Goal: Task Accomplishment & Management: Complete application form

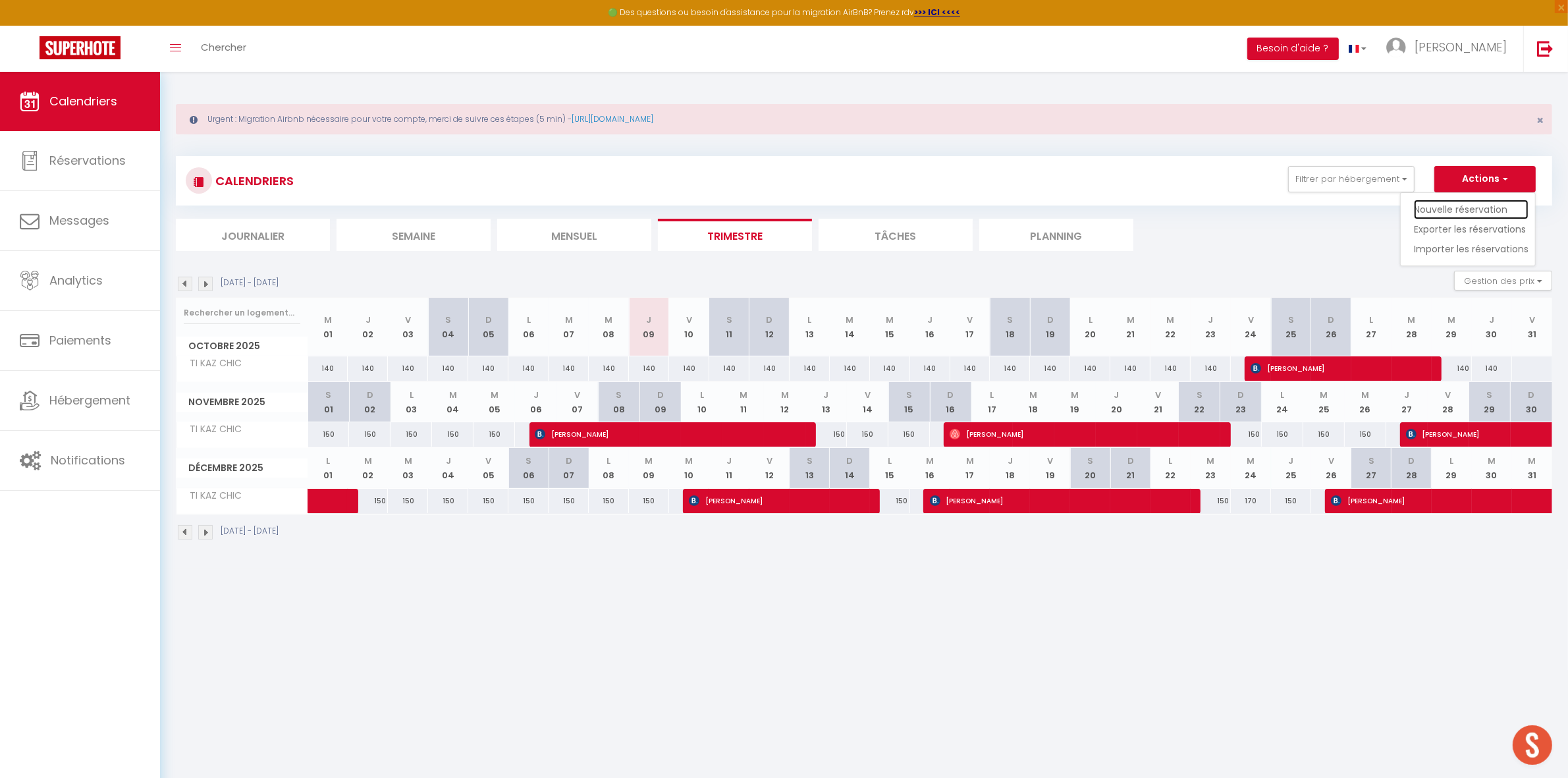
drag, startPoint x: 1453, startPoint y: 208, endPoint x: 1433, endPoint y: 203, distance: 20.6
click at [1453, 208] on link "Nouvelle réservation" at bounding box center [1471, 209] width 115 height 20
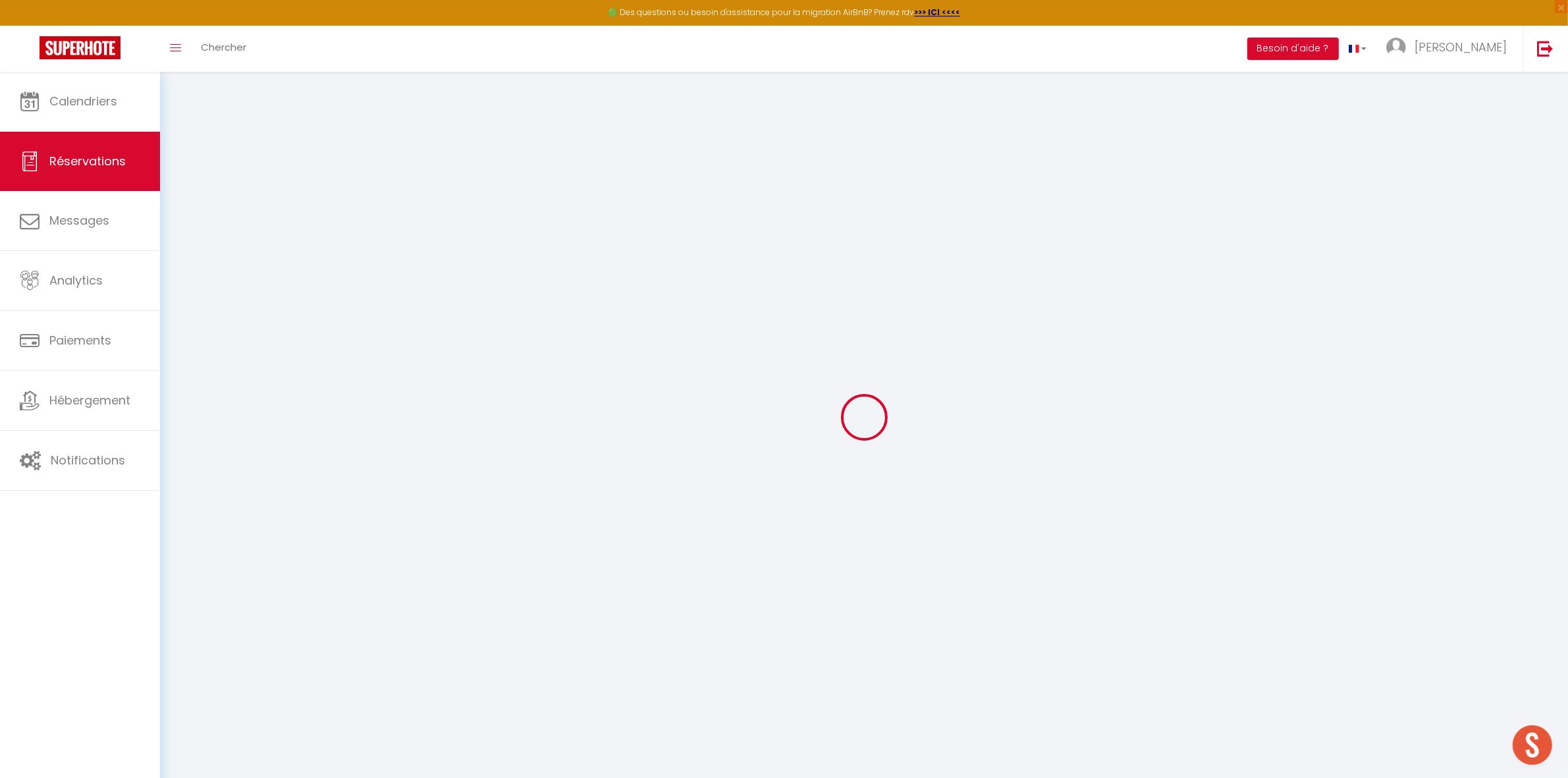
select select
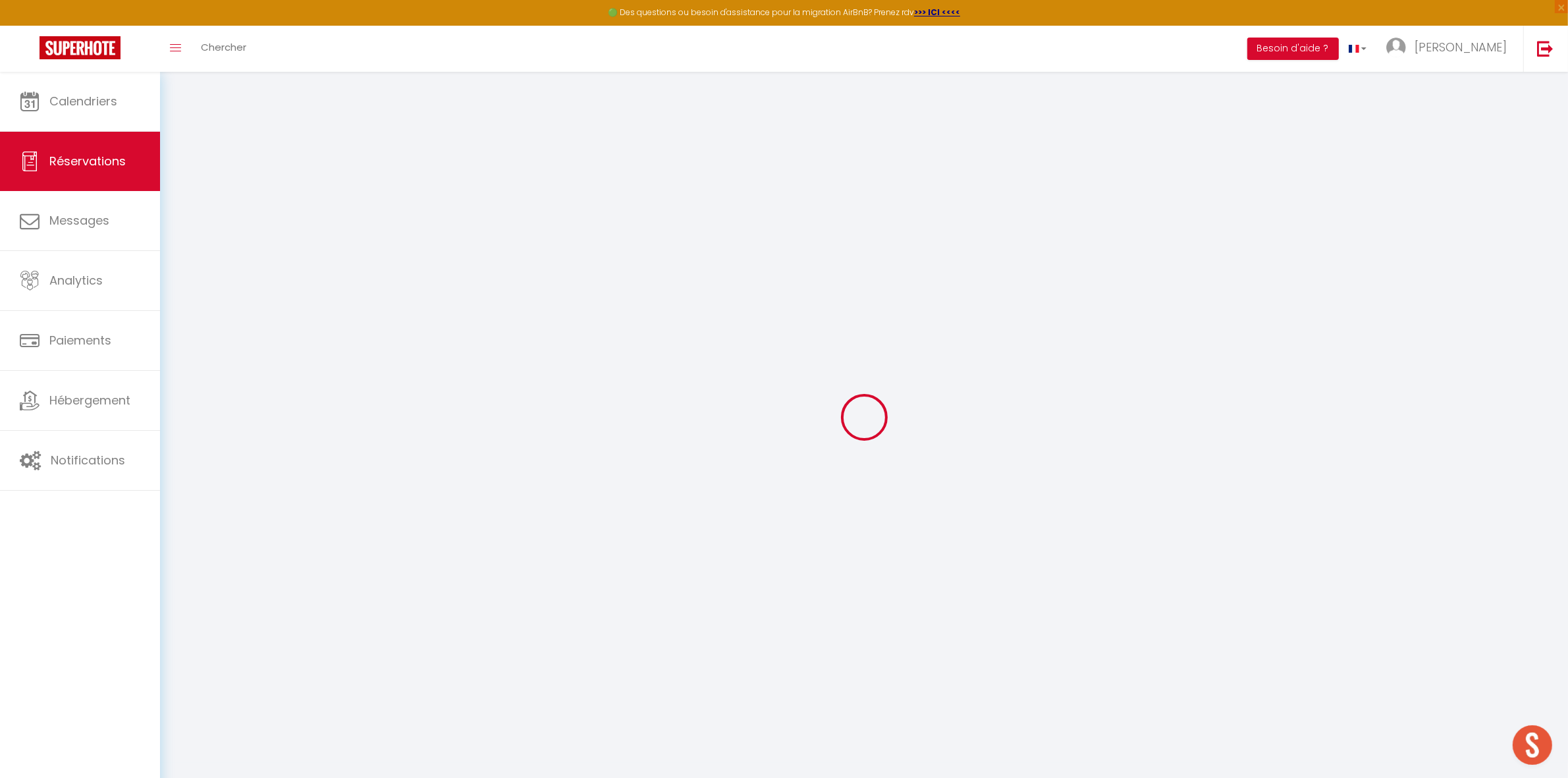
select select
checkbox input "false"
select select
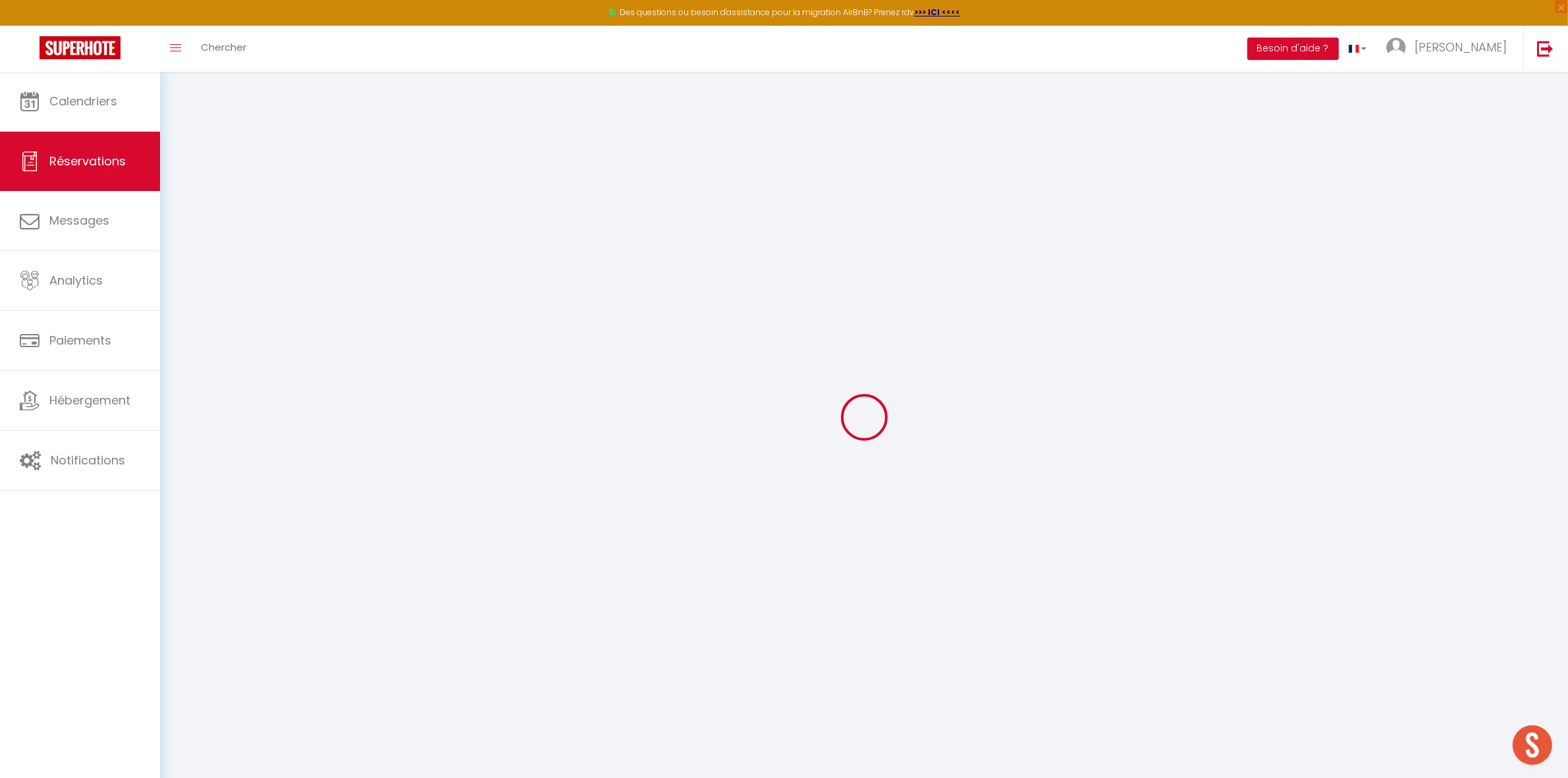
select select
checkbox input "false"
select select
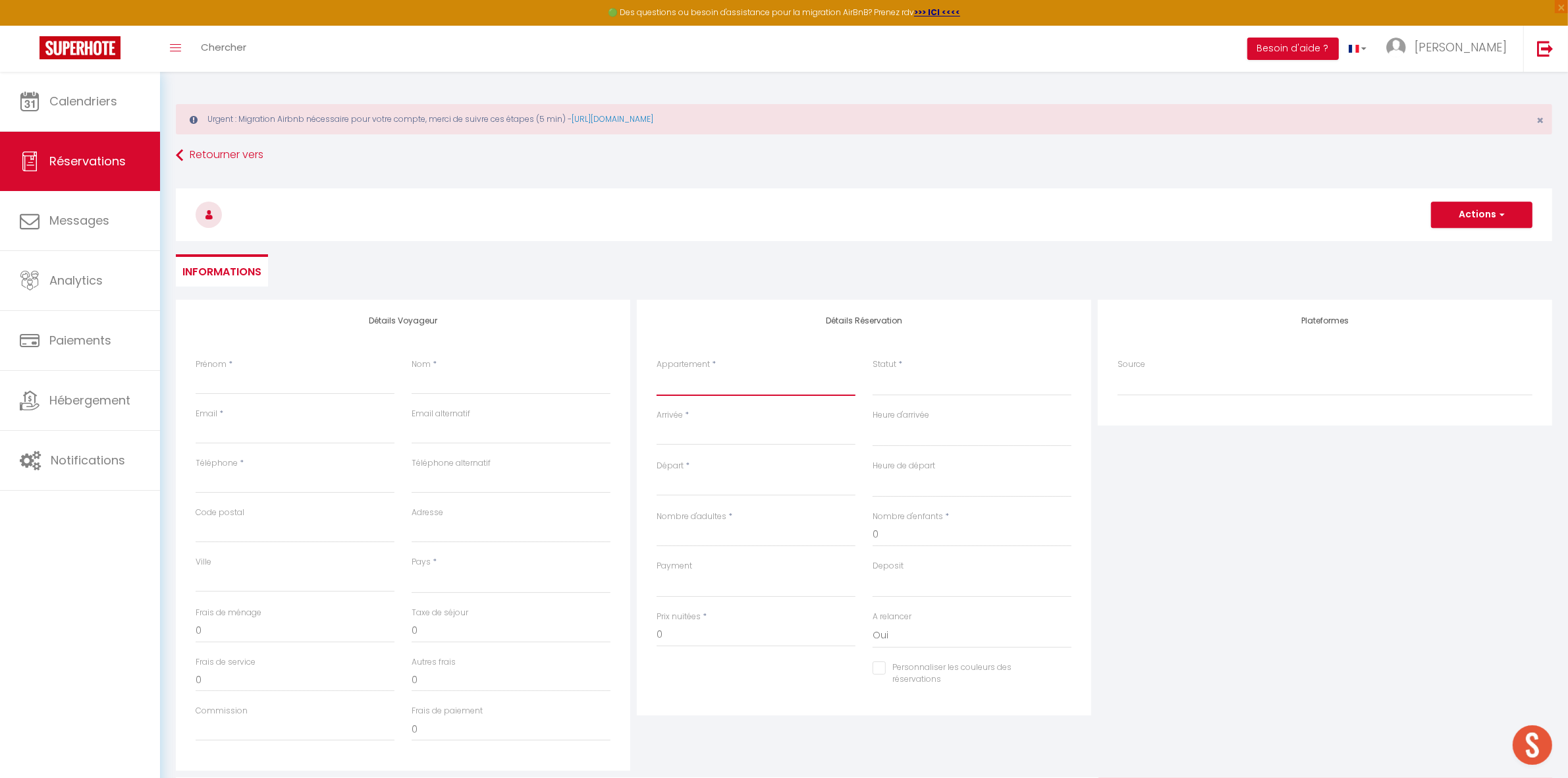
click at [680, 383] on select "LA MIRABELLA LA VILLA DE [PERSON_NAME] CAOUANNE Tortue OLIVE Tortue LUTH Tortue…" at bounding box center [755, 383] width 199 height 25
select select "32727"
click at [656, 371] on select "LA MIRABELLA LA VILLA DE [PERSON_NAME] CAOUANNE Tortue OLIVE Tortue LUTH Tortue…" at bounding box center [755, 383] width 199 height 25
select select
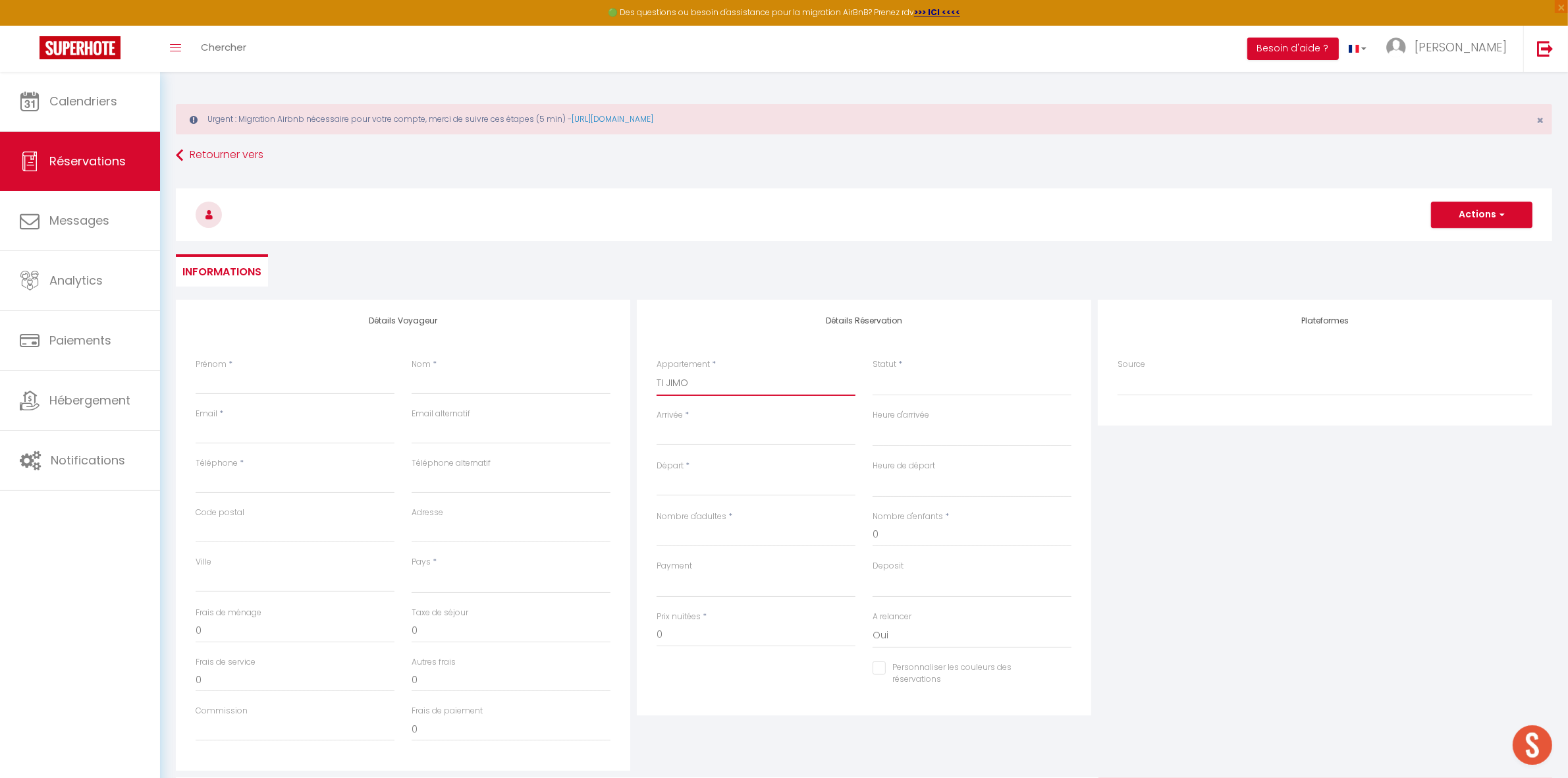
select select
checkbox input "false"
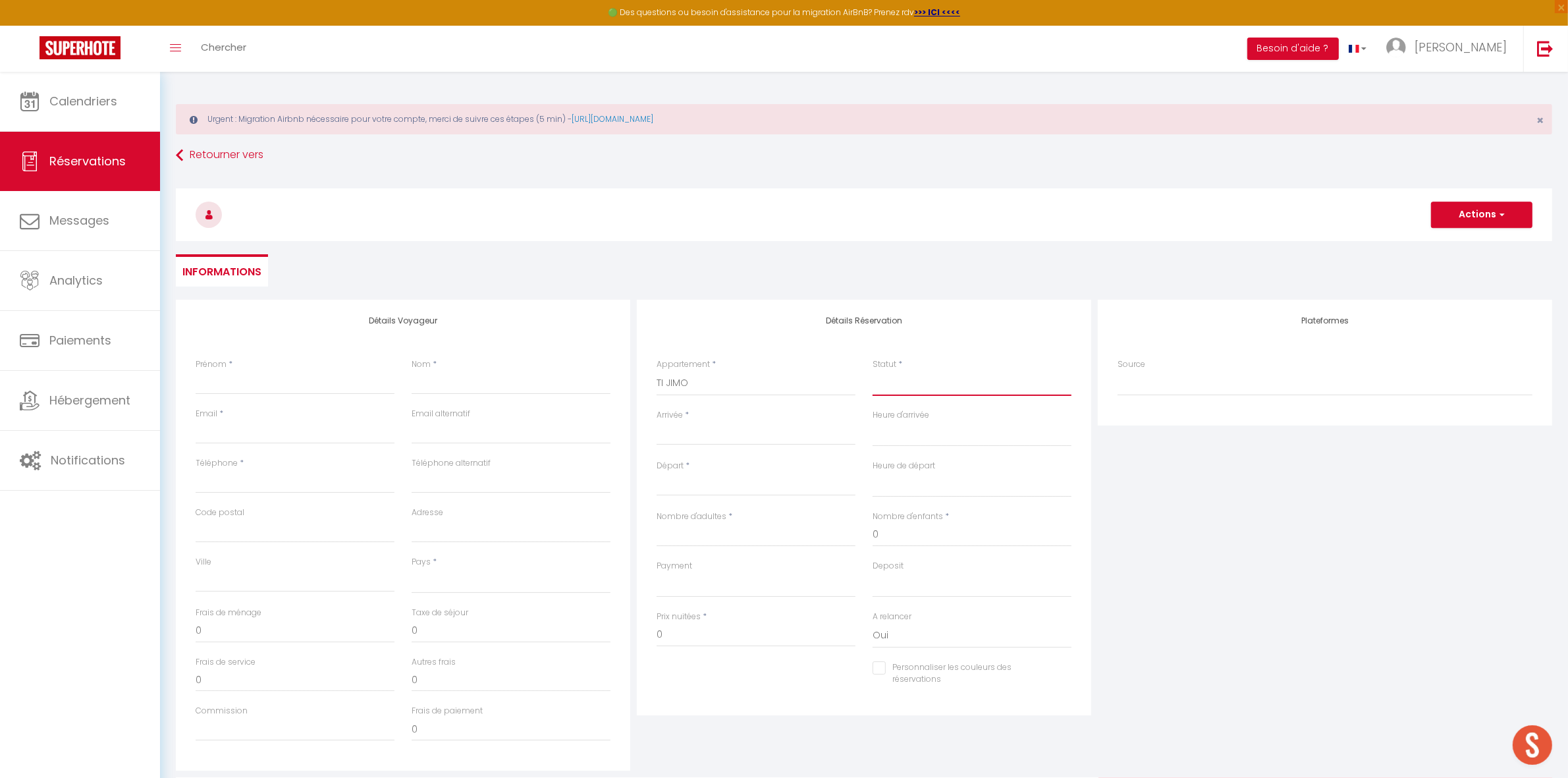
click at [916, 392] on select "Confirmé Non Confirmé [PERSON_NAME] par le voyageur No Show Request" at bounding box center [971, 383] width 199 height 25
select select
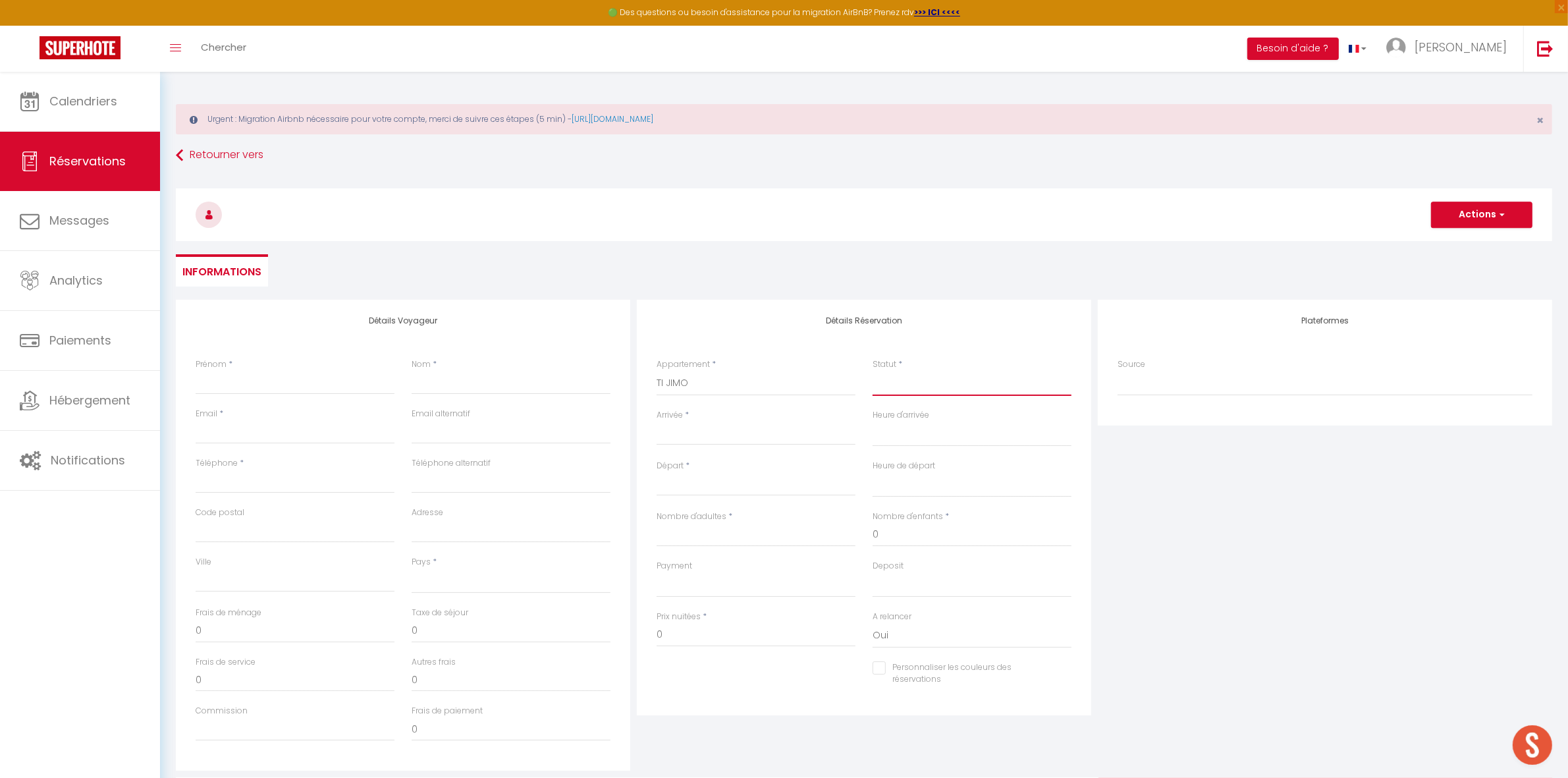
select select
checkbox input "false"
select select "1"
click at [873, 371] on select "Confirmé Non Confirmé [PERSON_NAME] par le voyageur No Show Request" at bounding box center [971, 383] width 199 height 25
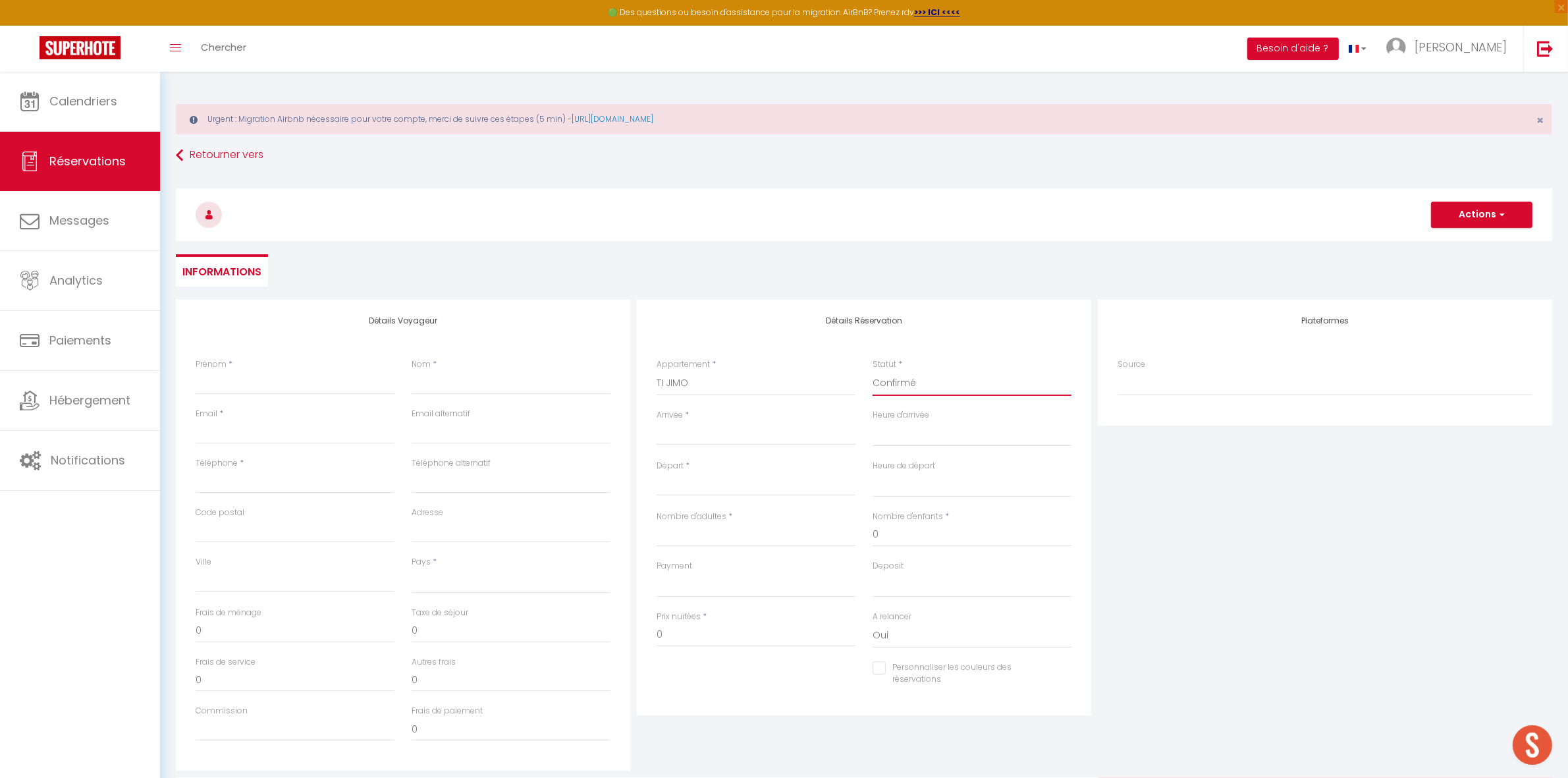
select select
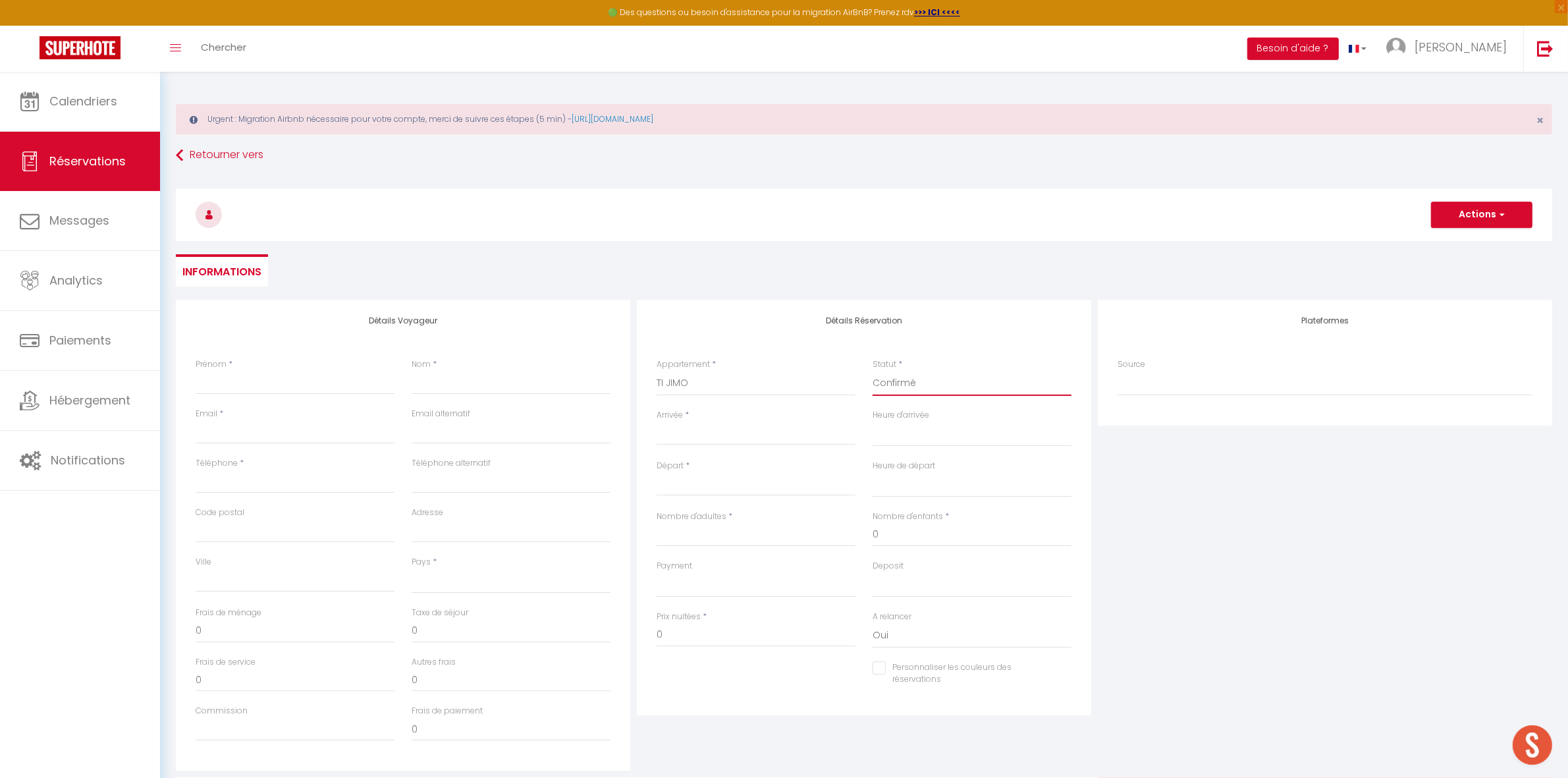
checkbox input "false"
click at [751, 439] on input "Arrivée" at bounding box center [755, 434] width 199 height 17
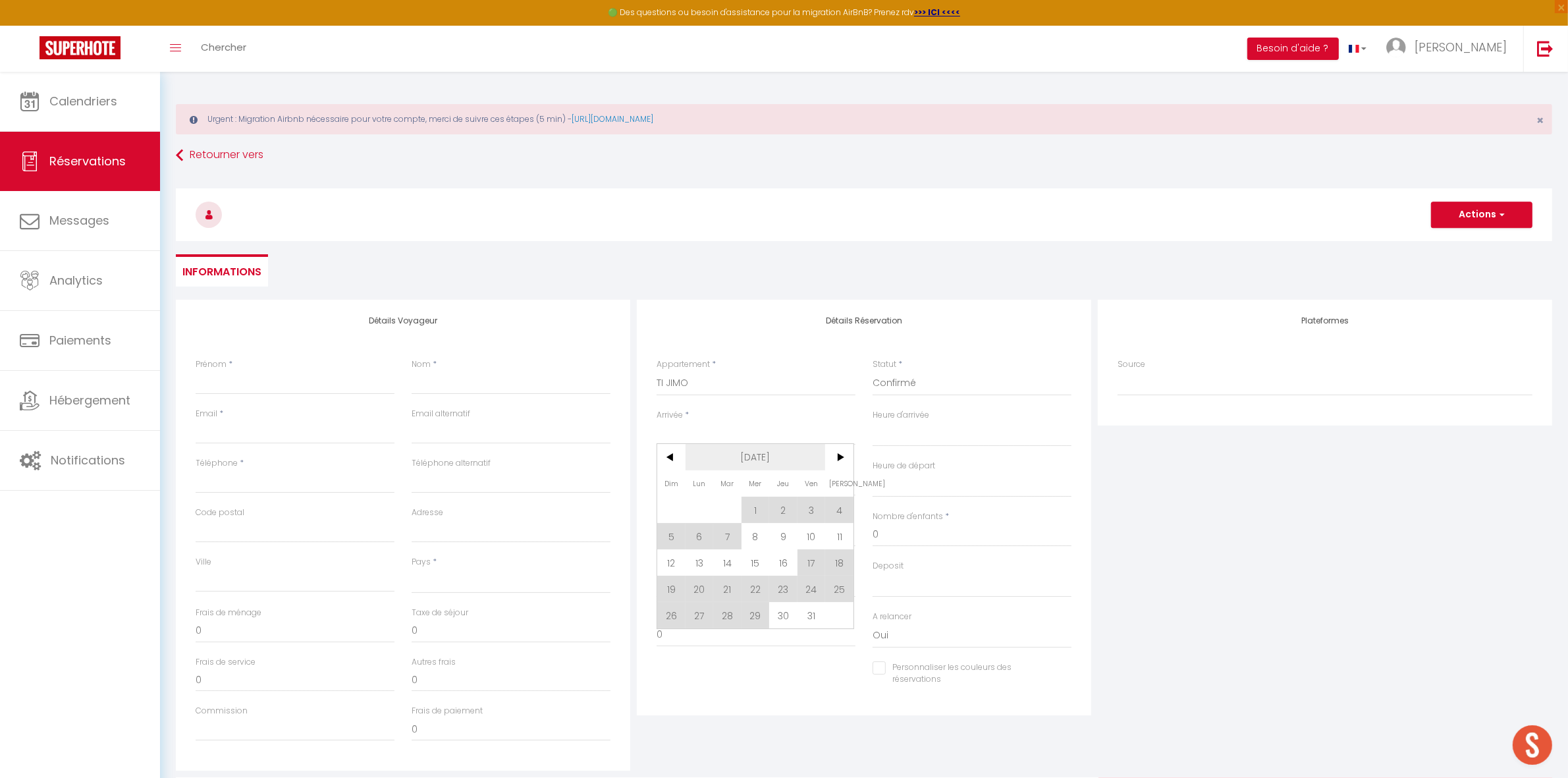
click at [769, 456] on span "[DATE]" at bounding box center [755, 456] width 140 height 26
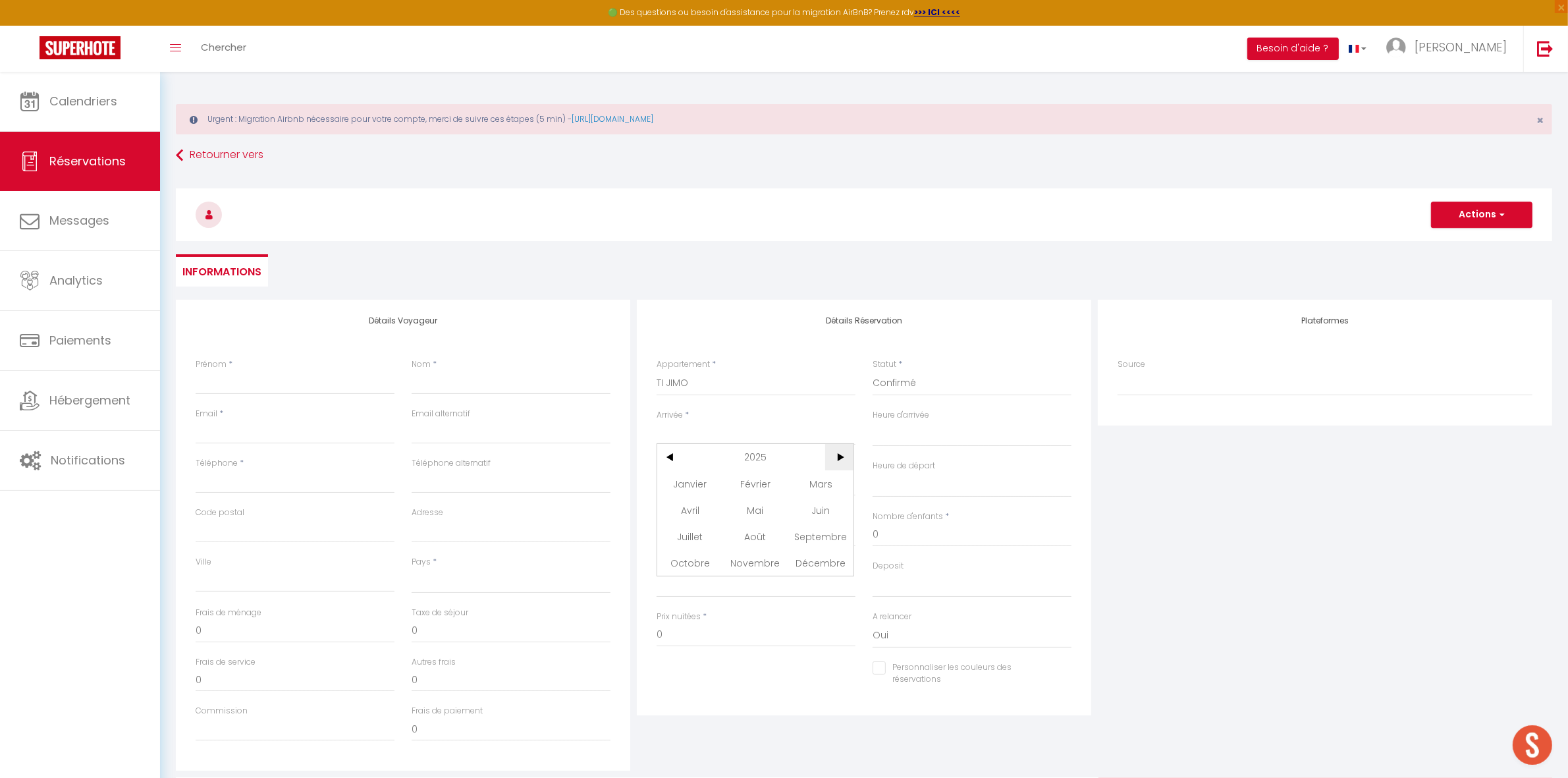
click at [845, 458] on span ">" at bounding box center [839, 456] width 29 height 26
click at [687, 539] on span "Juillet" at bounding box center [690, 536] width 65 height 26
click at [776, 435] on input "Arrivée" at bounding box center [755, 434] width 199 height 17
click at [806, 511] on span "3" at bounding box center [812, 510] width 29 height 26
select select
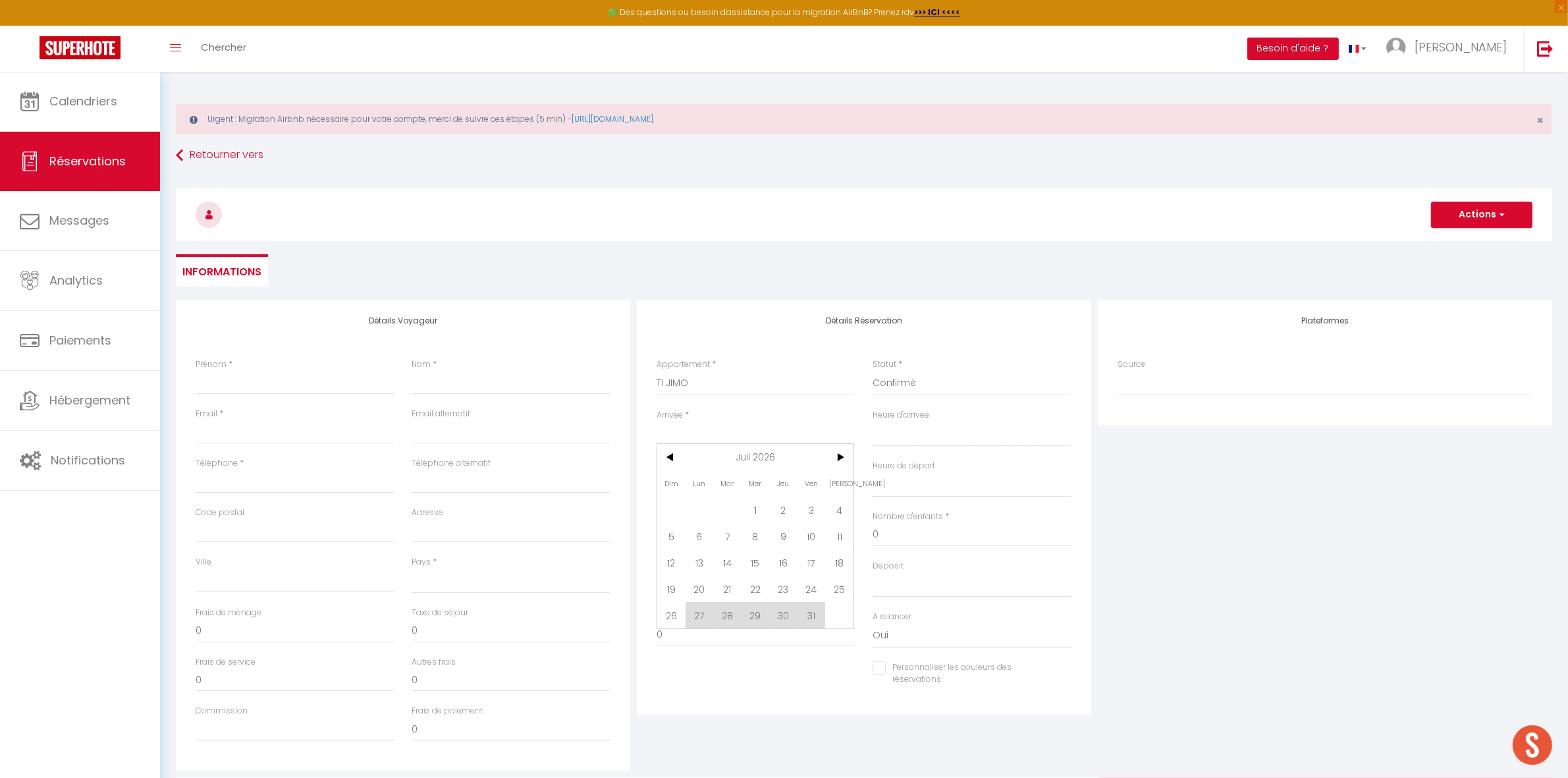
type input "[DATE]"
select select
type input "[DATE]"
select select
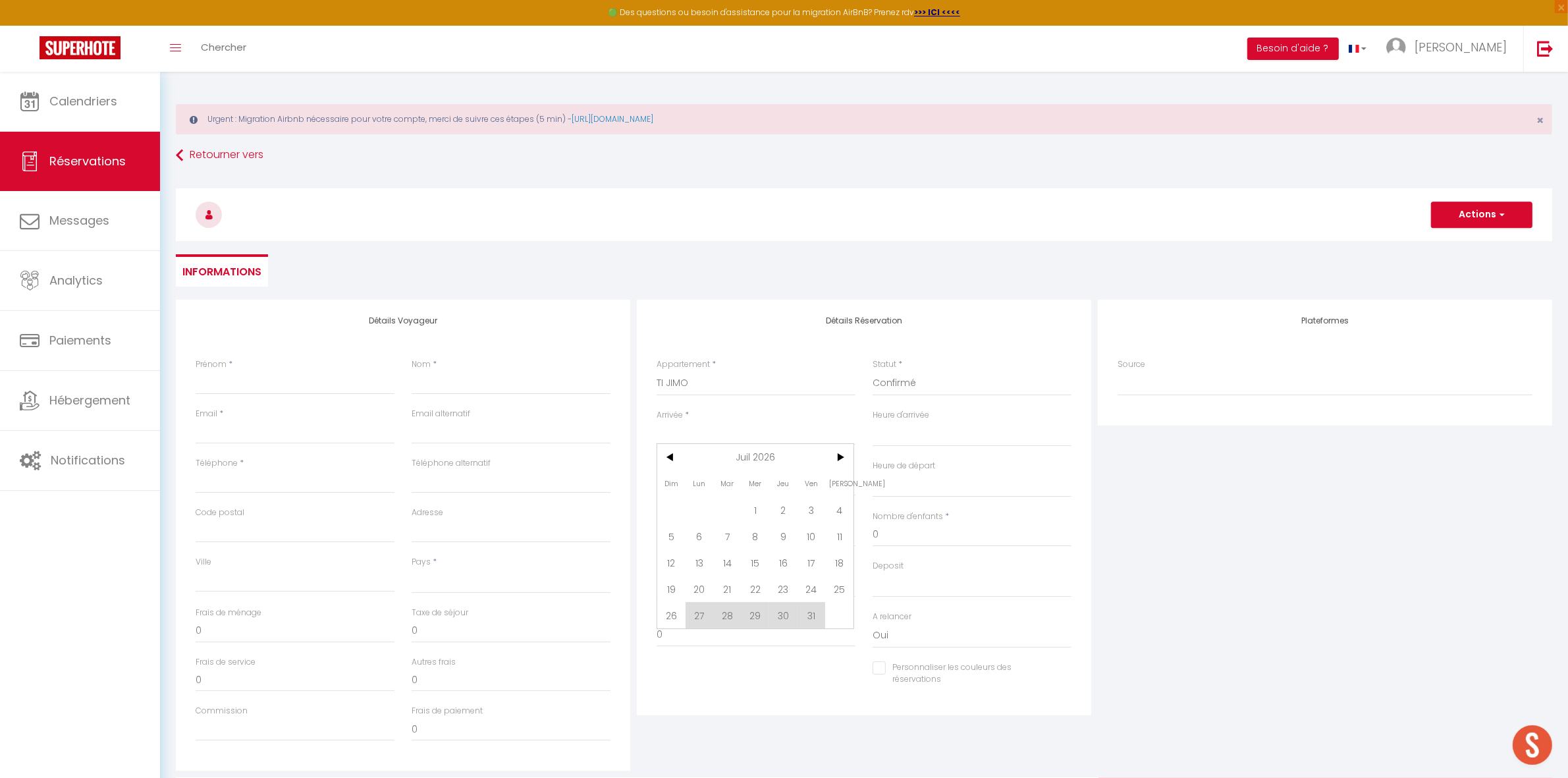
select select
checkbox input "false"
click at [780, 481] on input "[DATE]" at bounding box center [755, 485] width 199 height 17
click at [837, 584] on span "11" at bounding box center [839, 586] width 29 height 26
select select
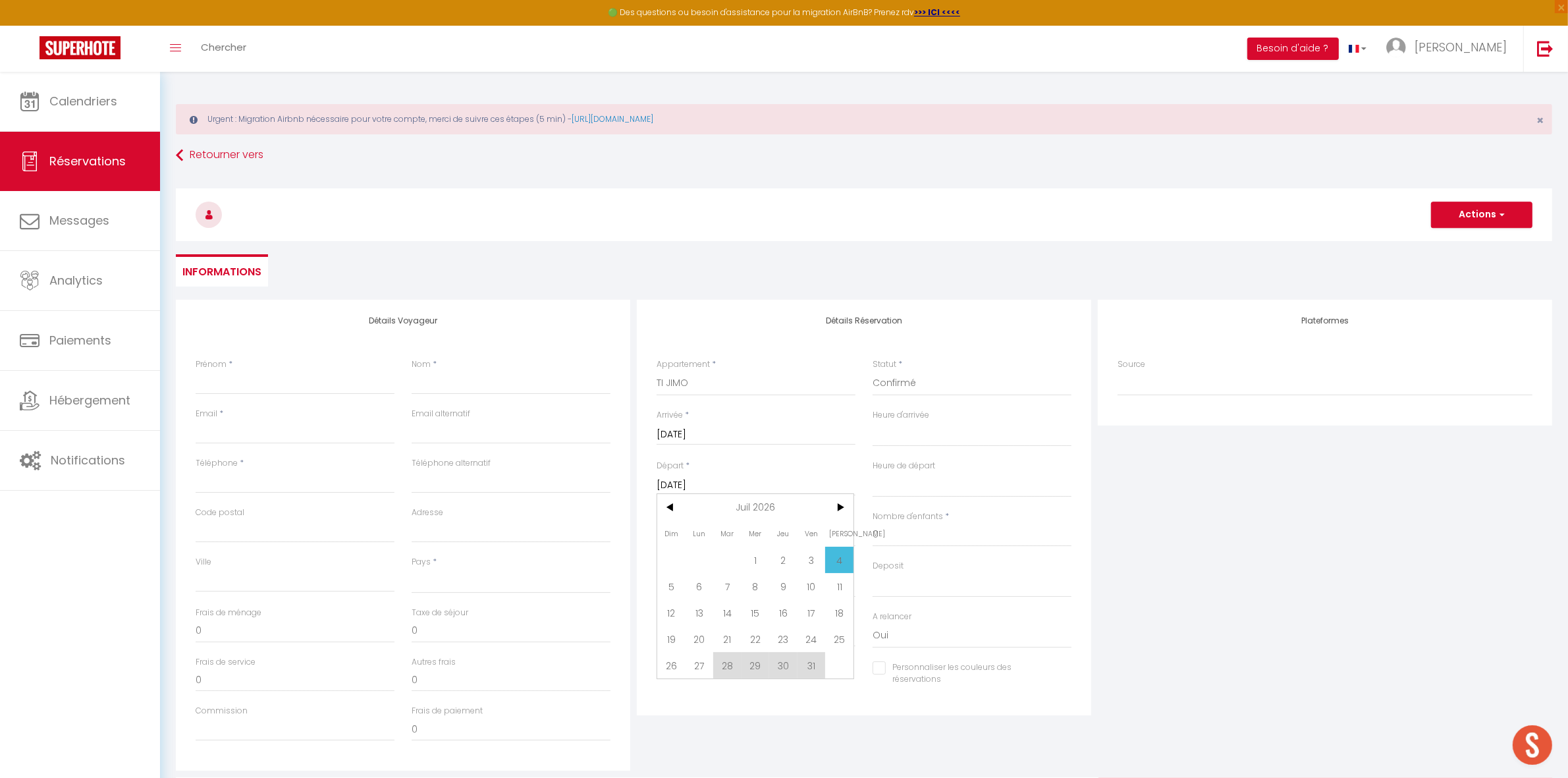
select select
type input "[DATE]"
select select
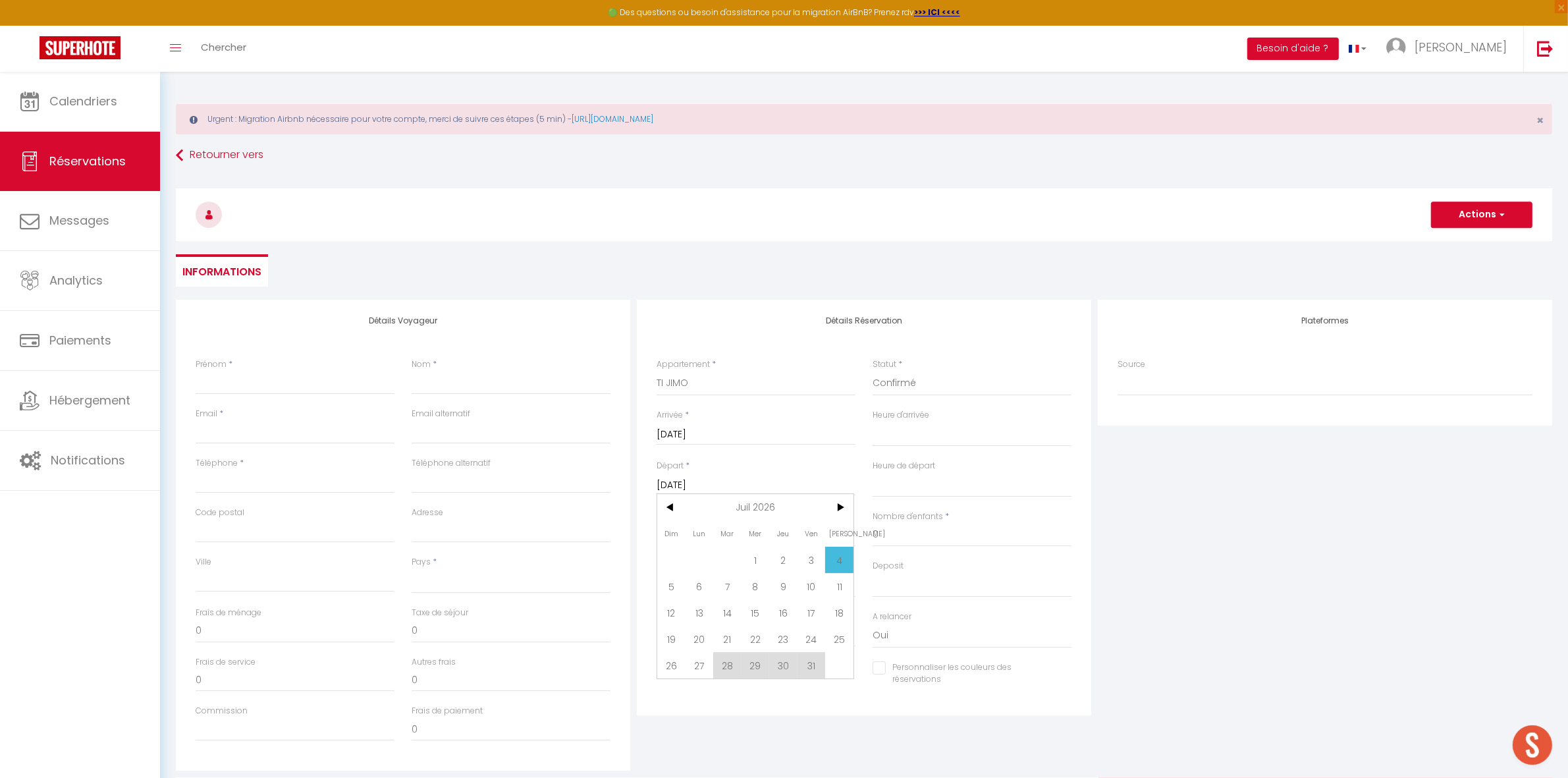
checkbox input "false"
click at [297, 382] on input "Prénom" at bounding box center [294, 383] width 199 height 24
paste input "[PERSON_NAME]"
type input "[PERSON_NAME]"
select select
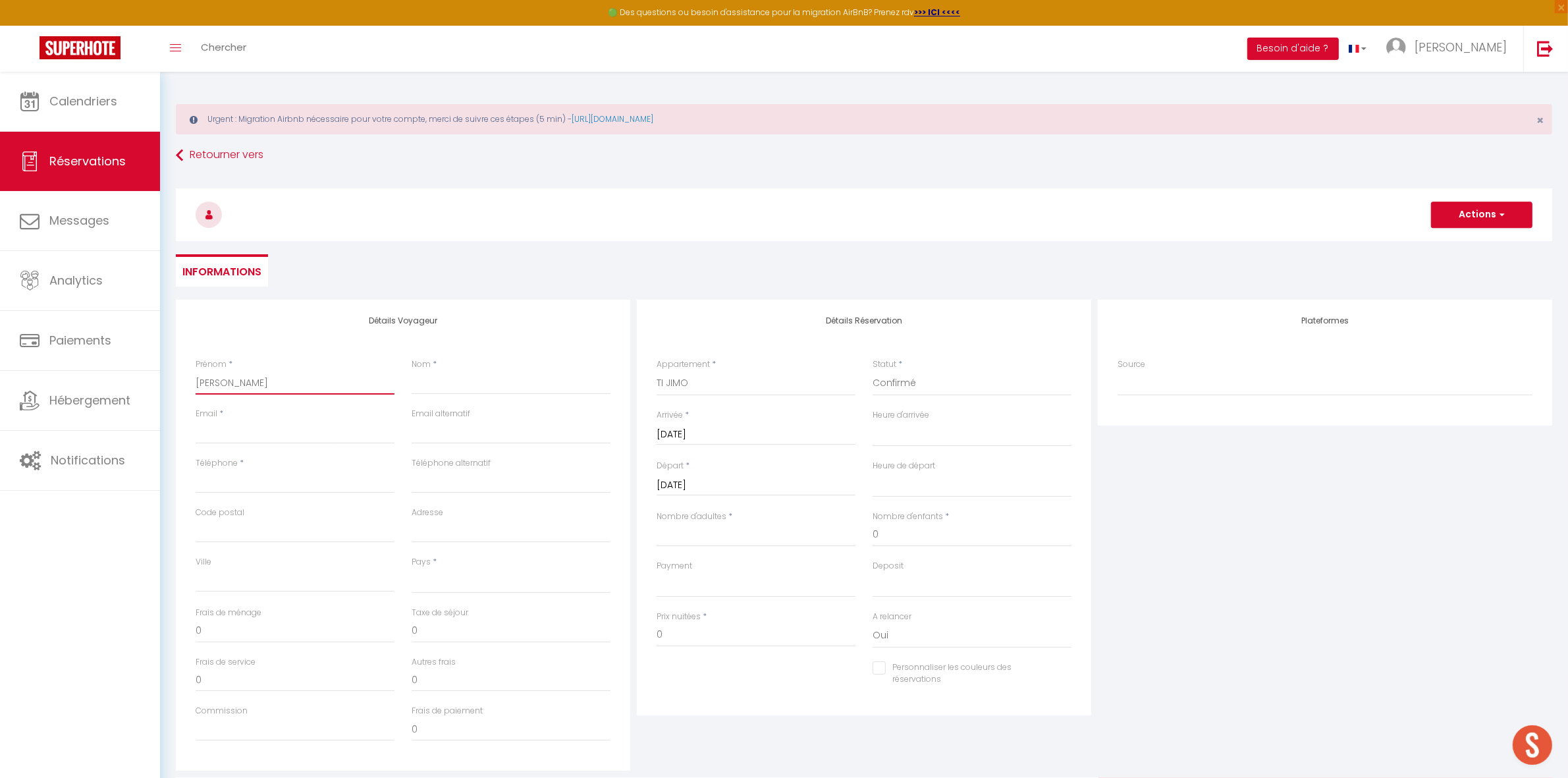
select select
checkbox input "false"
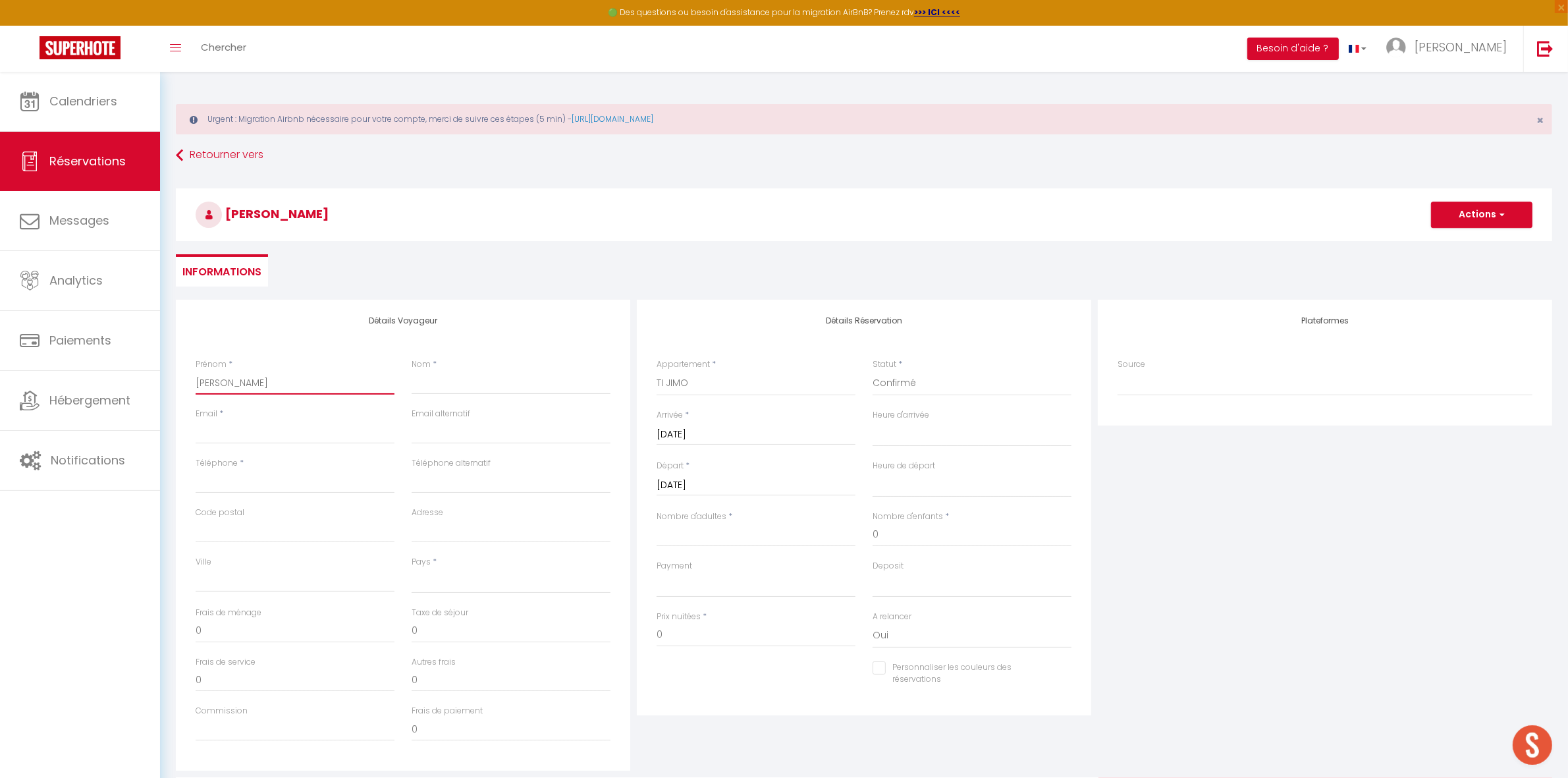
drag, startPoint x: 242, startPoint y: 380, endPoint x: 234, endPoint y: 386, distance: 10.0
click at [234, 386] on input "[PERSON_NAME]" at bounding box center [294, 383] width 199 height 24
type input "[PERSON_NAME]"
select select
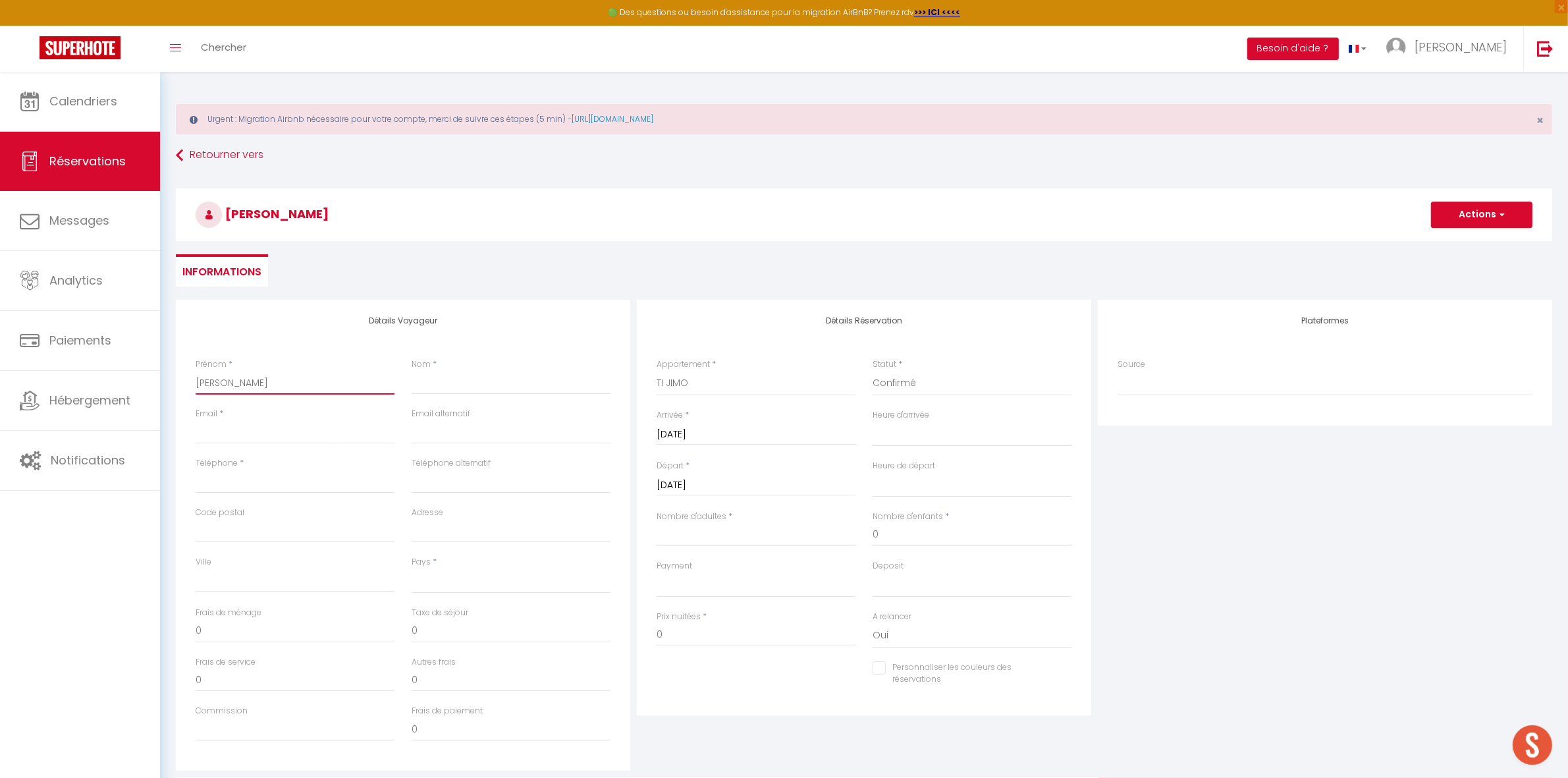
select select
checkbox input "false"
type input "[PERSON_NAME]"
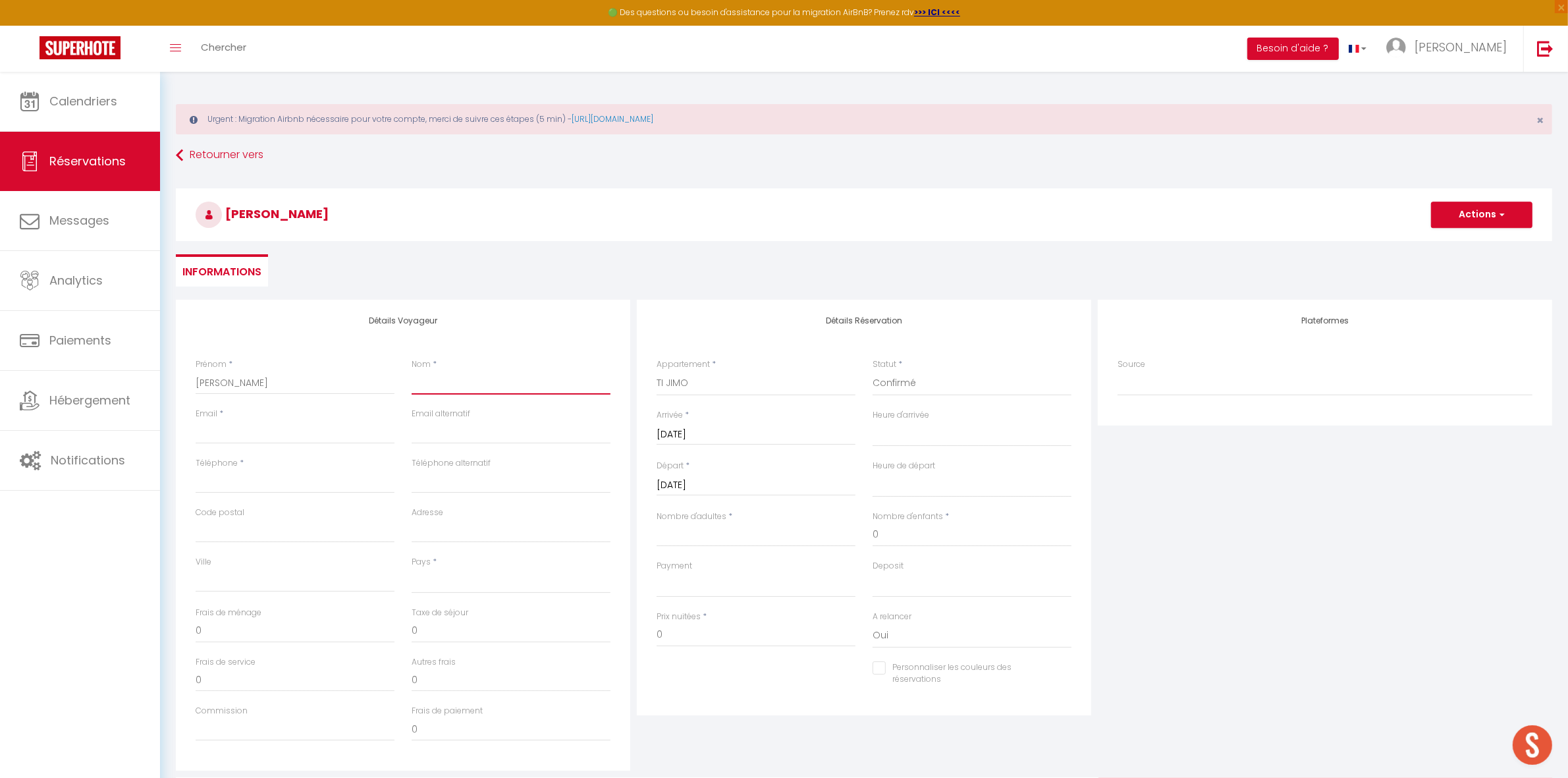
click at [416, 384] on input "Nom" at bounding box center [510, 383] width 199 height 24
paste input "BOUREL"
type input "BOUREL"
select select
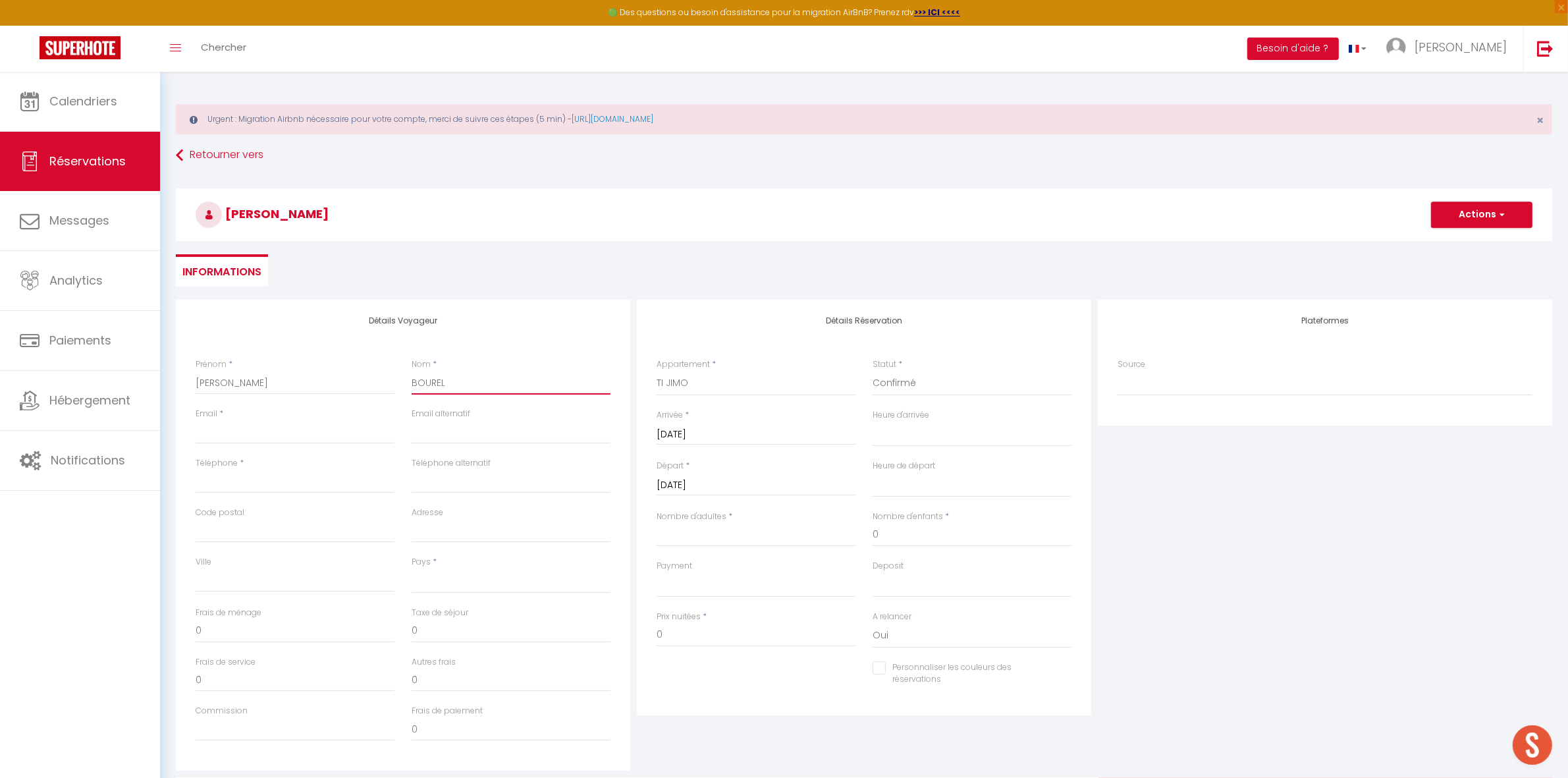
select select
checkbox input "false"
type input "BOUREL"
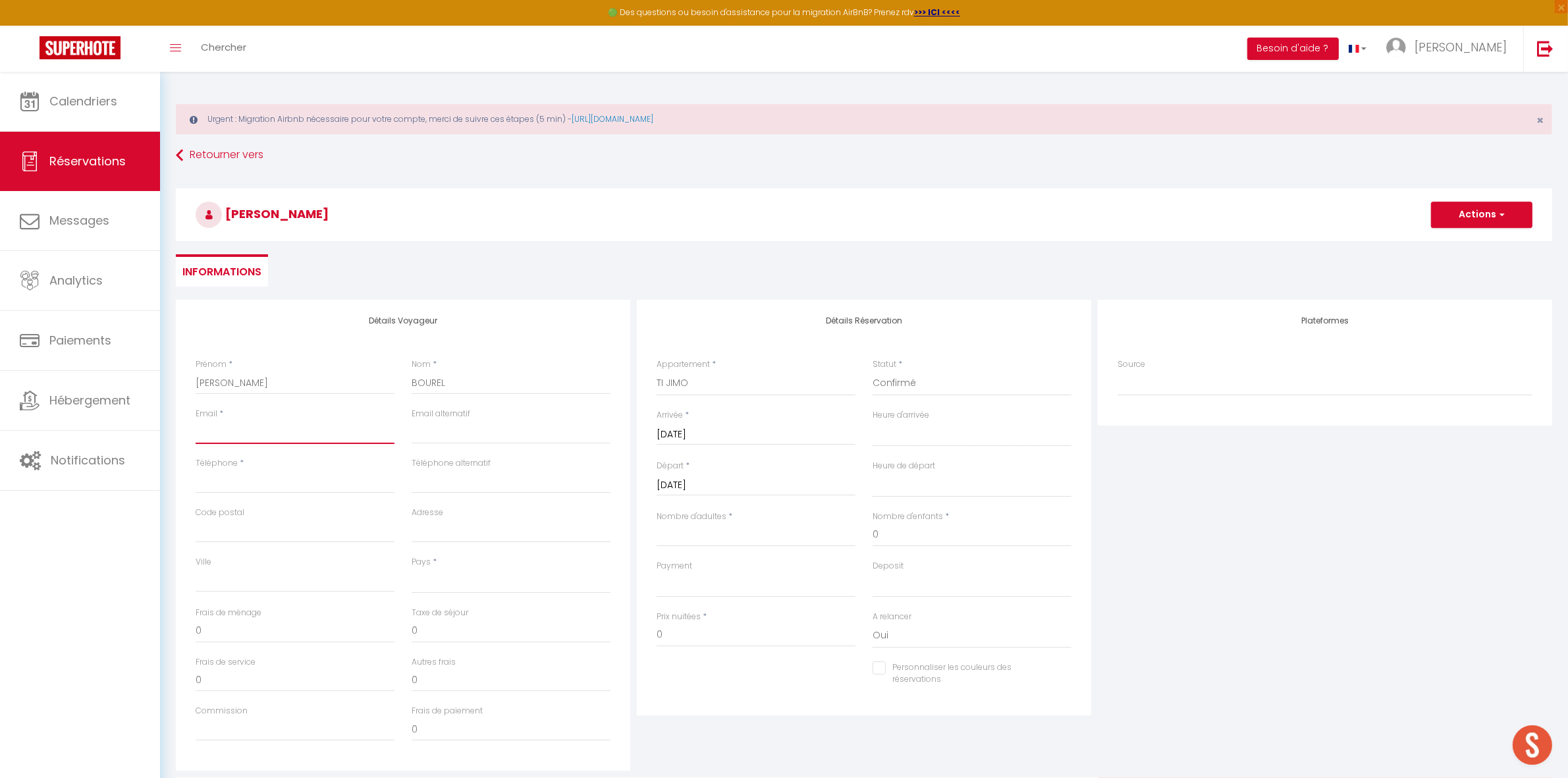
click at [295, 429] on input "Email client" at bounding box center [294, 432] width 199 height 24
paste input "[EMAIL_ADDRESS][DOMAIN_NAME]"
type input "[EMAIL_ADDRESS][DOMAIN_NAME]"
select select
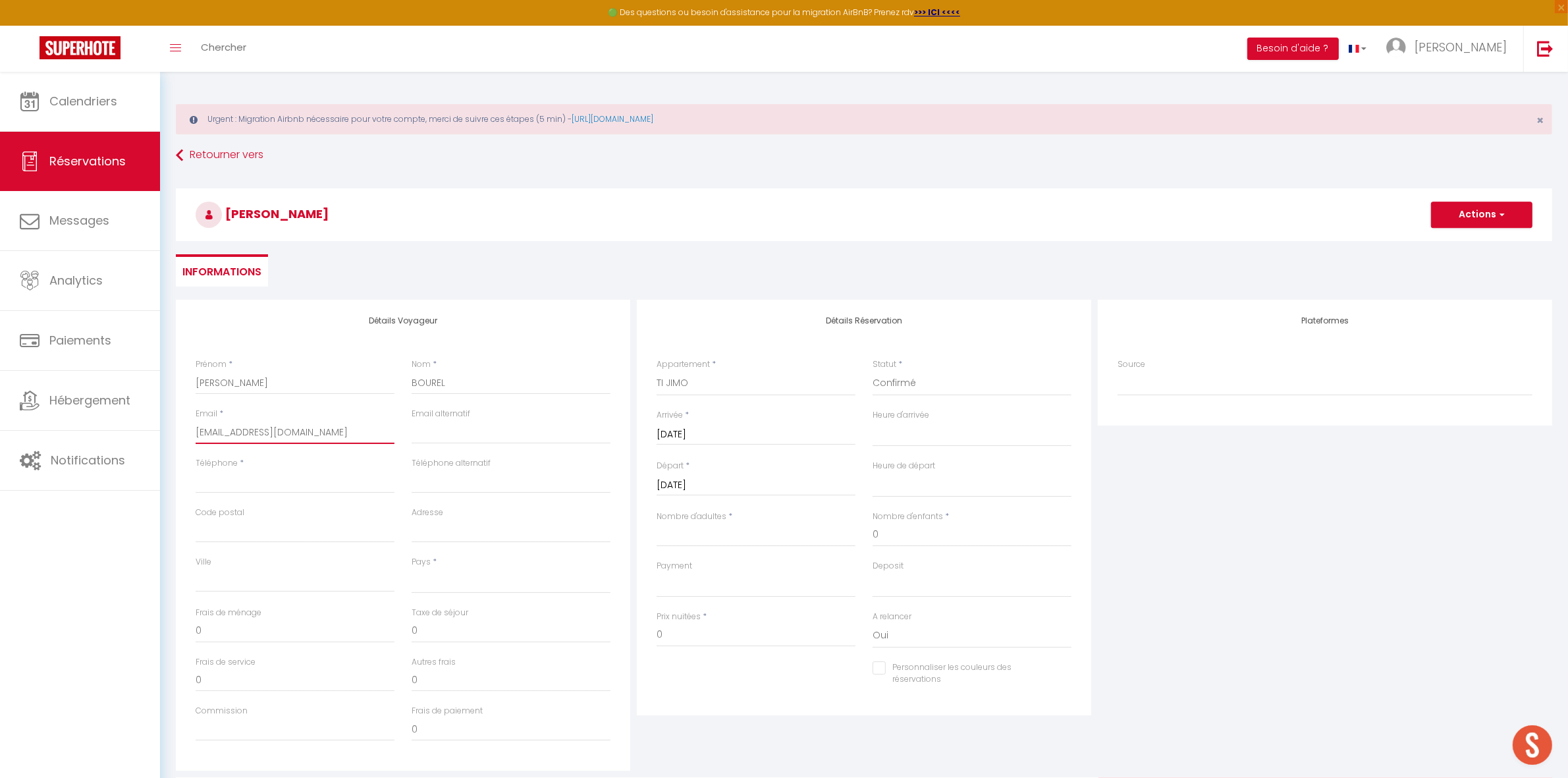
select select
checkbox input "false"
type input "[EMAIL_ADDRESS][DOMAIN_NAME]"
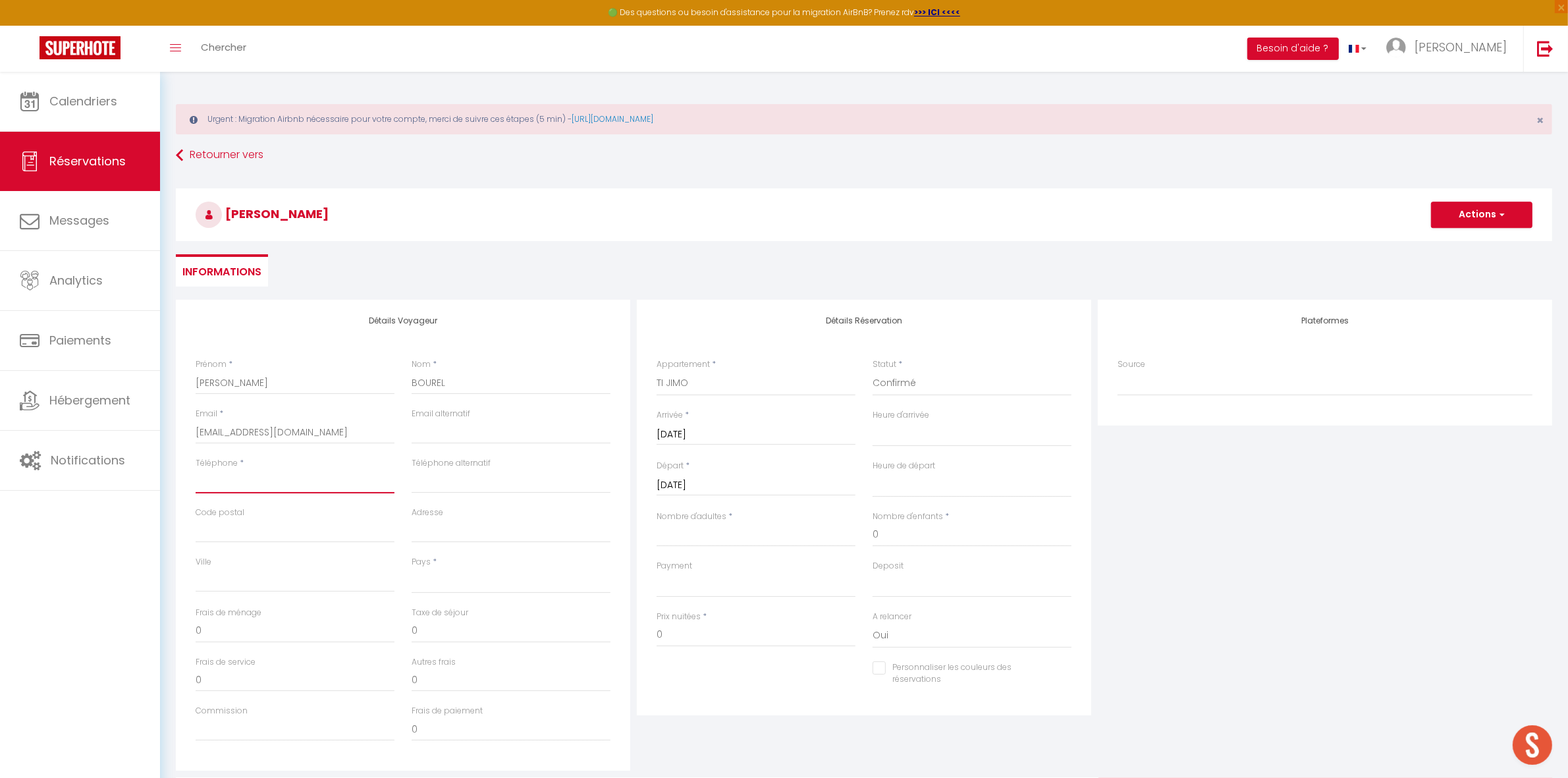
click at [222, 476] on input "Téléphone" at bounding box center [294, 482] width 199 height 24
type input "+"
select select
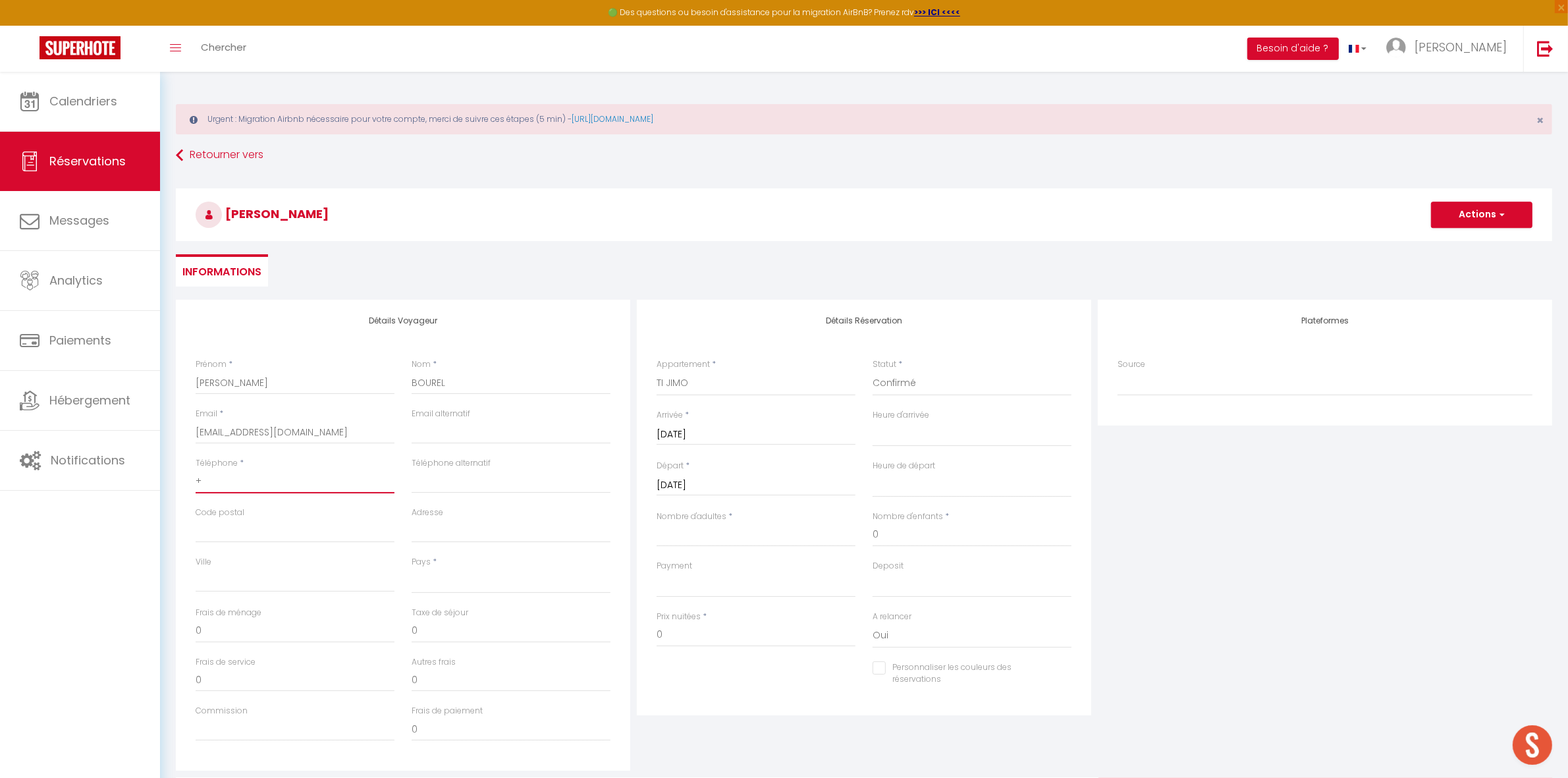
select select
checkbox input "false"
type input "+3"
select select
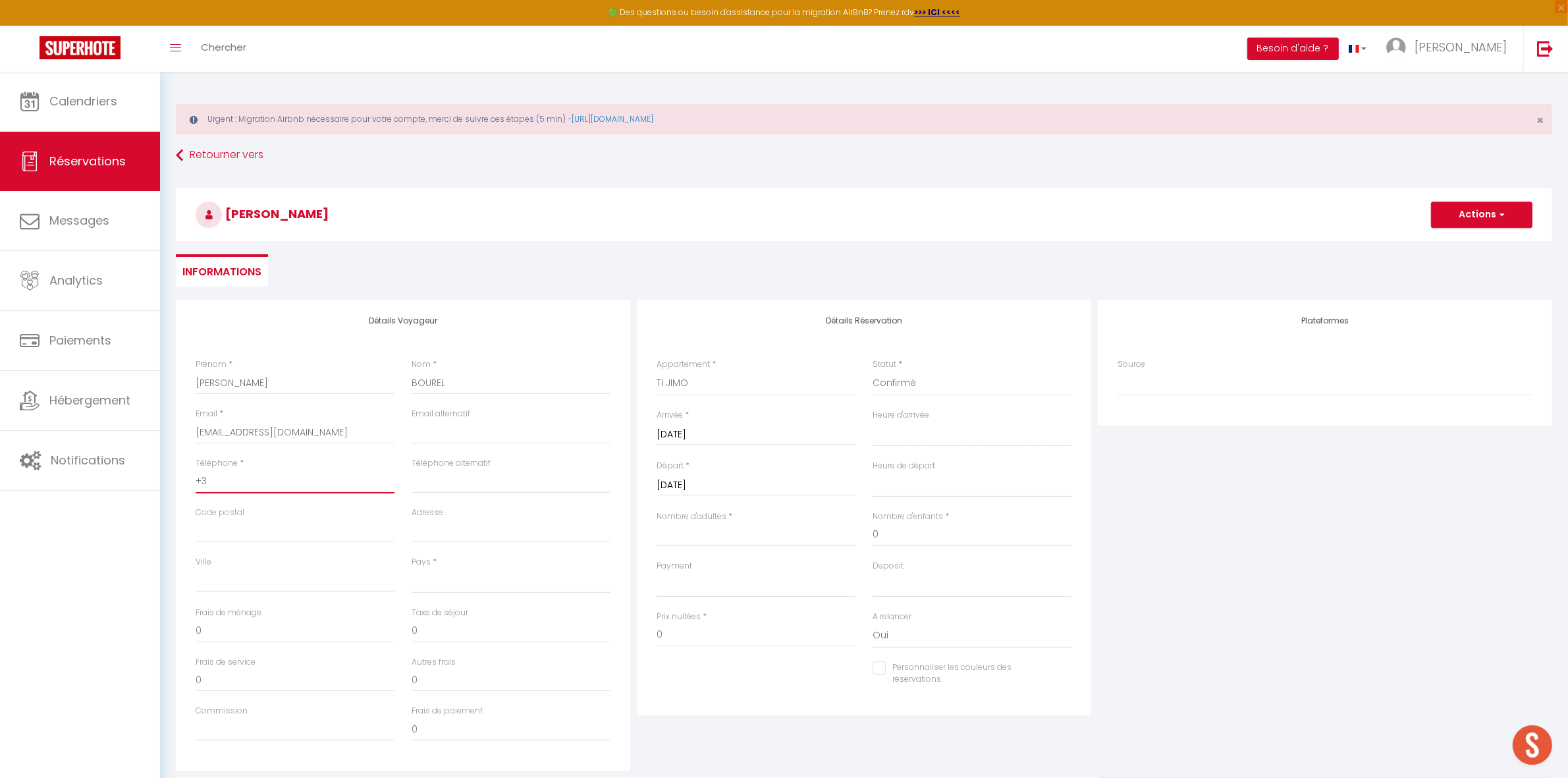
select select
checkbox input "false"
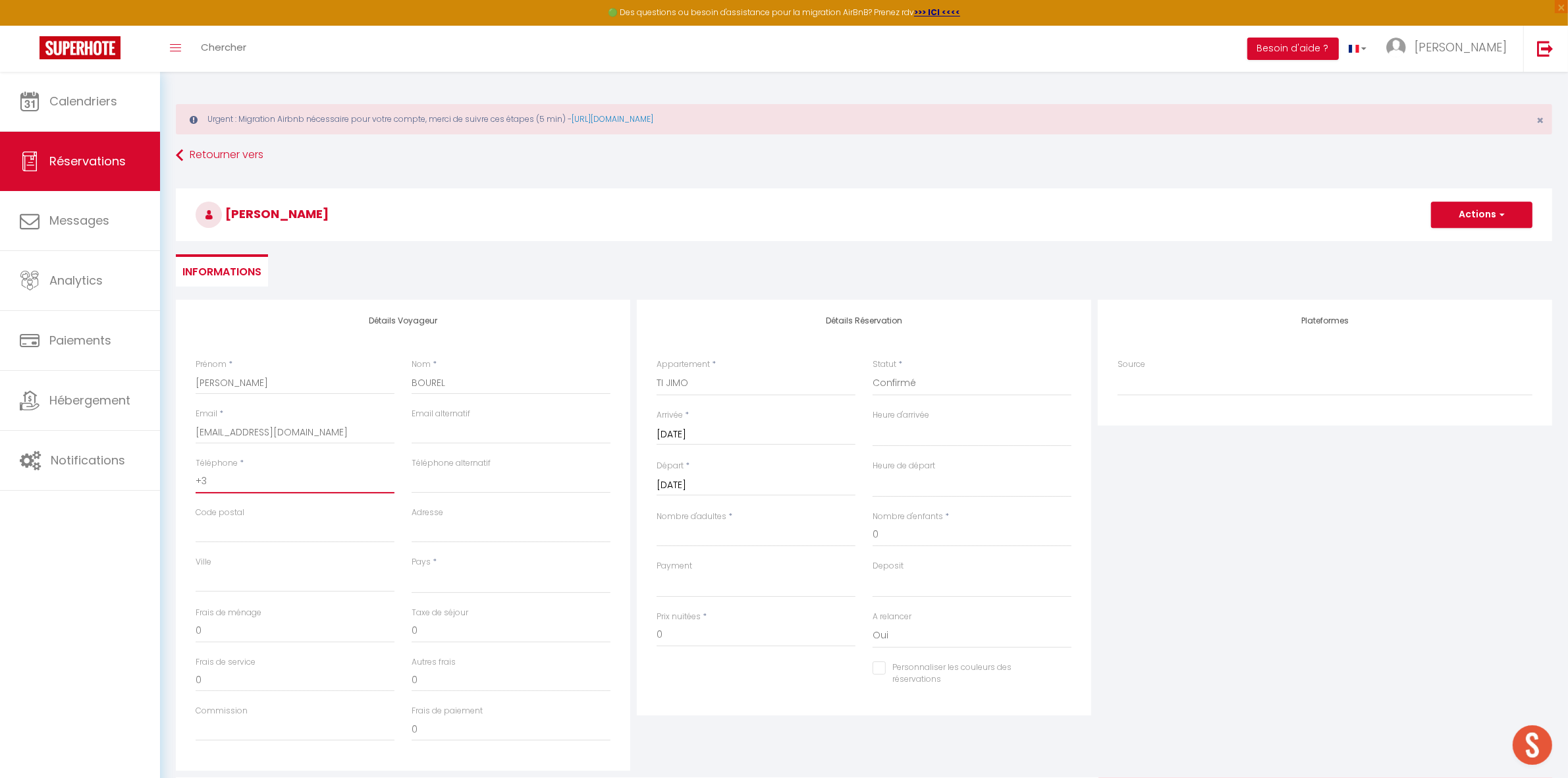
type input "+33"
select select
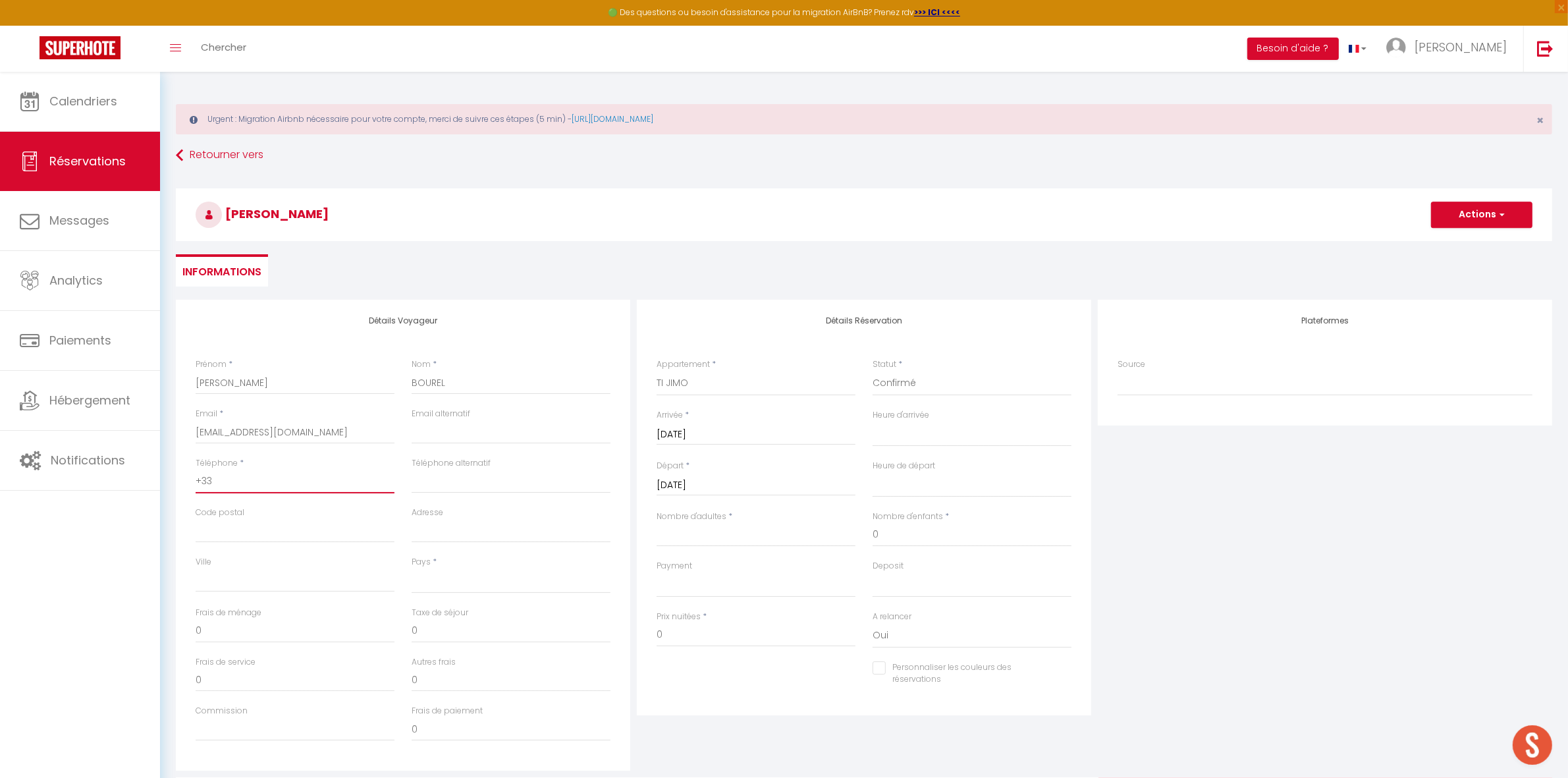
select select
checkbox input "false"
paste input "6 73 95 62 86"
type input "[PHONE_NUMBER]"
select select
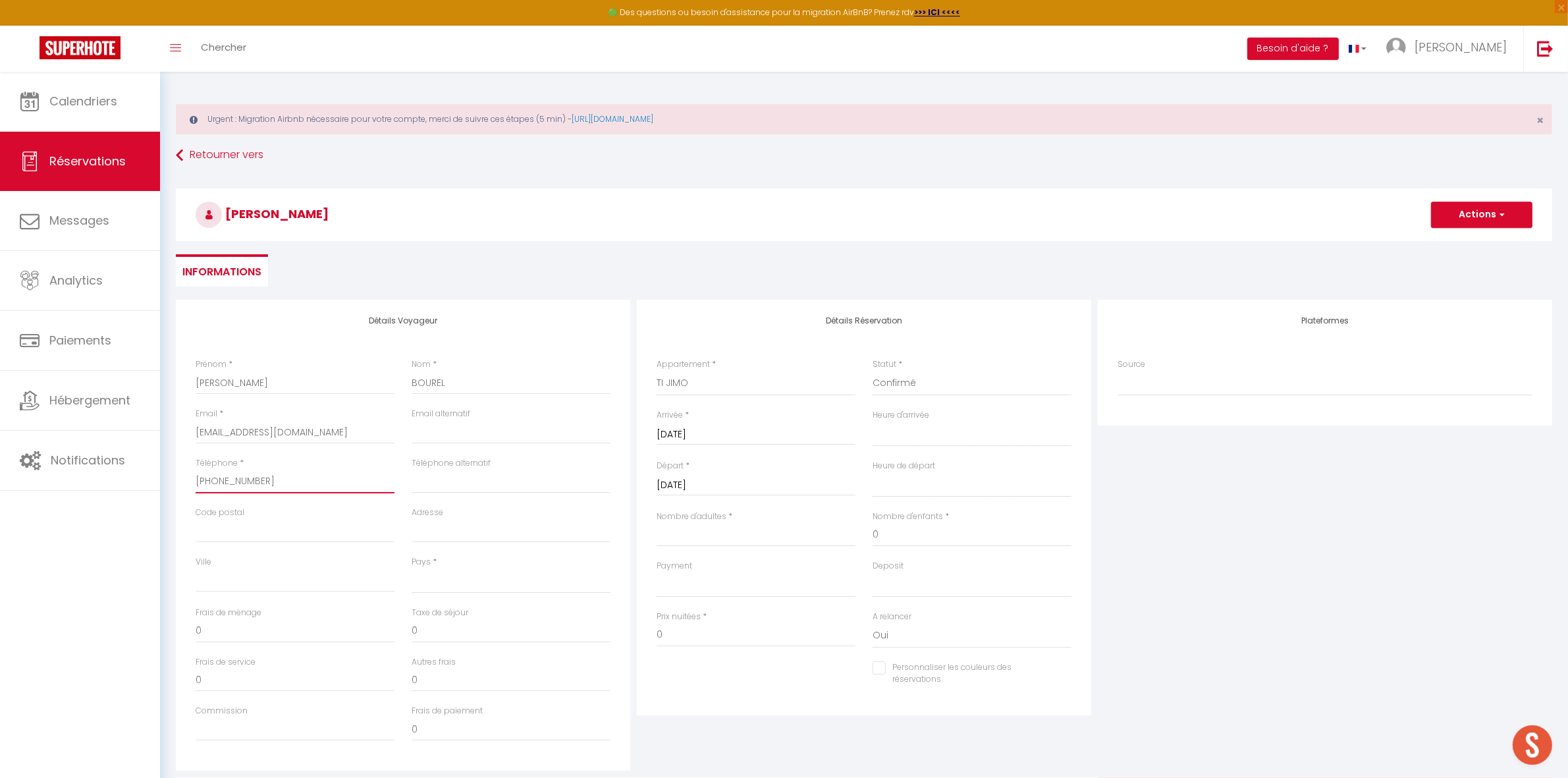
select select
checkbox input "false"
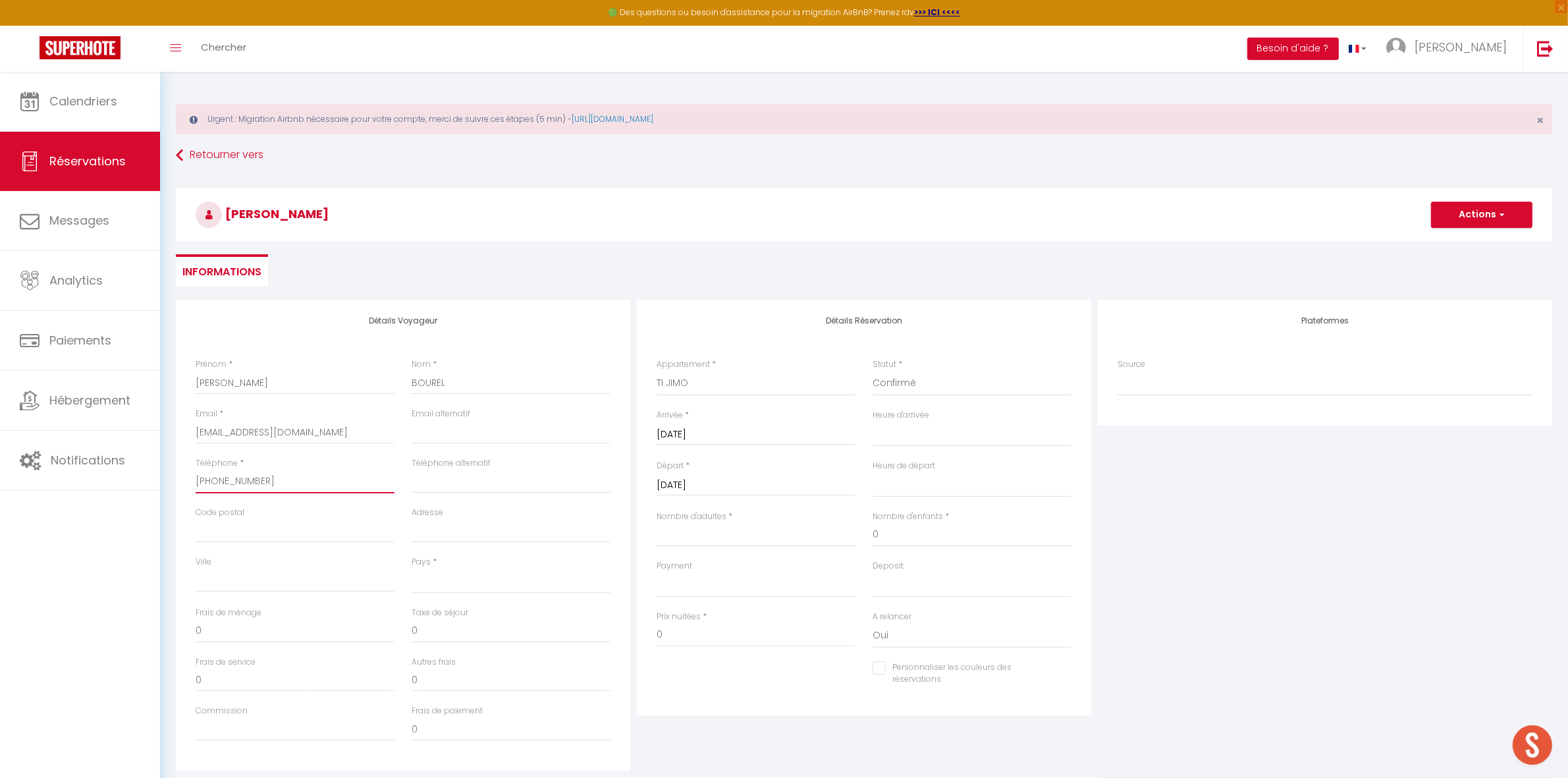
type input "[PHONE_NUMBER]"
click at [433, 588] on select "[GEOGRAPHIC_DATA] [GEOGRAPHIC_DATA] [GEOGRAPHIC_DATA] [GEOGRAPHIC_DATA] [GEOGRA…" at bounding box center [510, 580] width 199 height 25
click at [412, 568] on select "[GEOGRAPHIC_DATA] [GEOGRAPHIC_DATA] [GEOGRAPHIC_DATA] [GEOGRAPHIC_DATA] [GEOGRA…" at bounding box center [510, 580] width 199 height 25
select select "FR"
select select
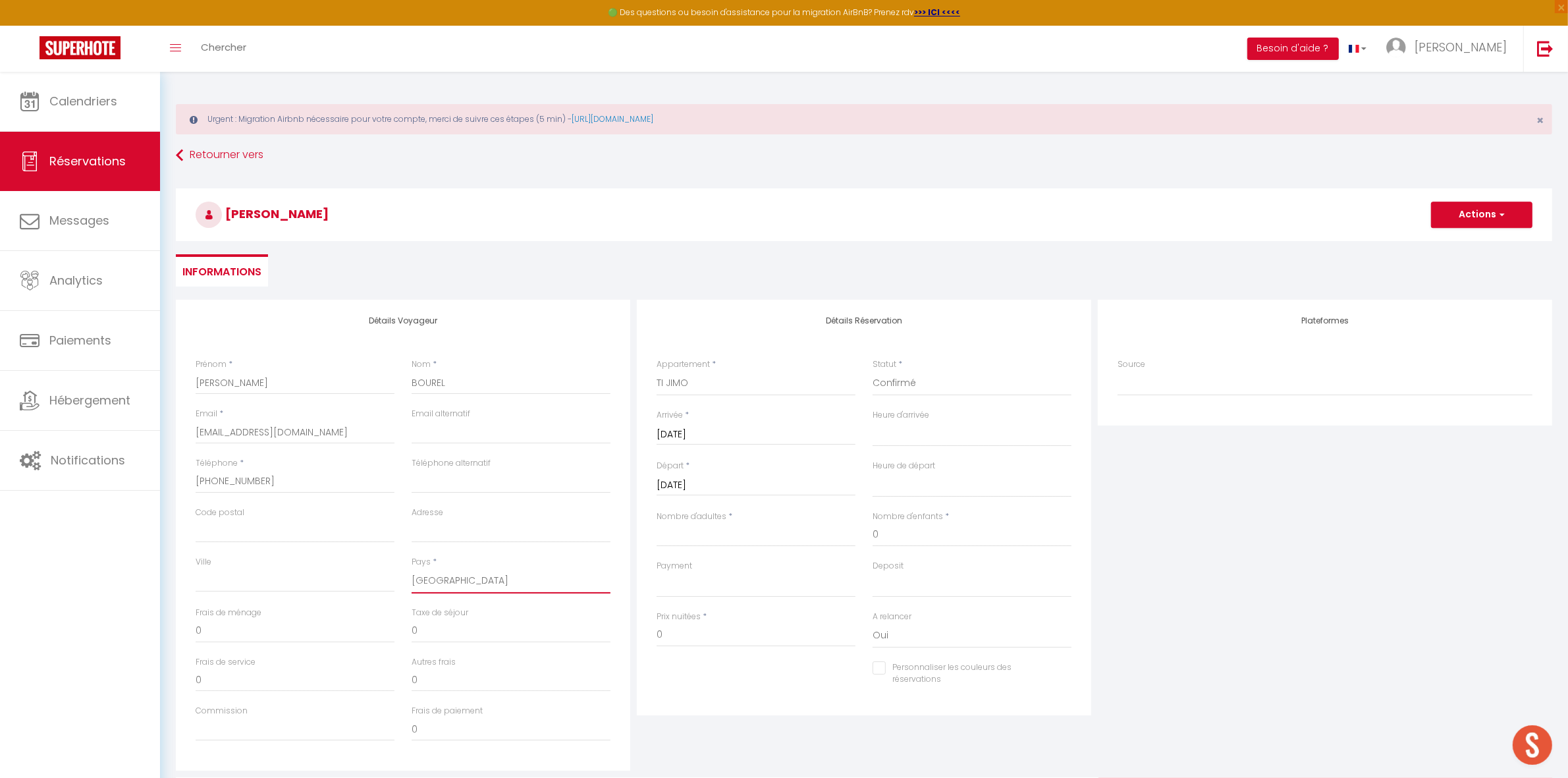
select select
checkbox input "false"
click at [702, 537] on input "Nombre d'adultes" at bounding box center [755, 535] width 199 height 24
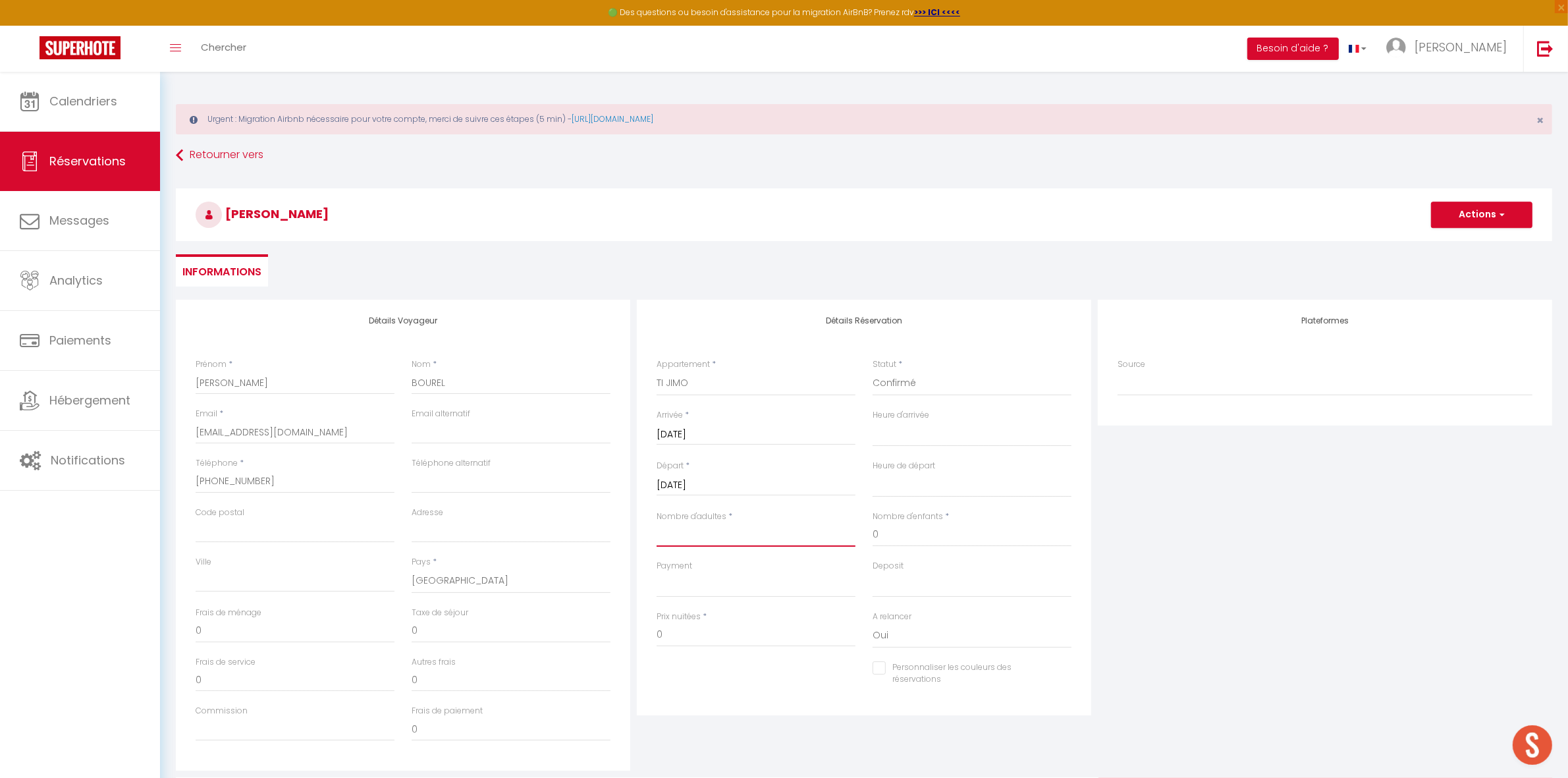
type input "5"
select select
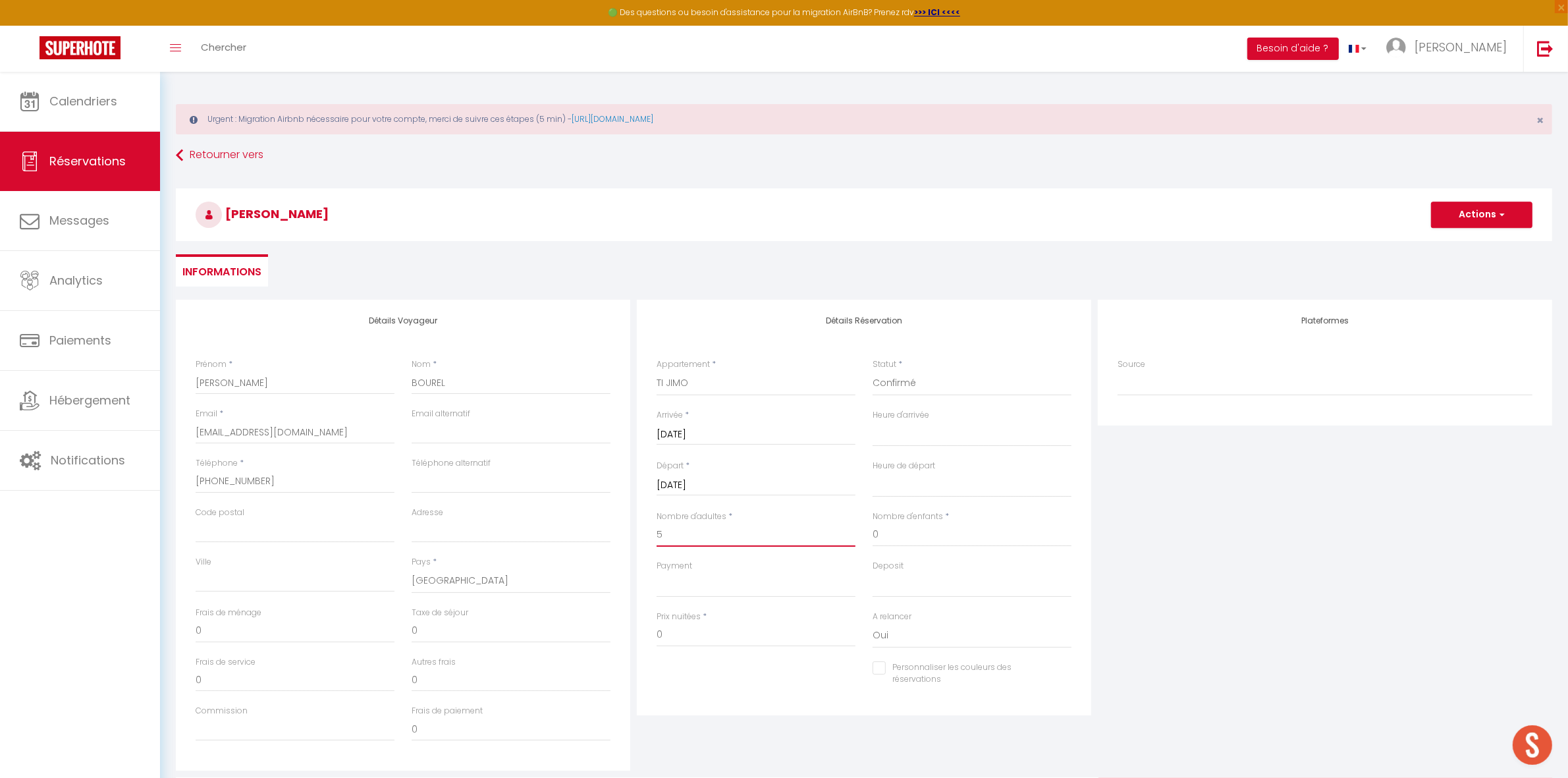
checkbox input "false"
type input "150"
type input "92"
select select
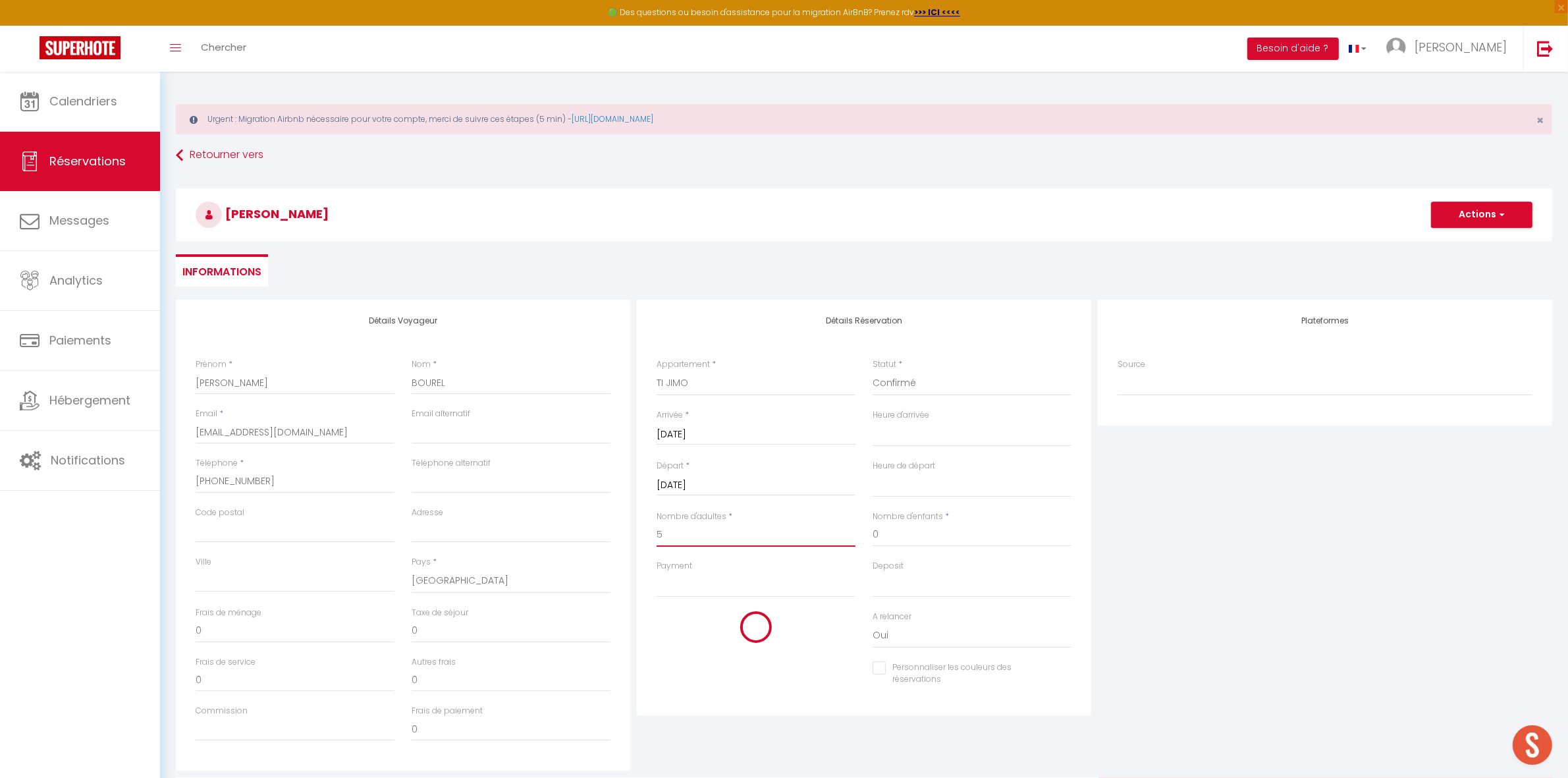
select select
type input "1570"
checkbox input "false"
type input "5"
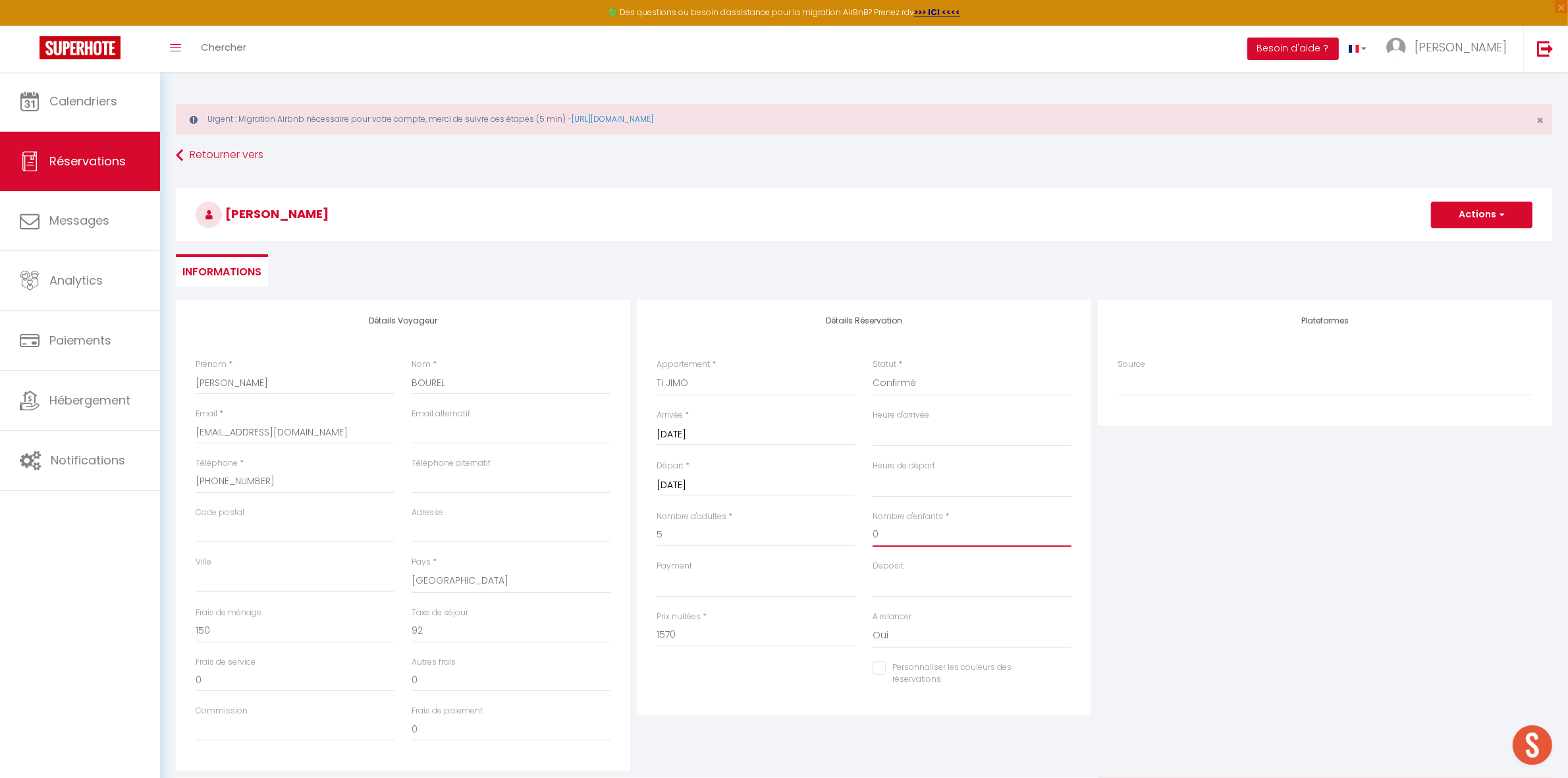
click at [955, 546] on input "0" at bounding box center [971, 535] width 199 height 24
select select
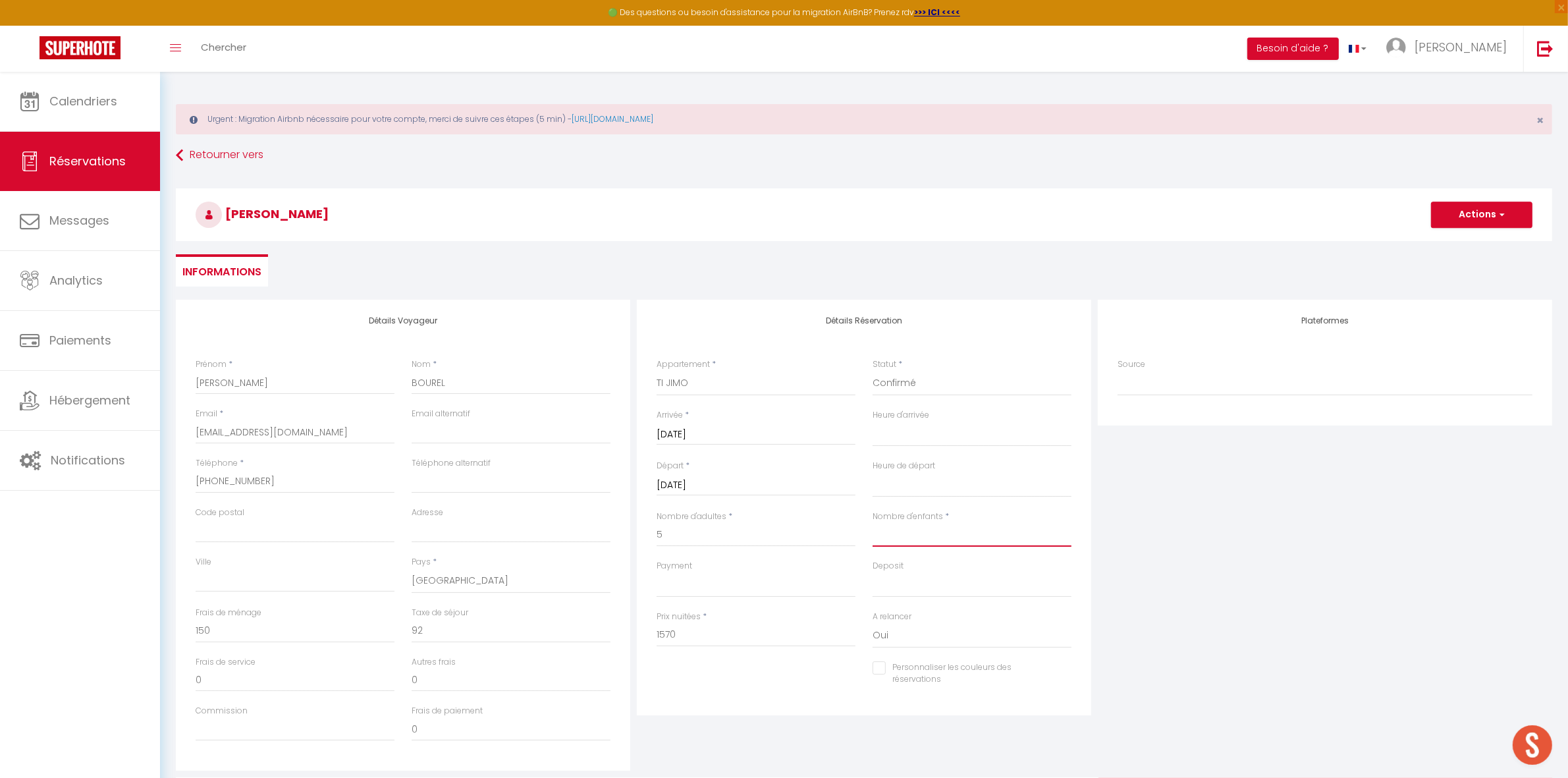
checkbox input "false"
select select
type input "2"
select select
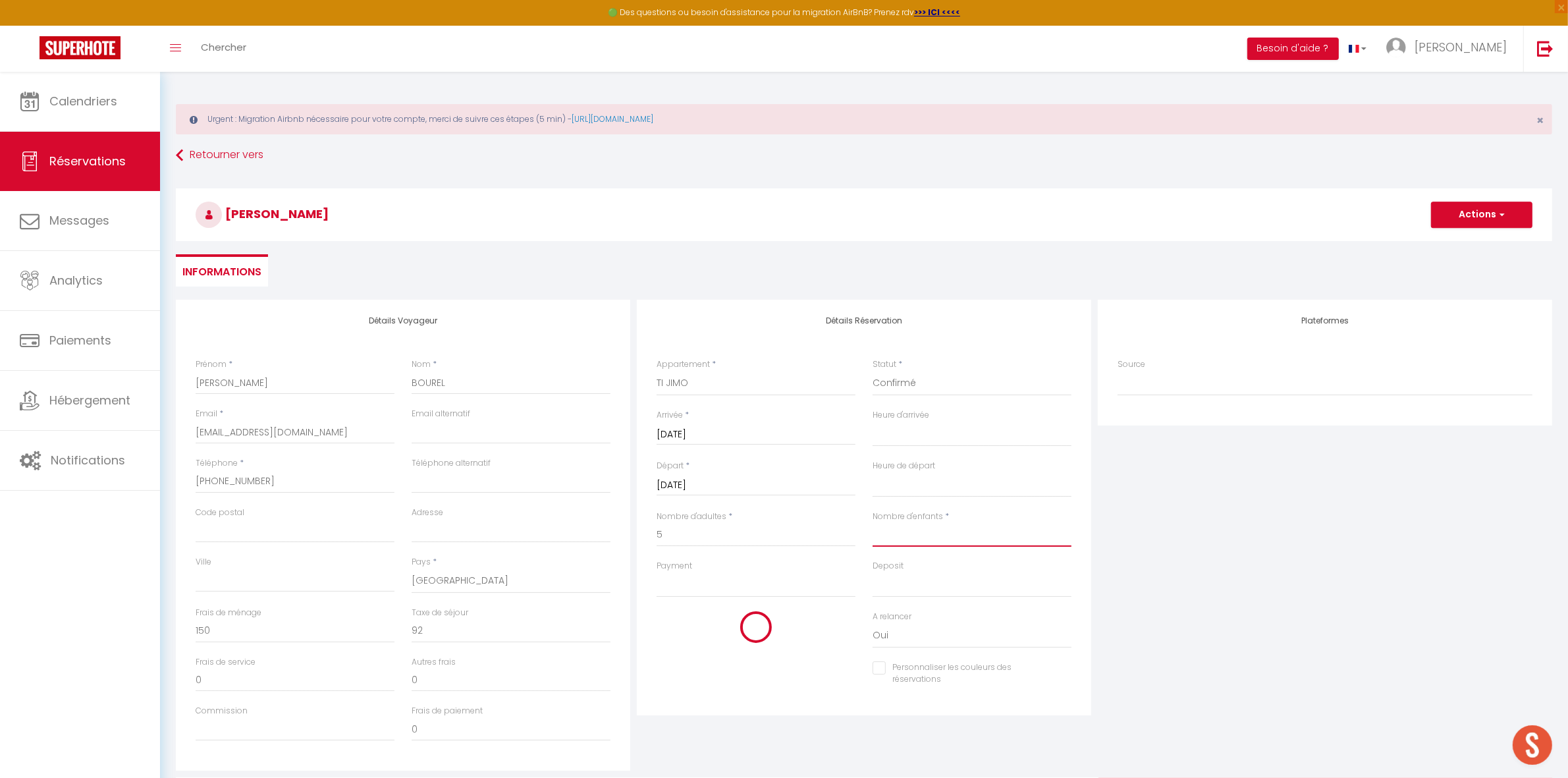
select select
checkbox input "false"
select select
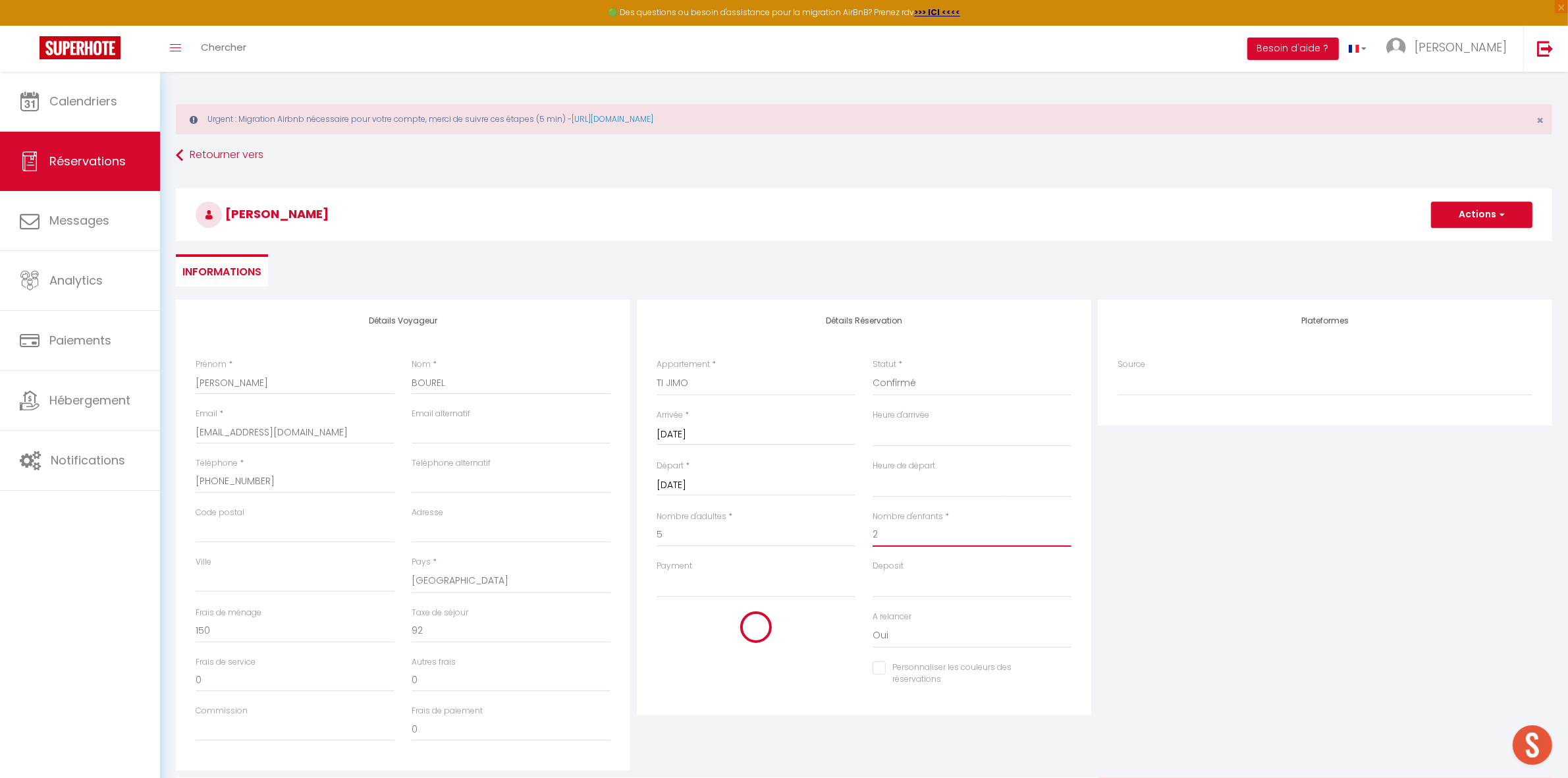
select select
checkbox input "false"
select select
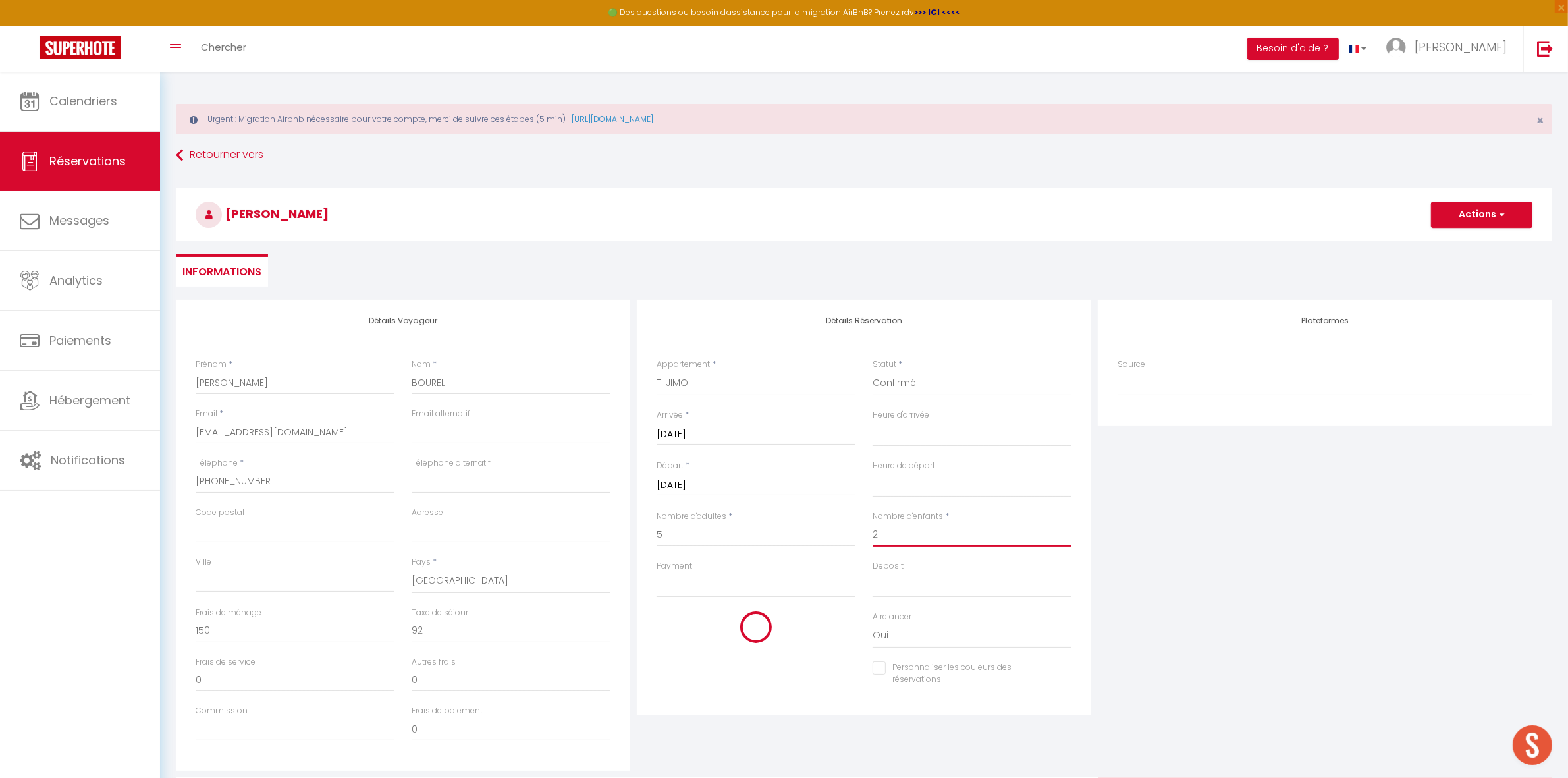
select select
type input "1690"
checkbox input "false"
type input "2"
click at [1467, 225] on button "Actions" at bounding box center [1481, 215] width 101 height 26
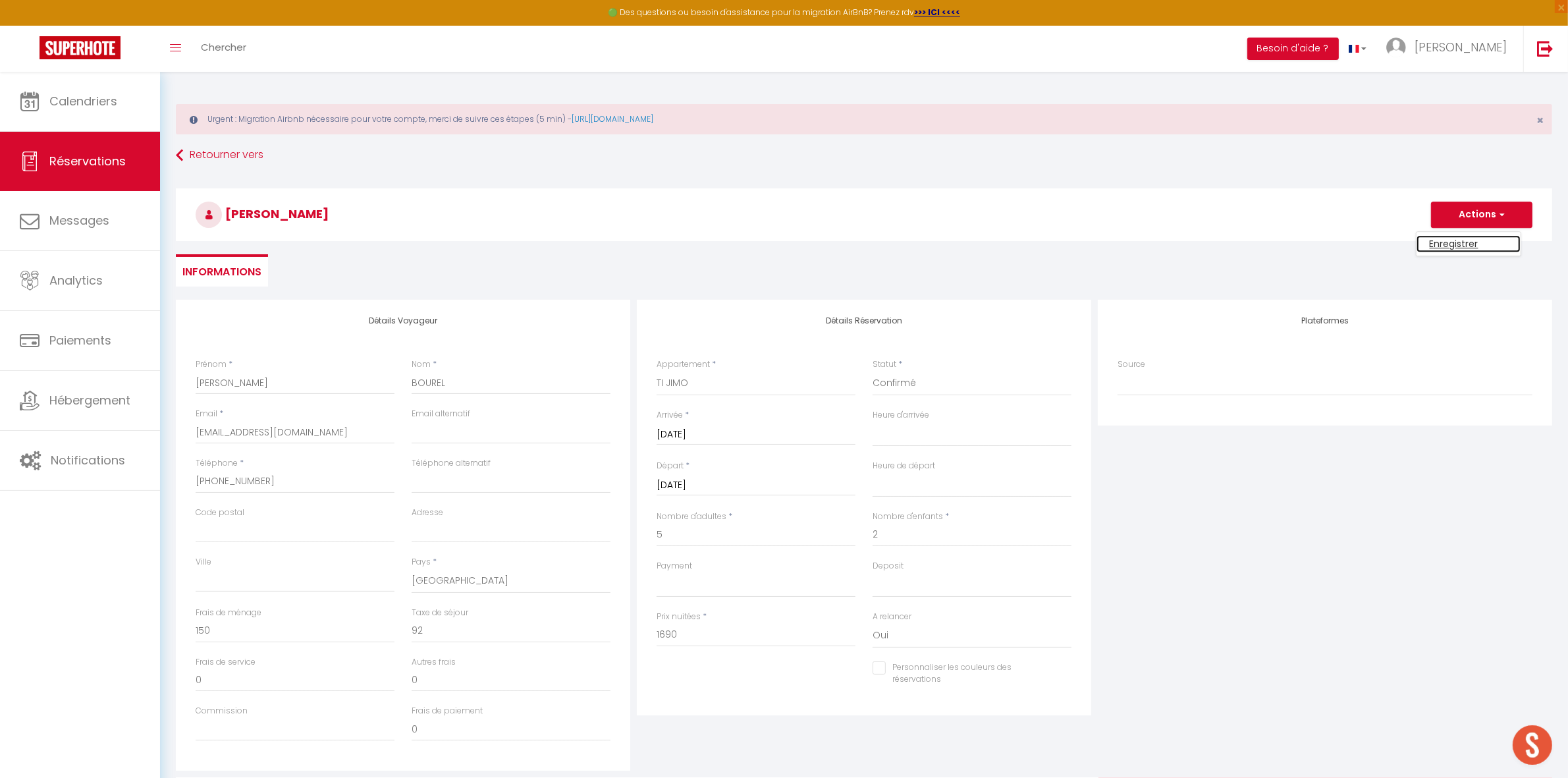
click at [1460, 239] on link "Enregistrer" at bounding box center [1468, 243] width 104 height 17
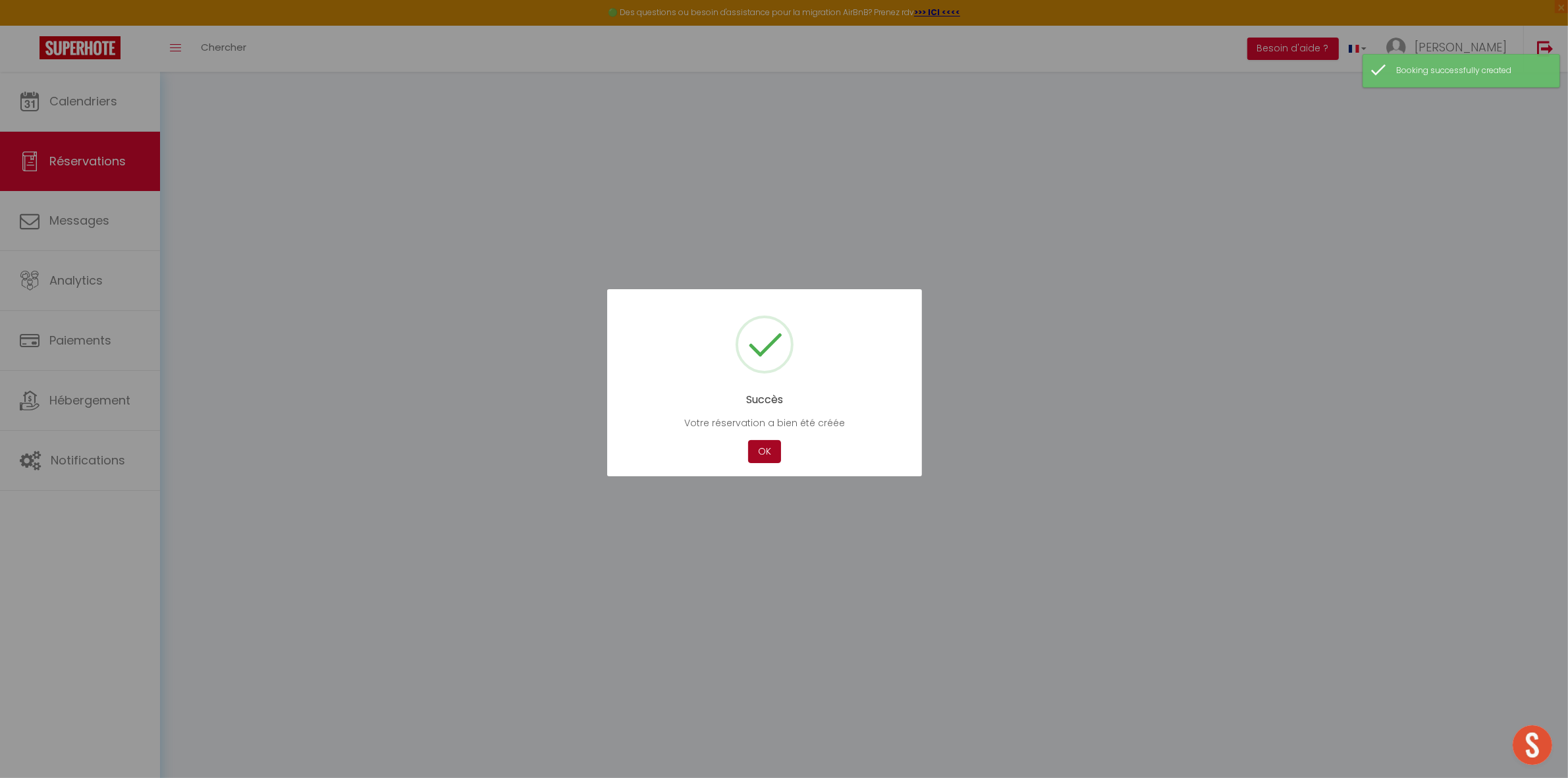
click at [762, 456] on button "OK" at bounding box center [764, 452] width 33 height 23
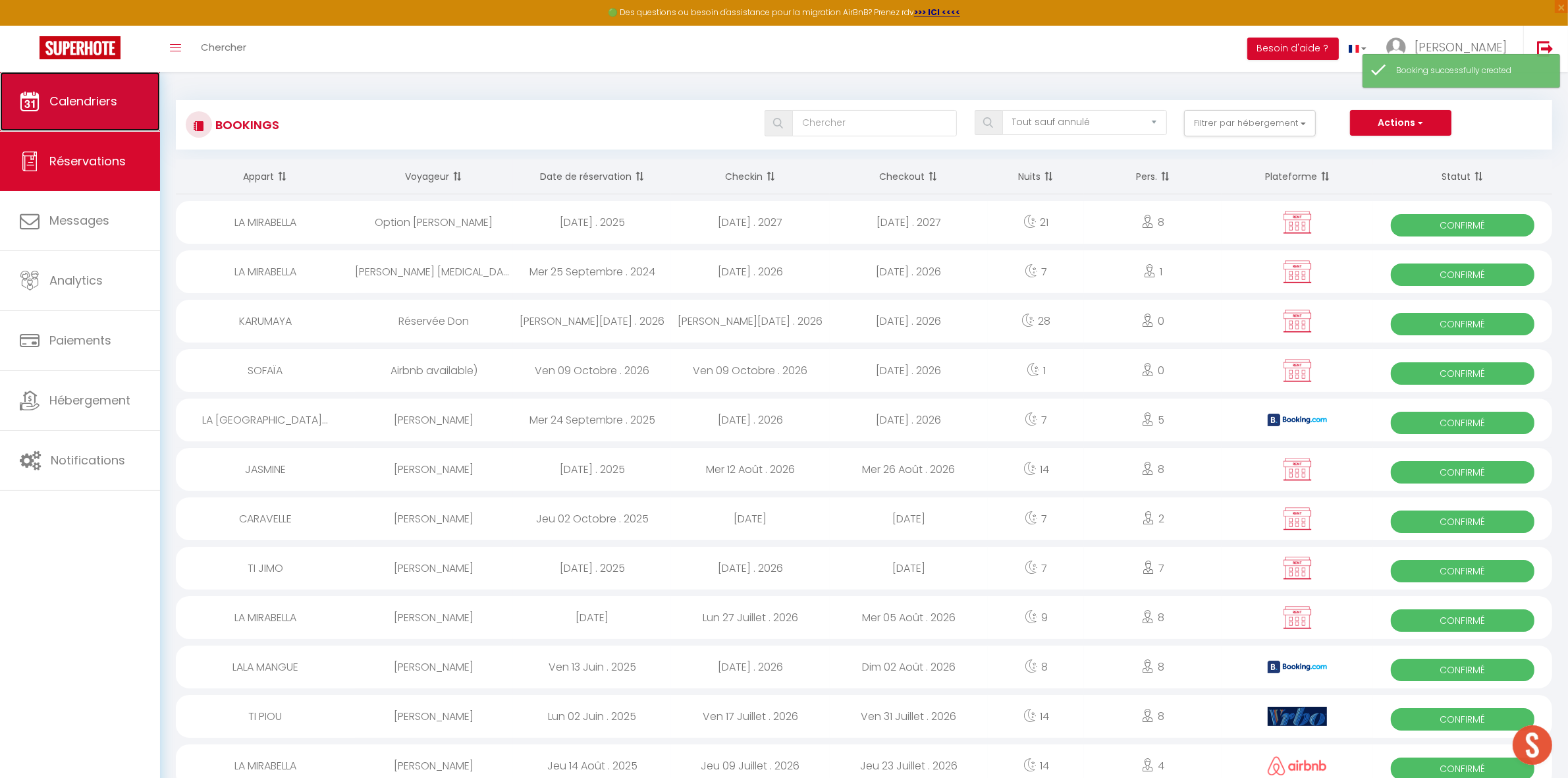
click at [32, 100] on icon at bounding box center [30, 101] width 20 height 20
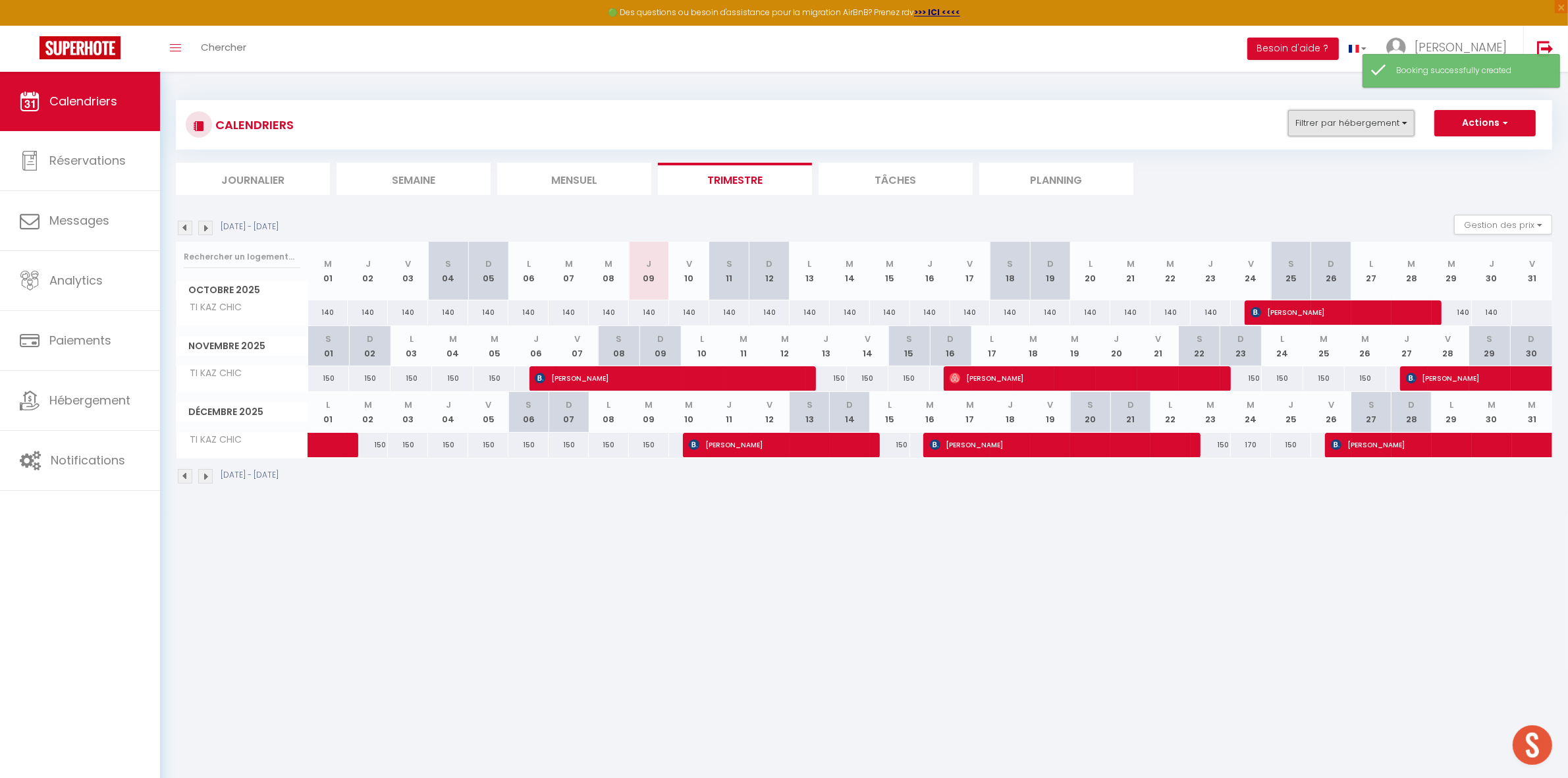
click at [1335, 129] on button "Filtrer par hébergement" at bounding box center [1351, 123] width 127 height 26
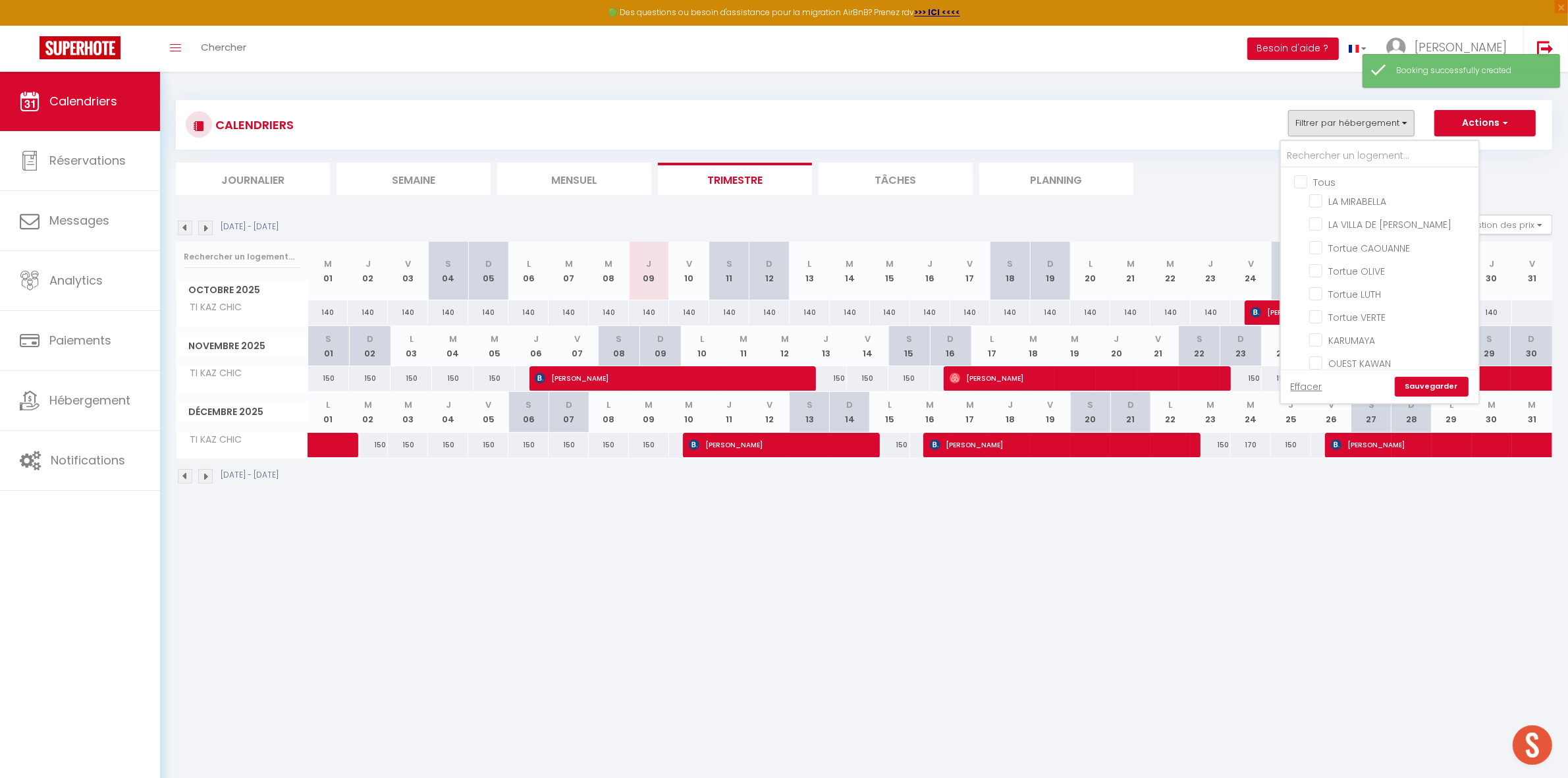
click at [1317, 181] on input "Tous" at bounding box center [1393, 181] width 198 height 14
checkbox input "true"
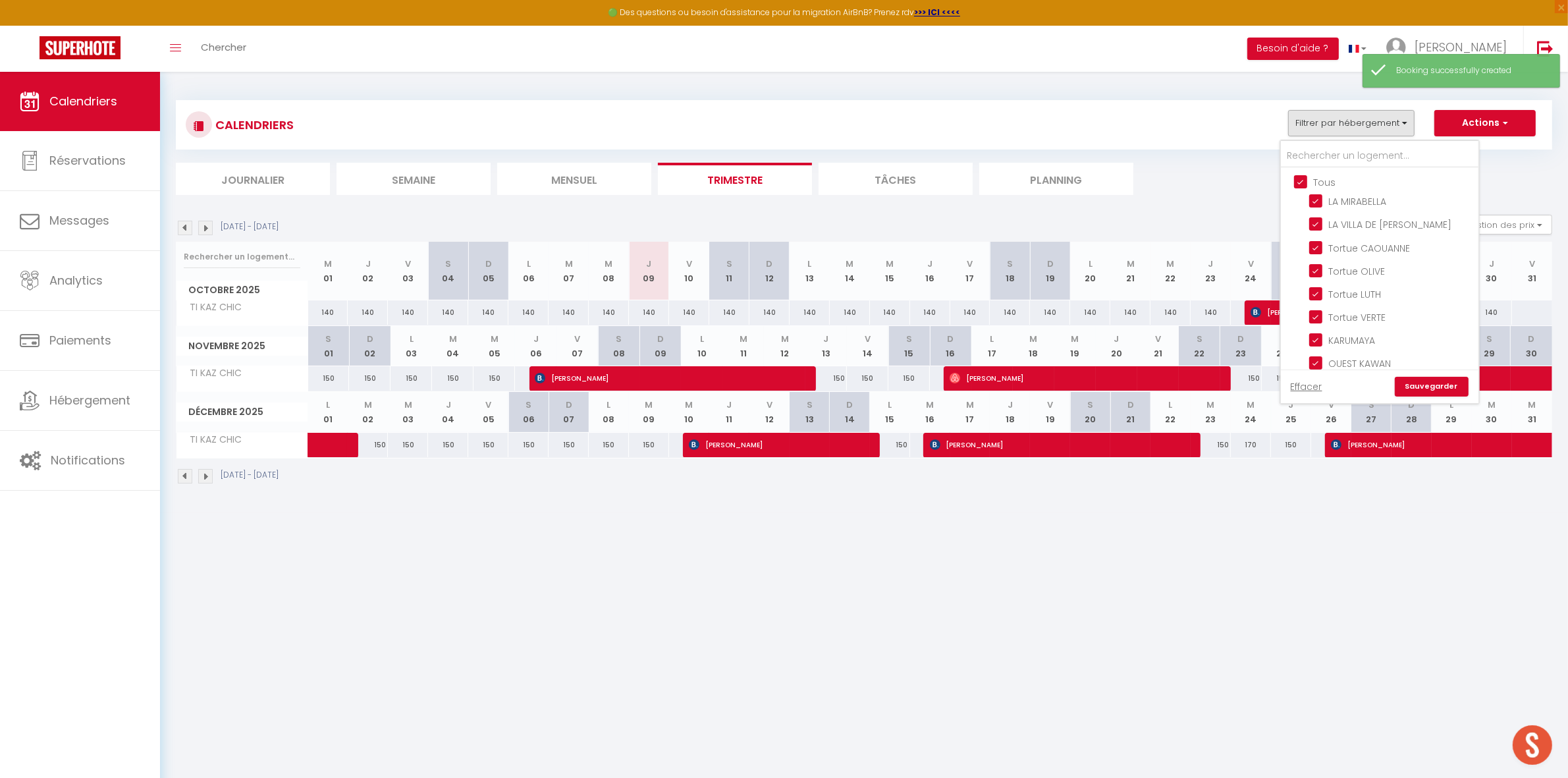
checkbox input "true"
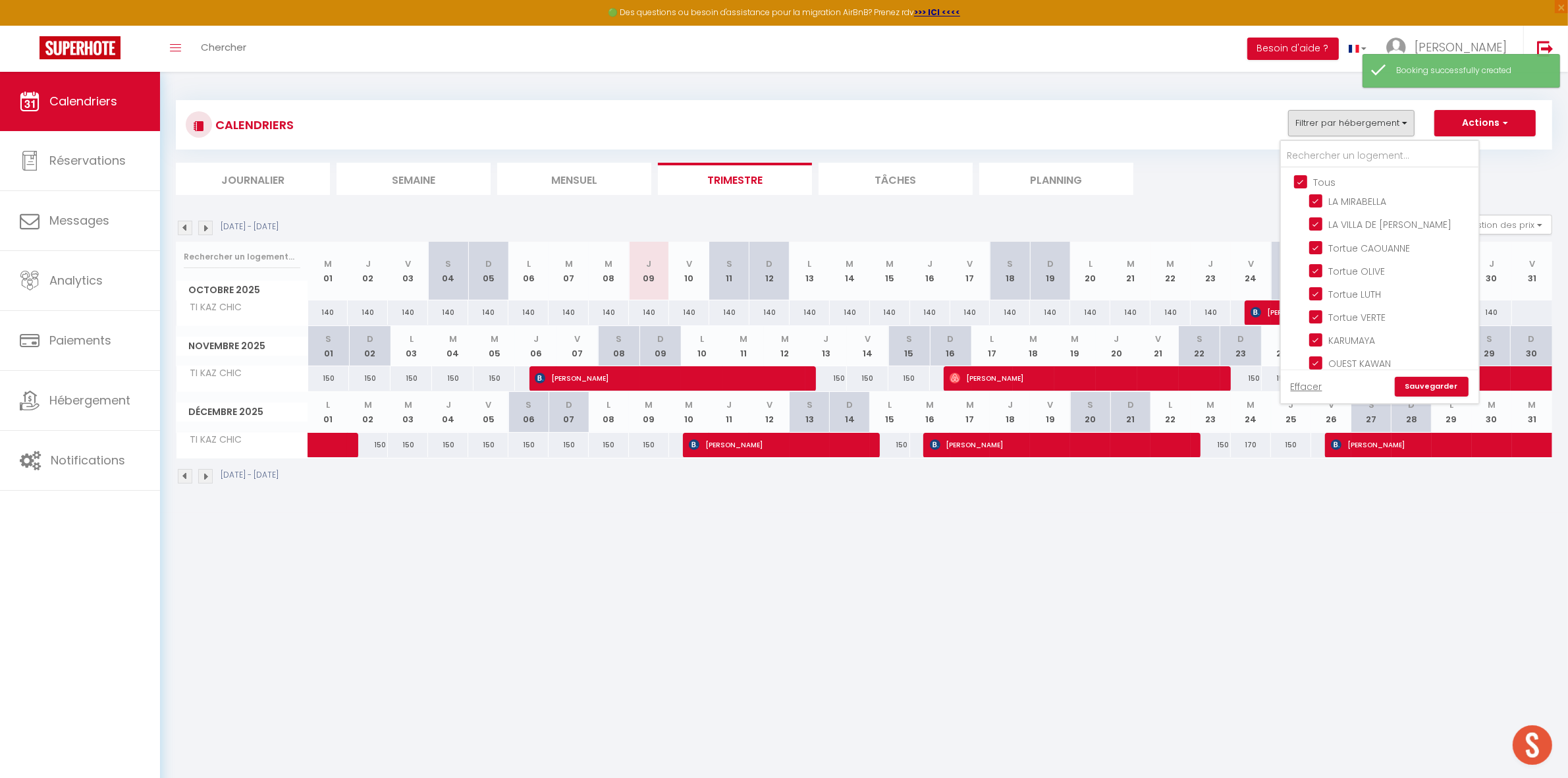
checkbox input "true"
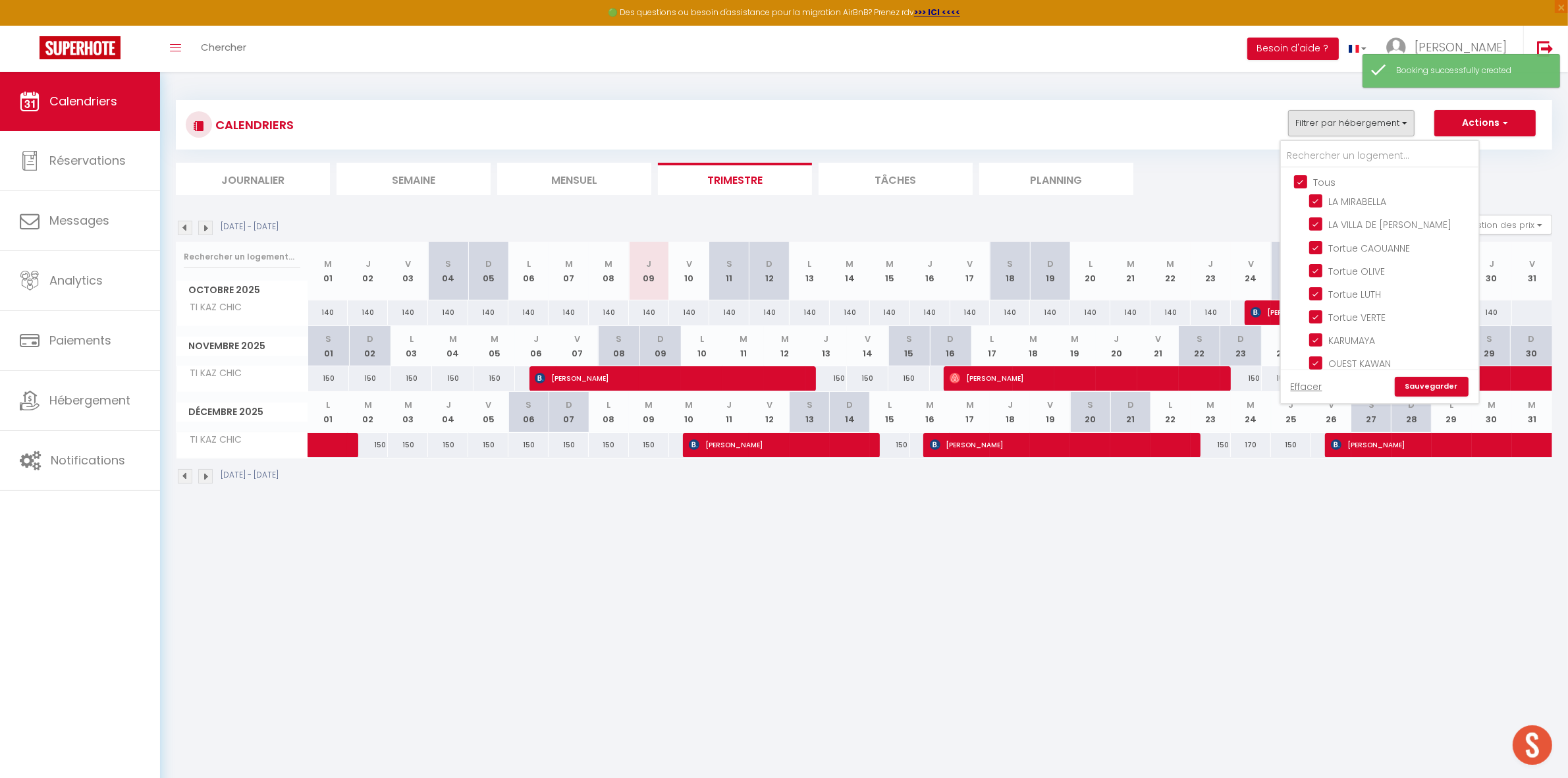
checkbox input "true"
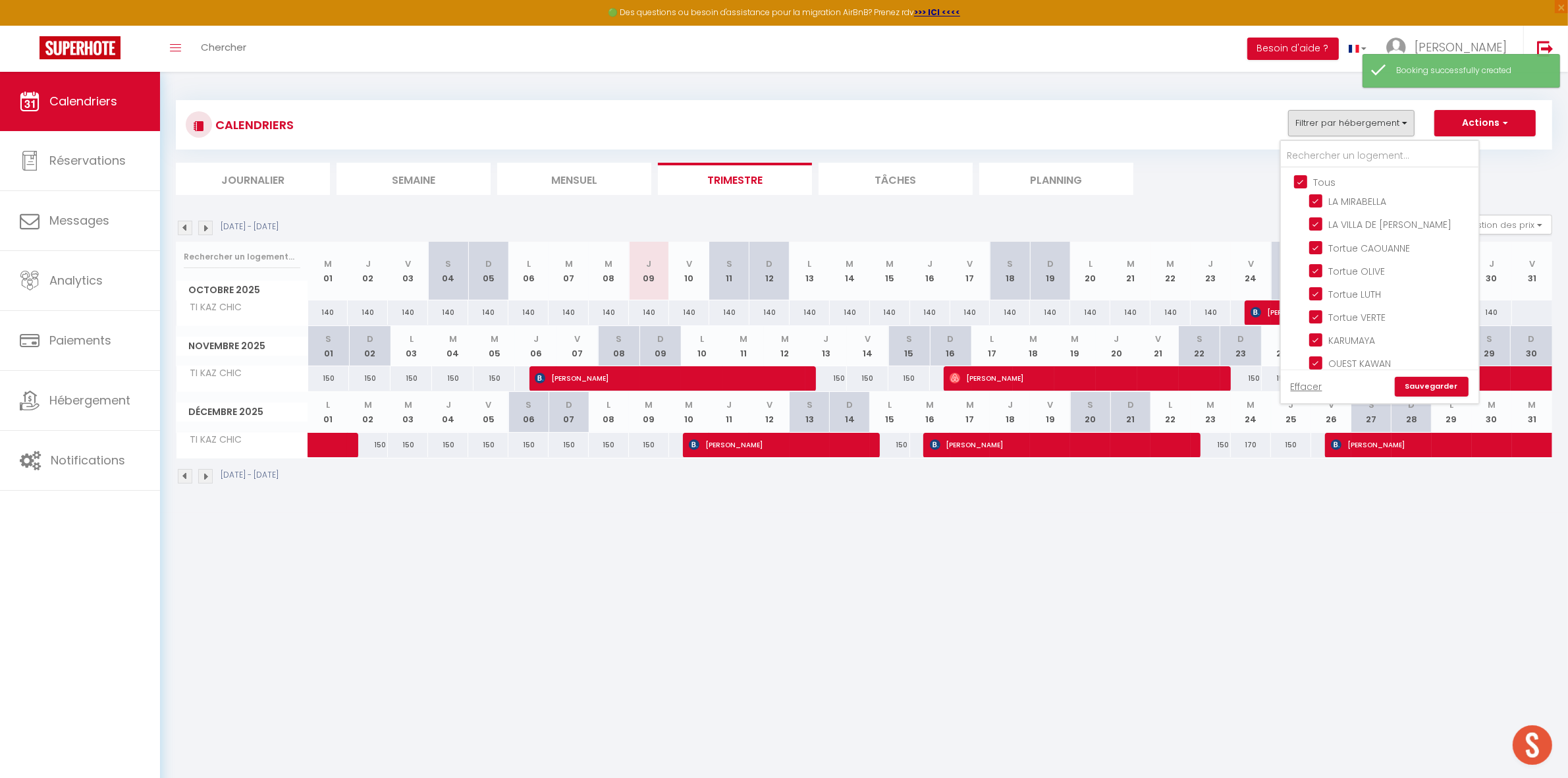
checkbox input "true"
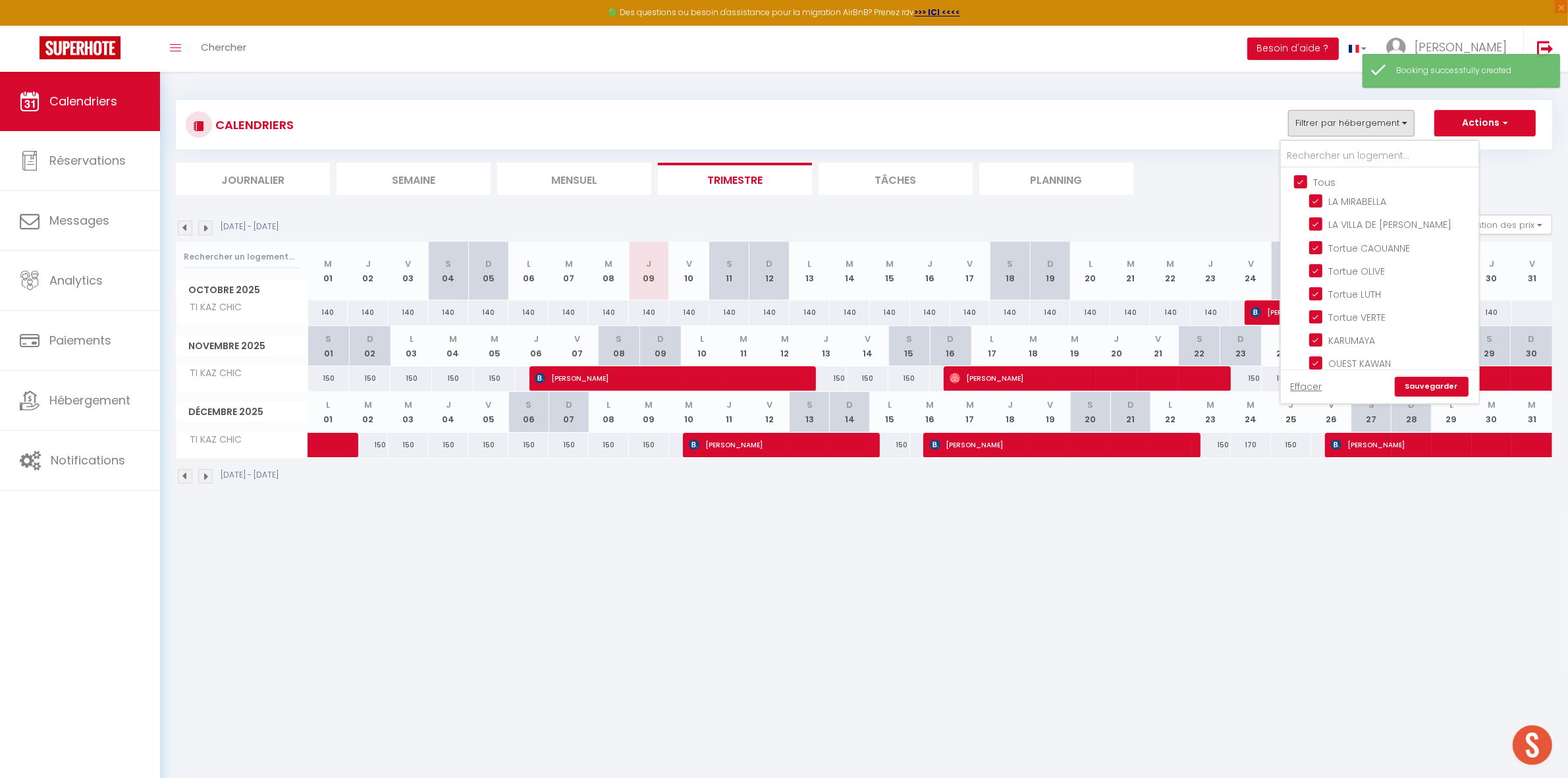
checkbox input "true"
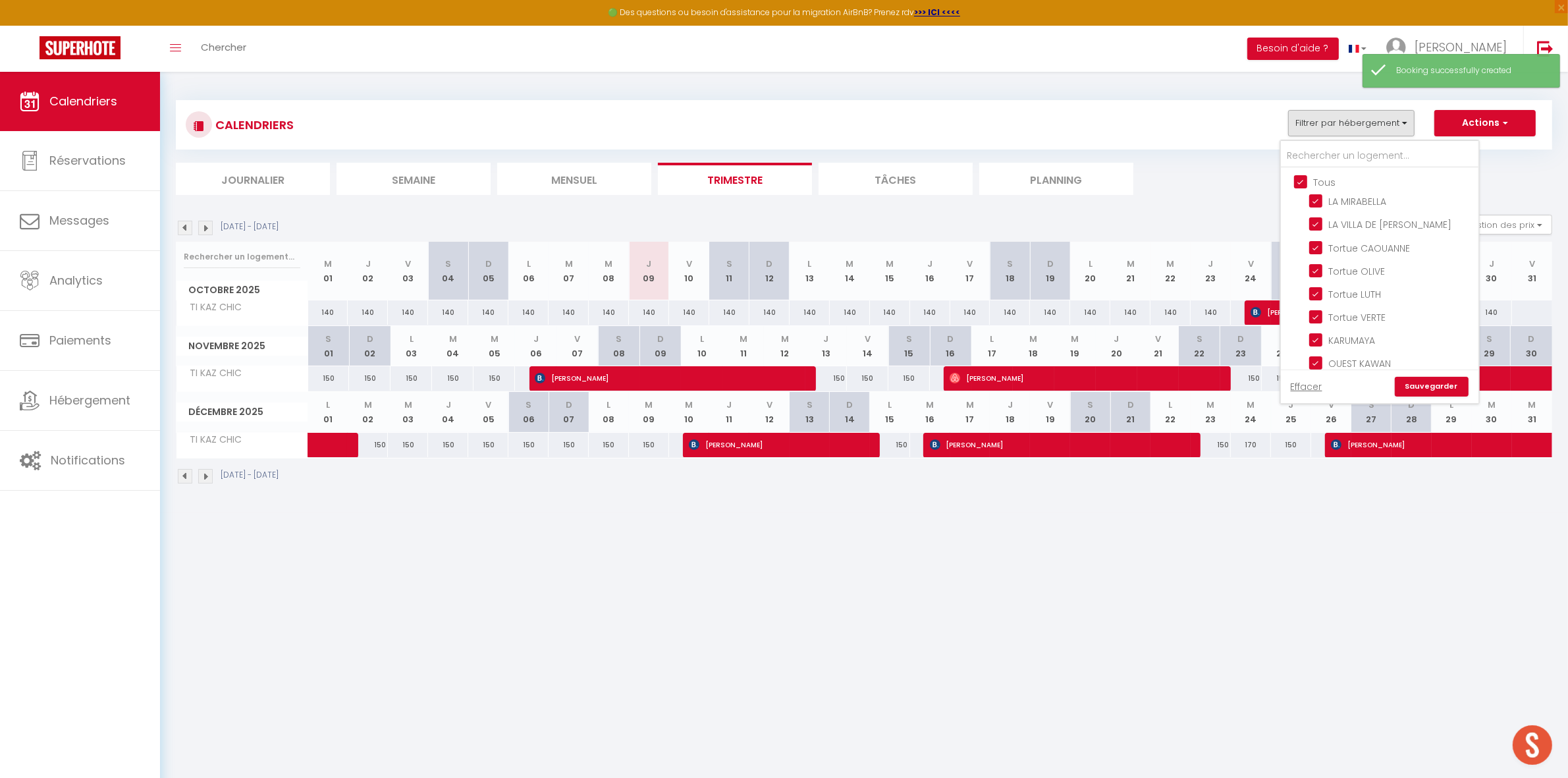
checkbox input "true"
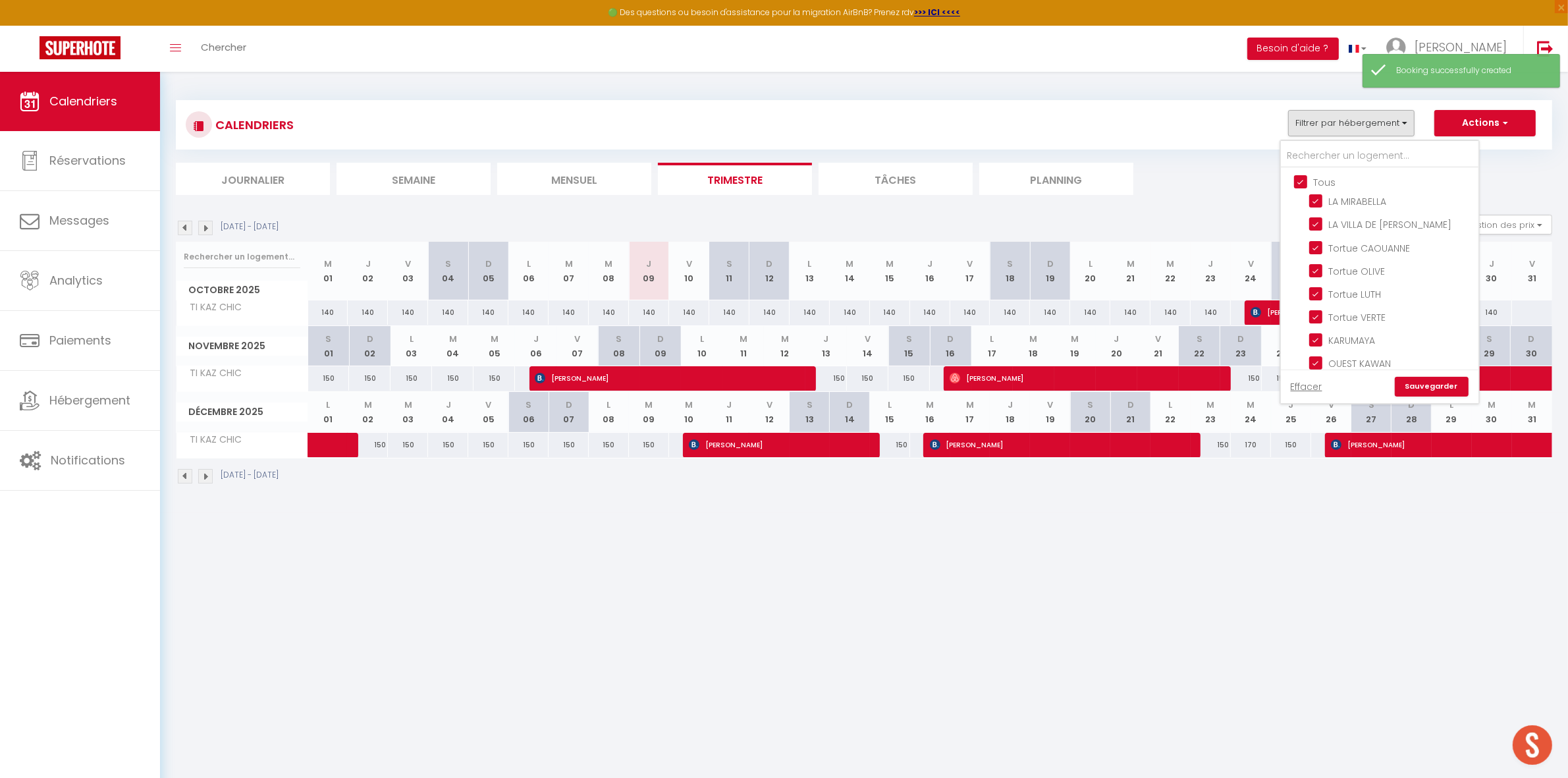
checkbox input "true"
click at [1319, 180] on input "Tous" at bounding box center [1393, 181] width 198 height 14
checkbox input "false"
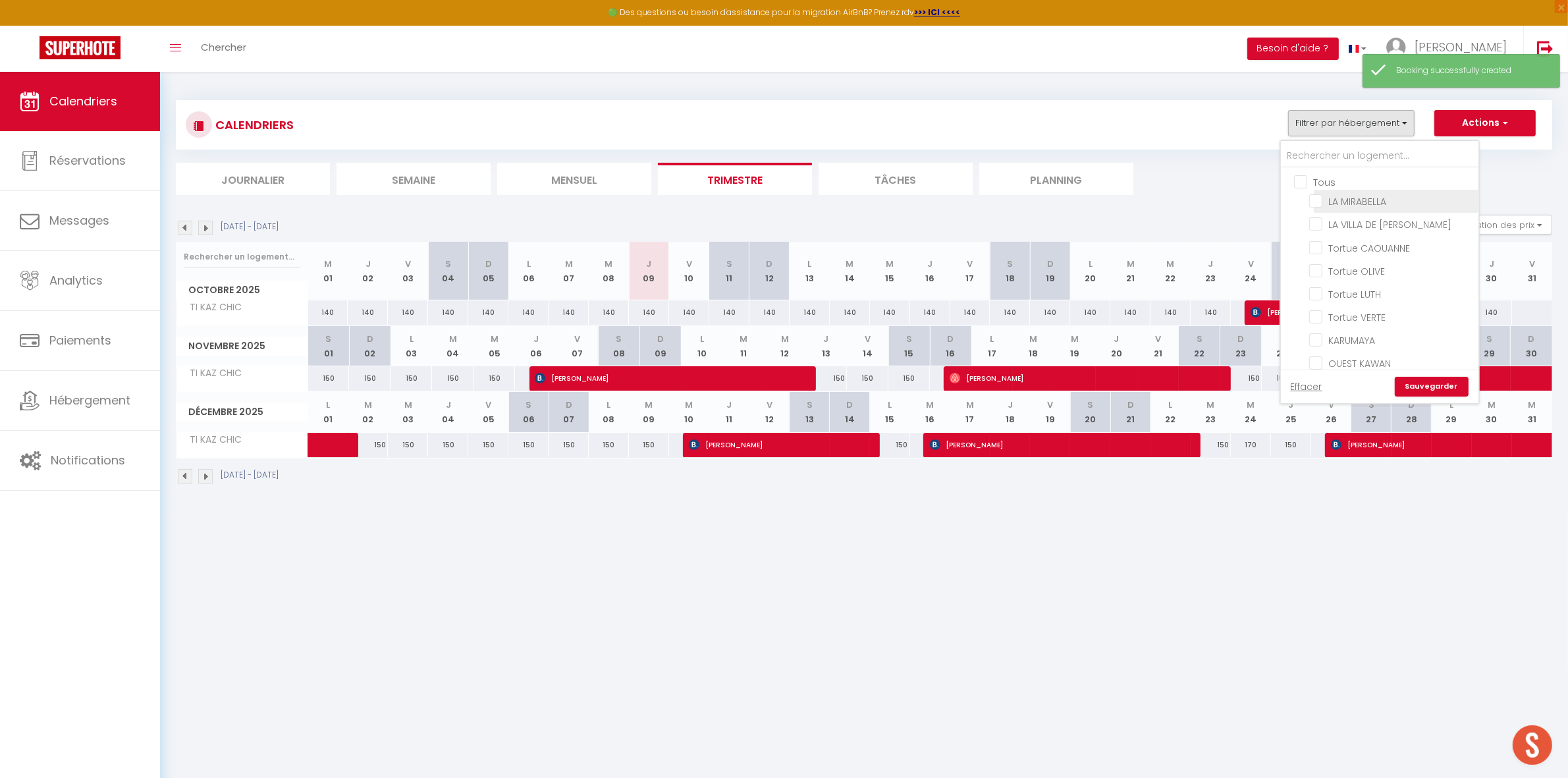
checkbox input "false"
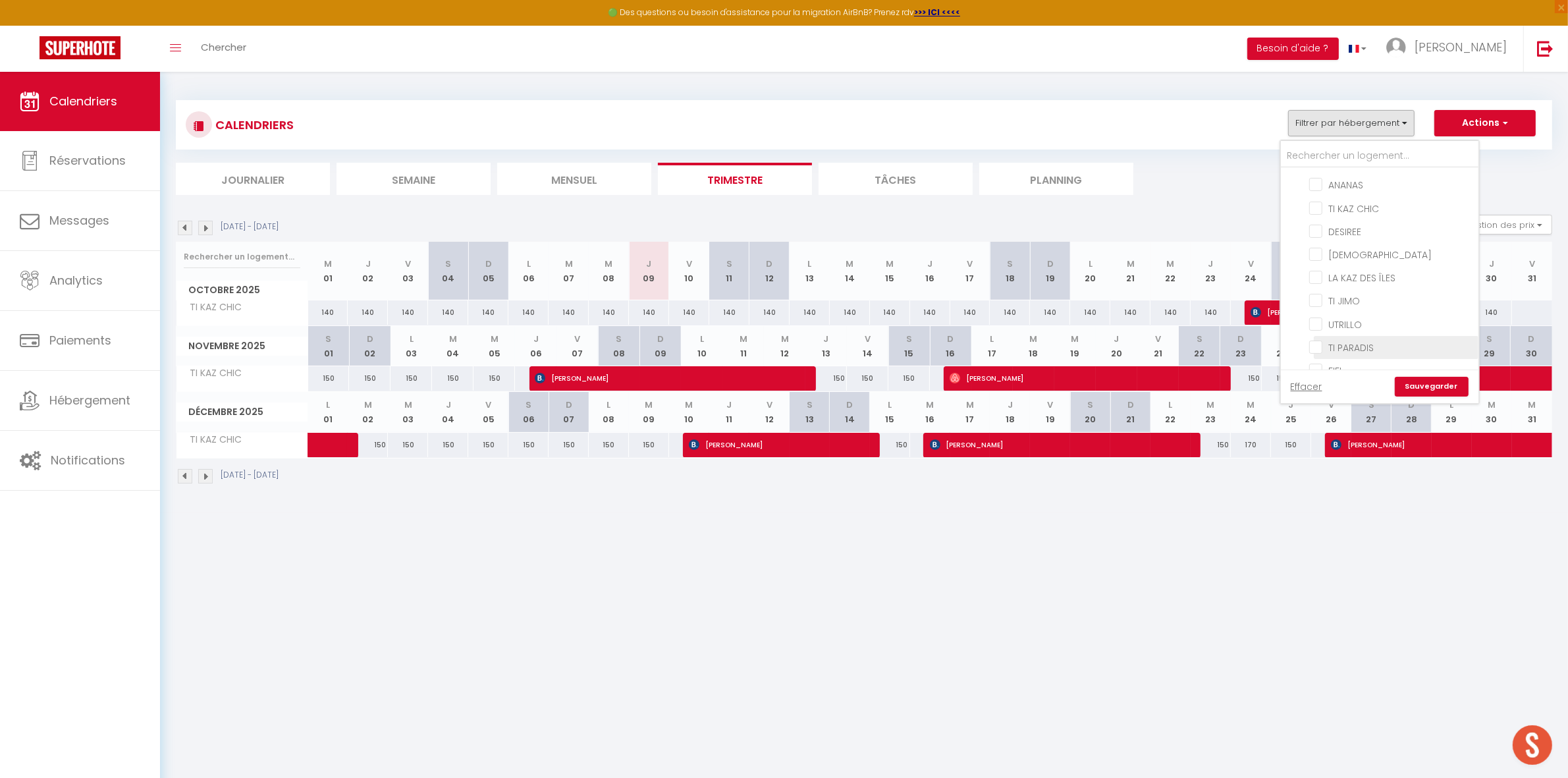
scroll to position [494, 0]
click at [1352, 255] on input "TI JIMO" at bounding box center [1391, 262] width 164 height 14
click at [1417, 383] on link "Sauvegarder" at bounding box center [1432, 386] width 73 height 20
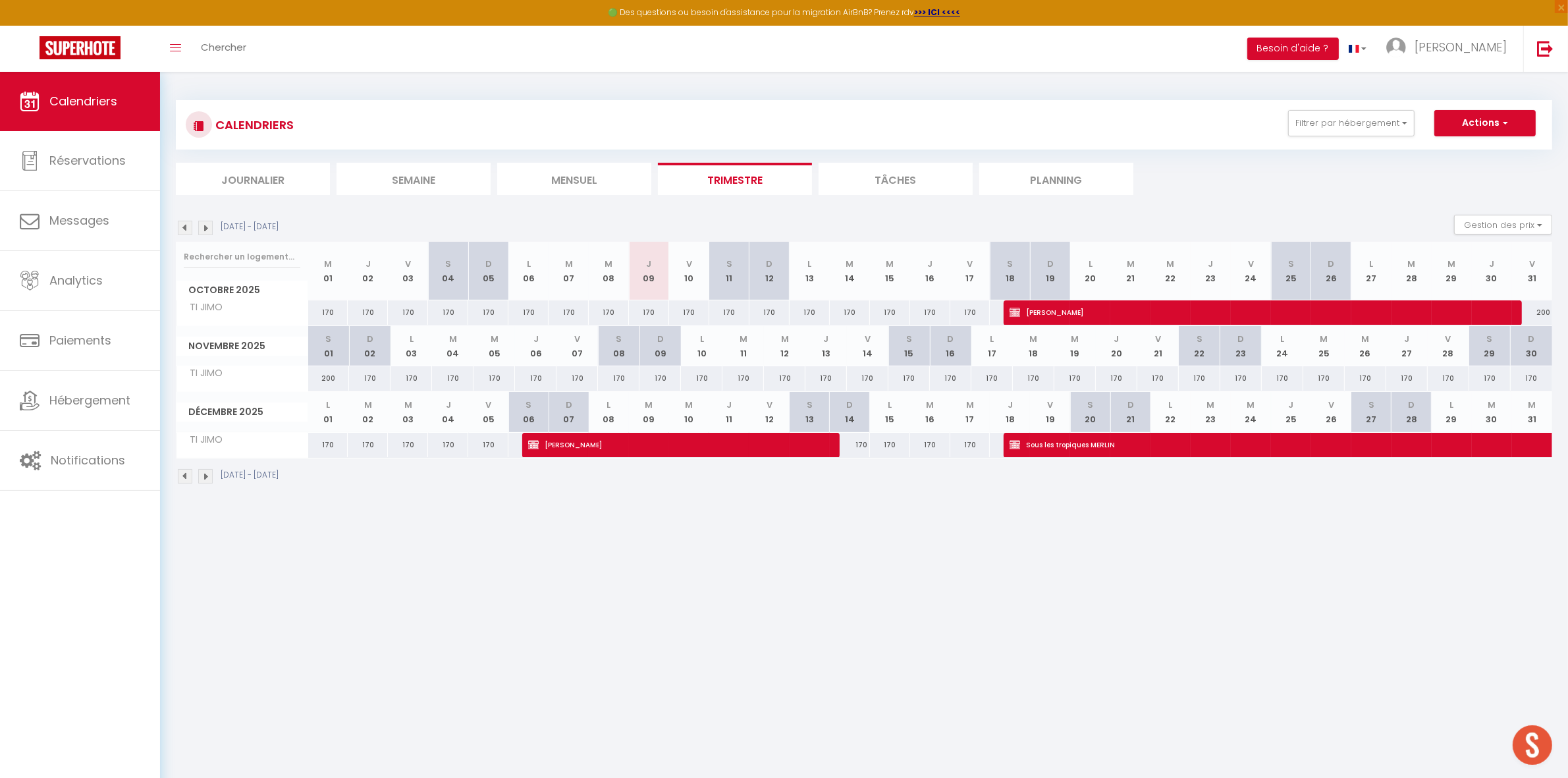
click at [203, 222] on img at bounding box center [206, 228] width 14 height 14
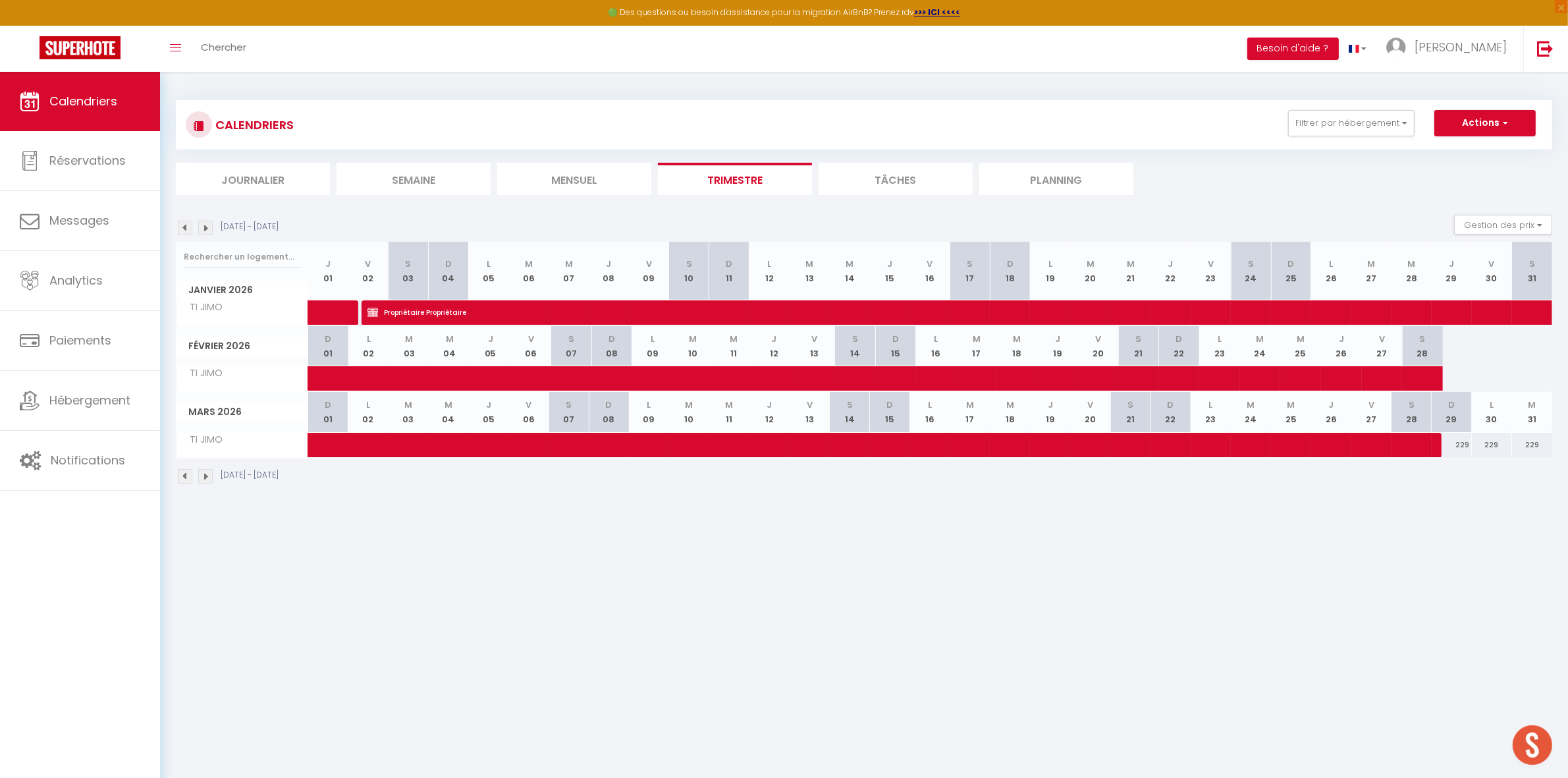
click at [205, 227] on img at bounding box center [206, 228] width 14 height 14
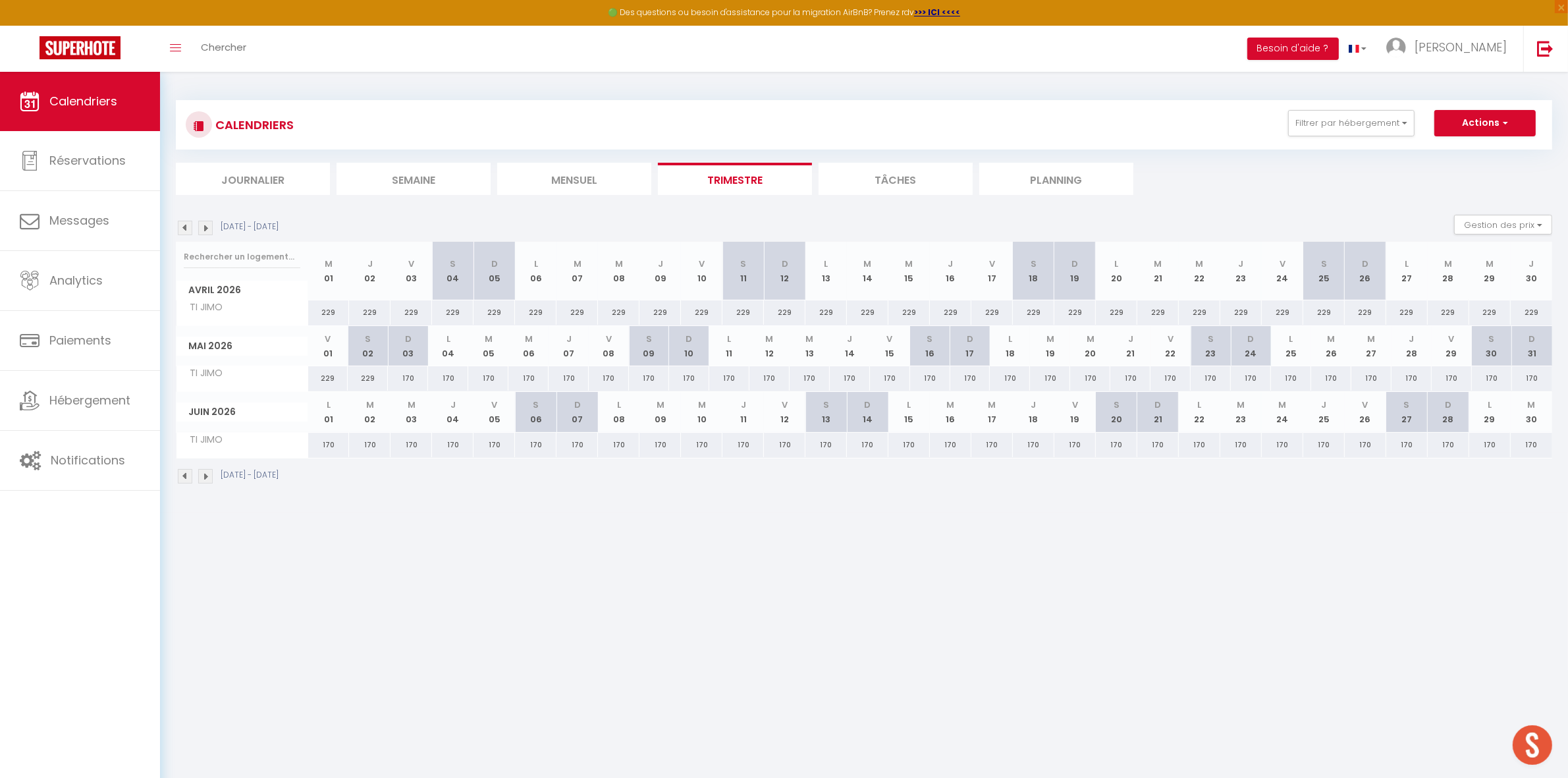
click at [205, 227] on img at bounding box center [206, 228] width 14 height 14
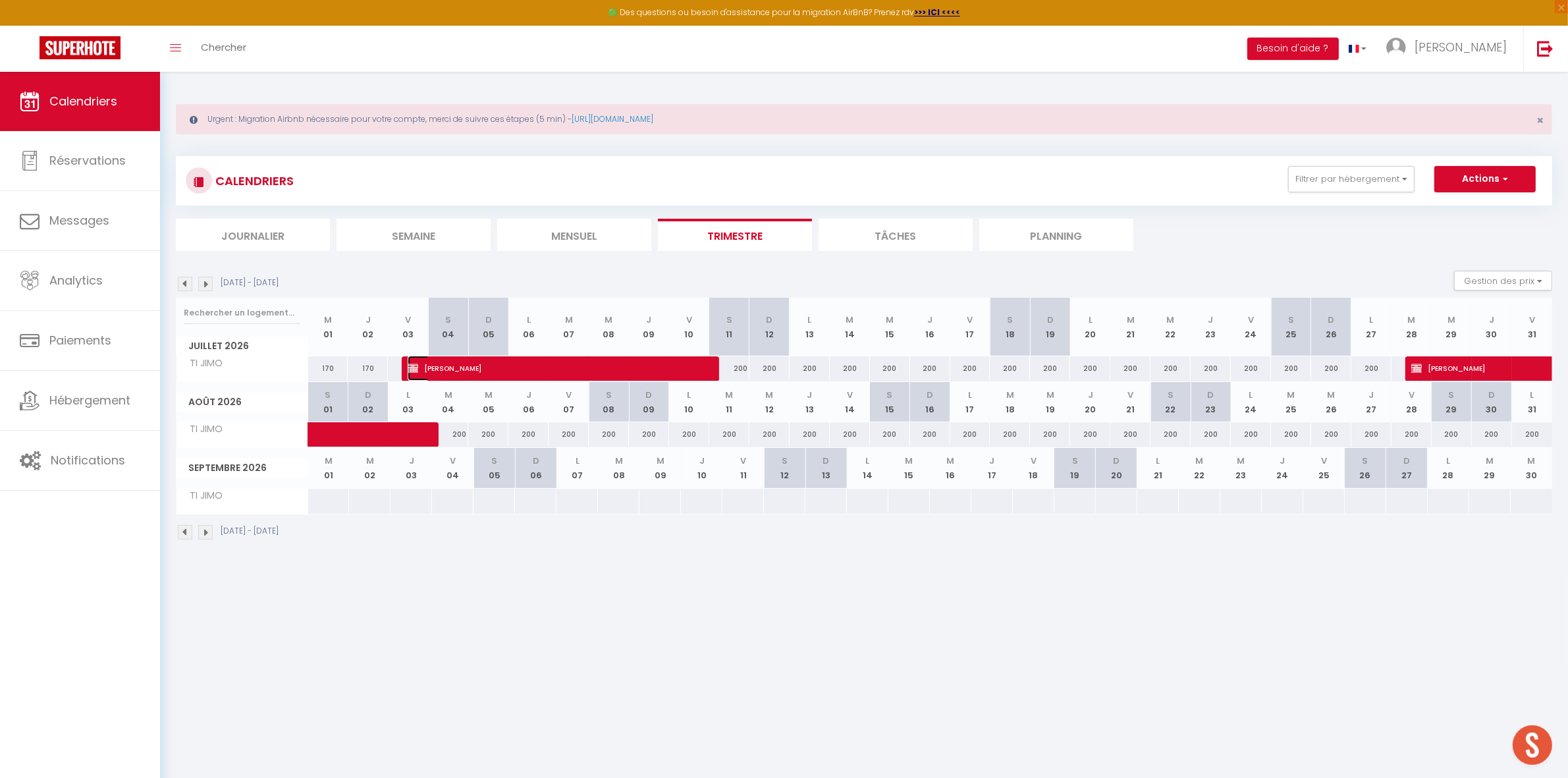
click at [497, 362] on span "[PERSON_NAME]" at bounding box center [554, 368] width 294 height 25
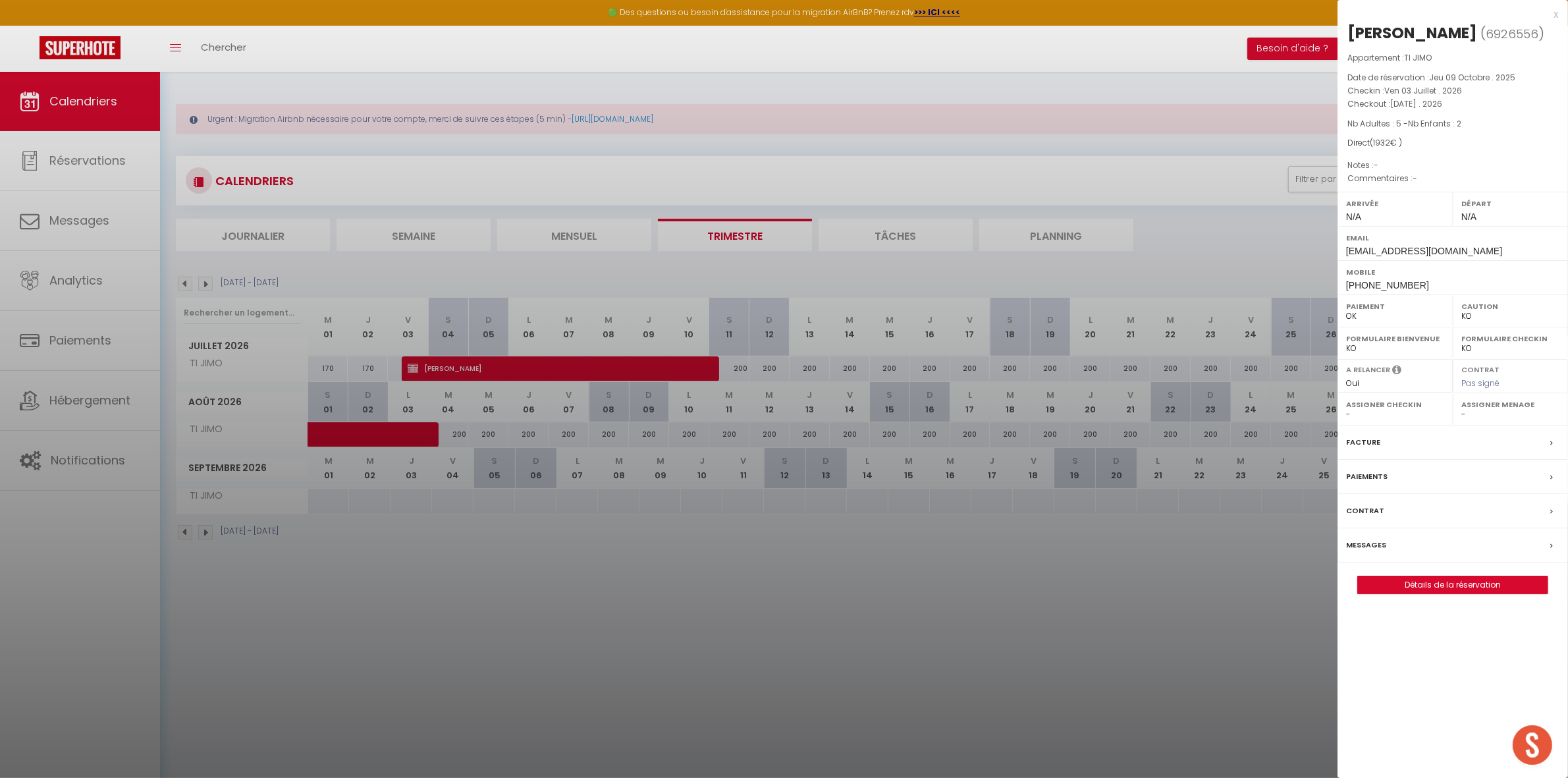
click at [1120, 235] on div at bounding box center [784, 389] width 1568 height 778
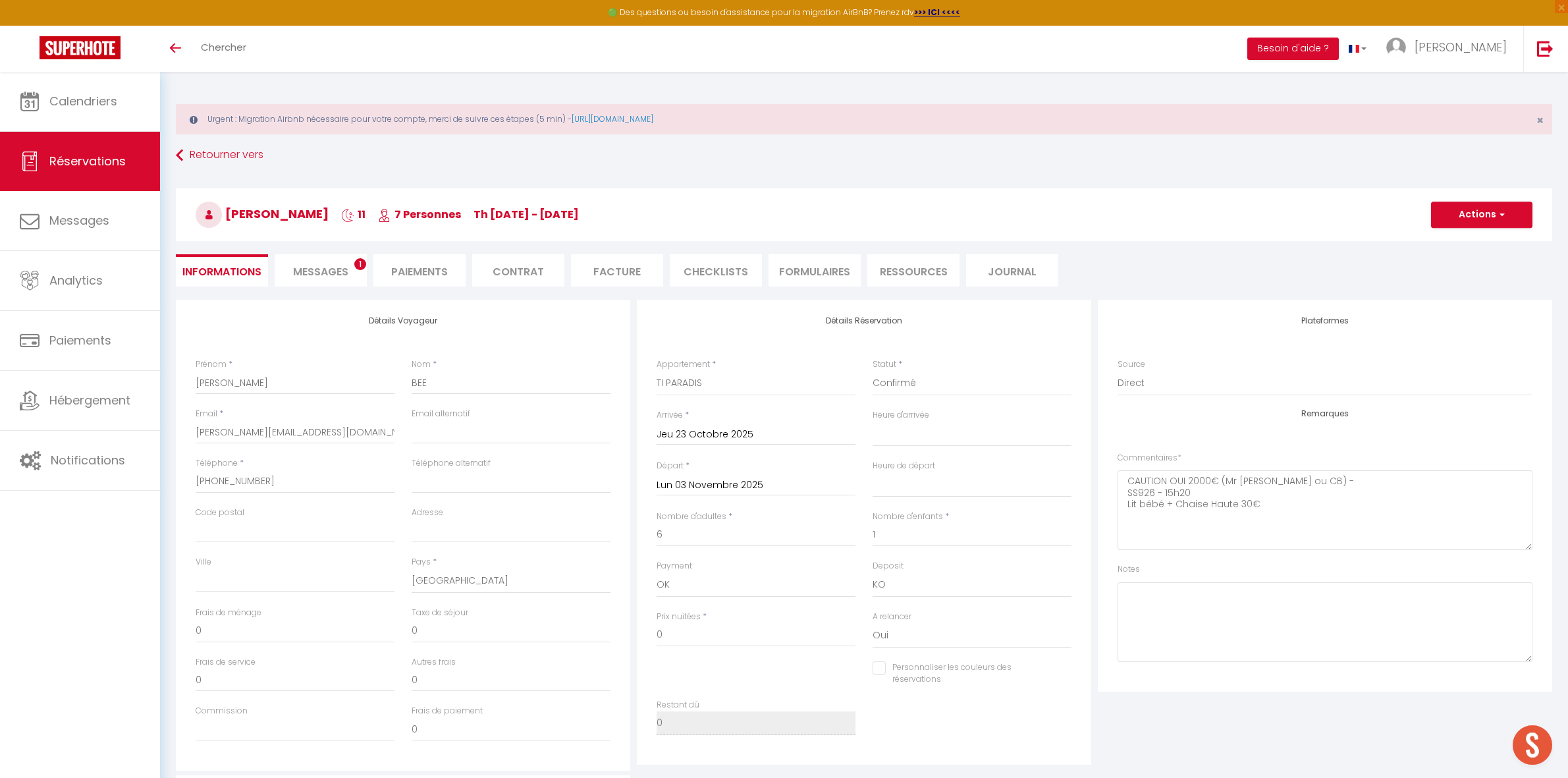
select select "40258"
select select
select select "14"
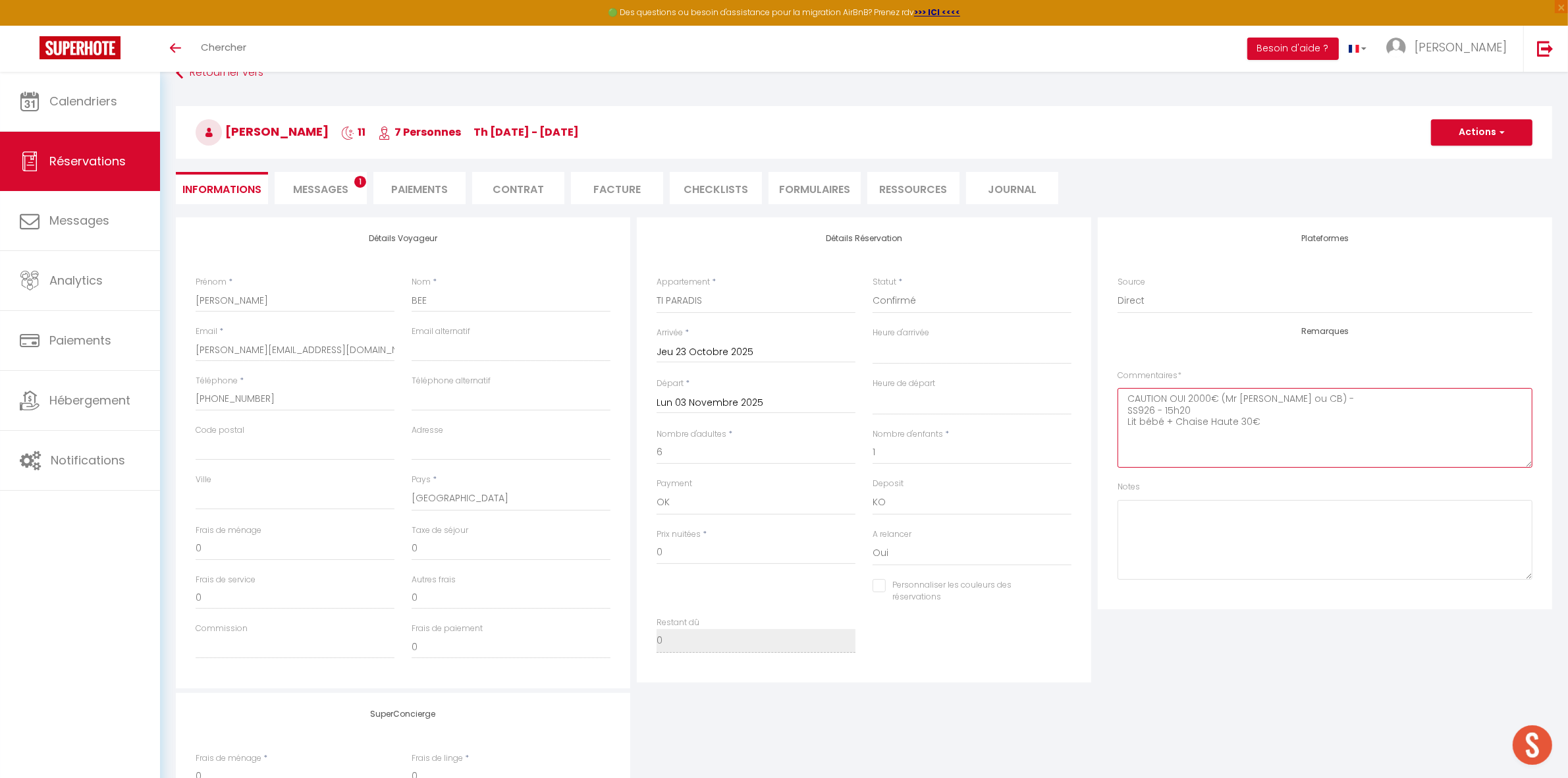
click at [1278, 418] on textarea "CAUTION OUI 2000€ (Mr BESSERVE ou CB) - SS926 - 15h20 Lit bébé + Chaise Haute 3…" at bounding box center [1325, 428] width 415 height 80
type textarea "CAUTION OUI 2000€ (Mr BESSERVE ou CB) - SS926 - 15h20 Lit bébé + Chaise Haute"
click at [1440, 127] on button "Actions" at bounding box center [1481, 132] width 101 height 26
click at [1436, 156] on link "Enregistrer" at bounding box center [1468, 161] width 104 height 17
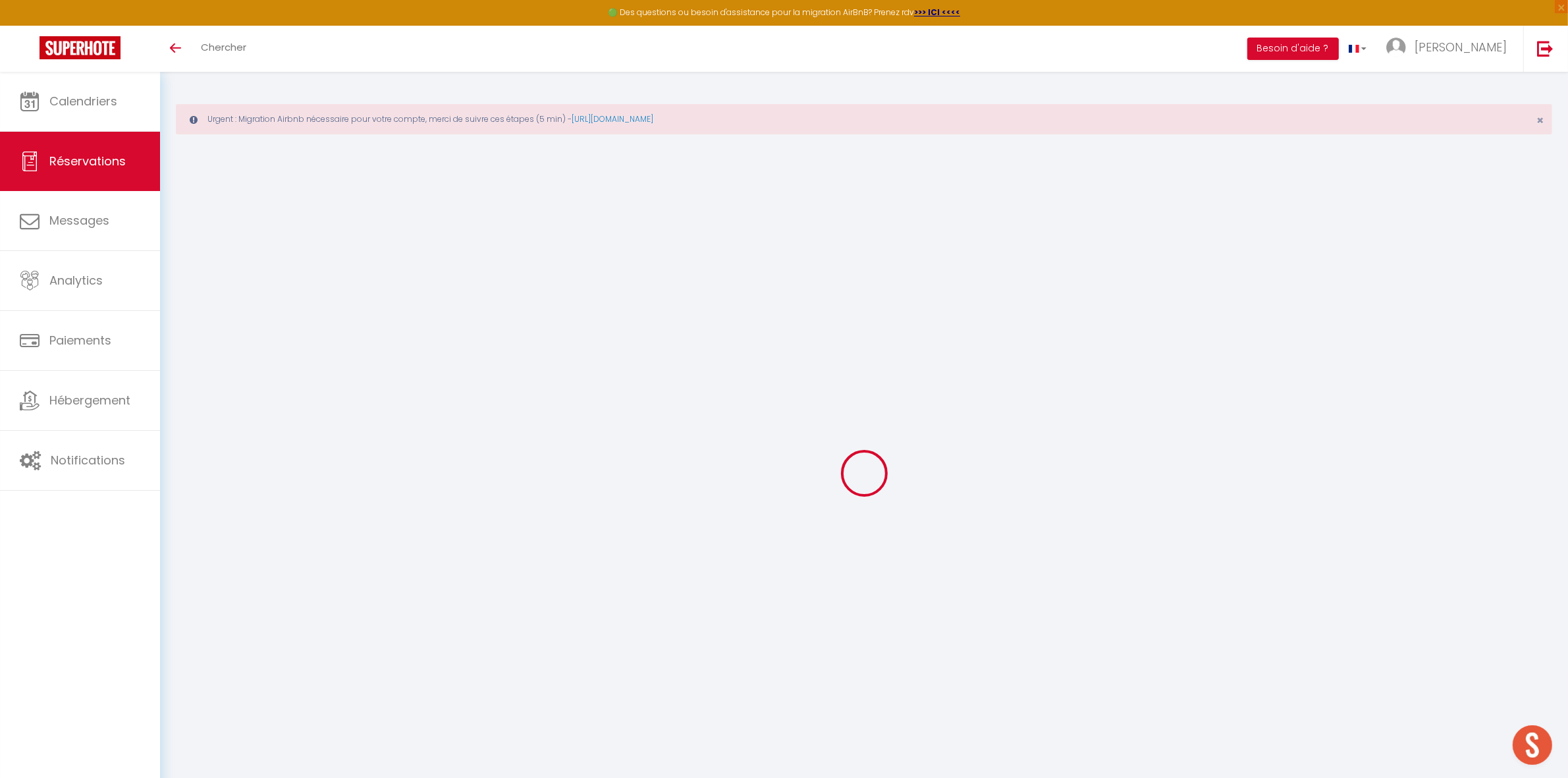
select select "not_cancelled"
select select
checkbox input "false"
select select
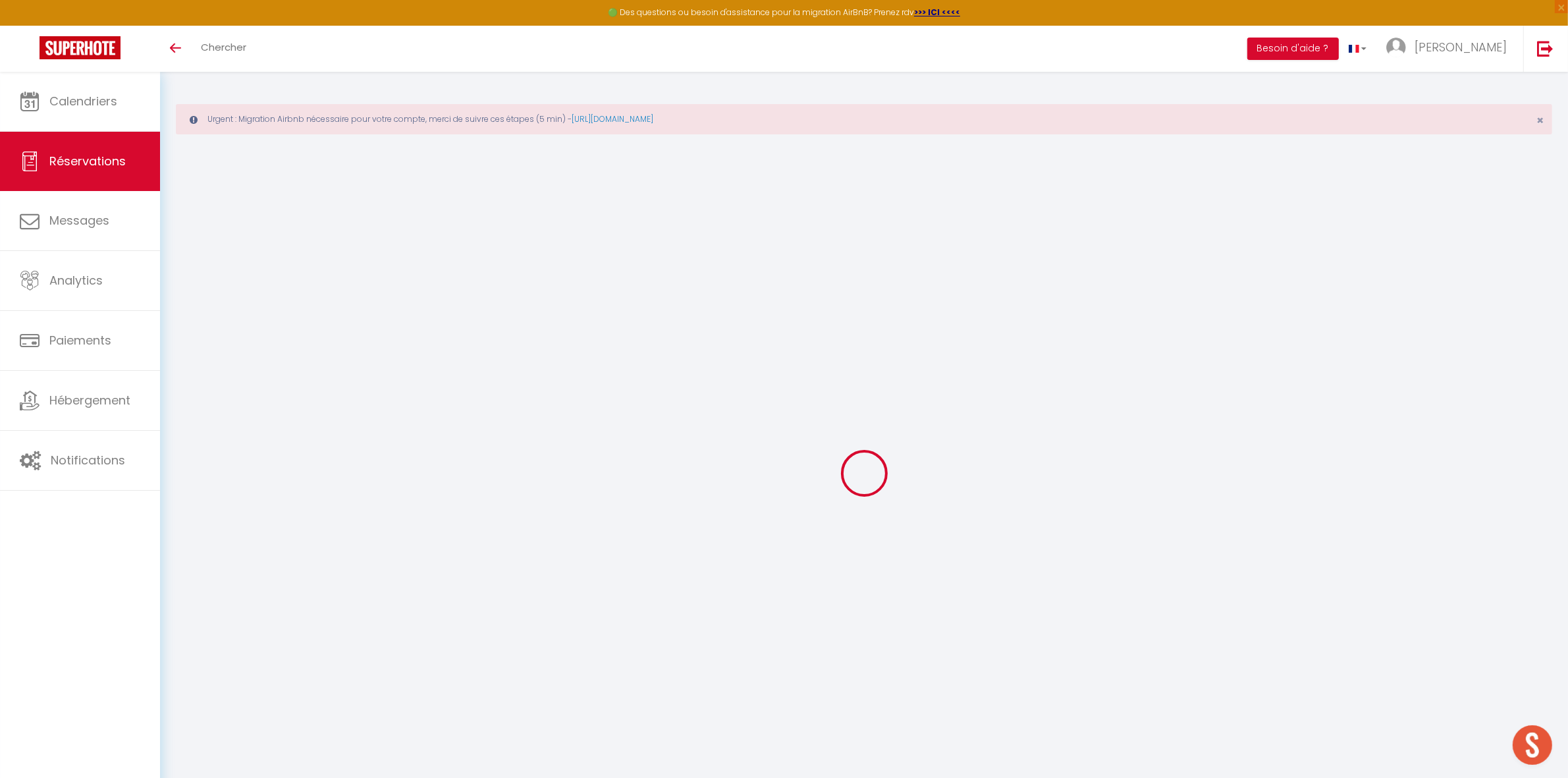
select select
checkbox input "false"
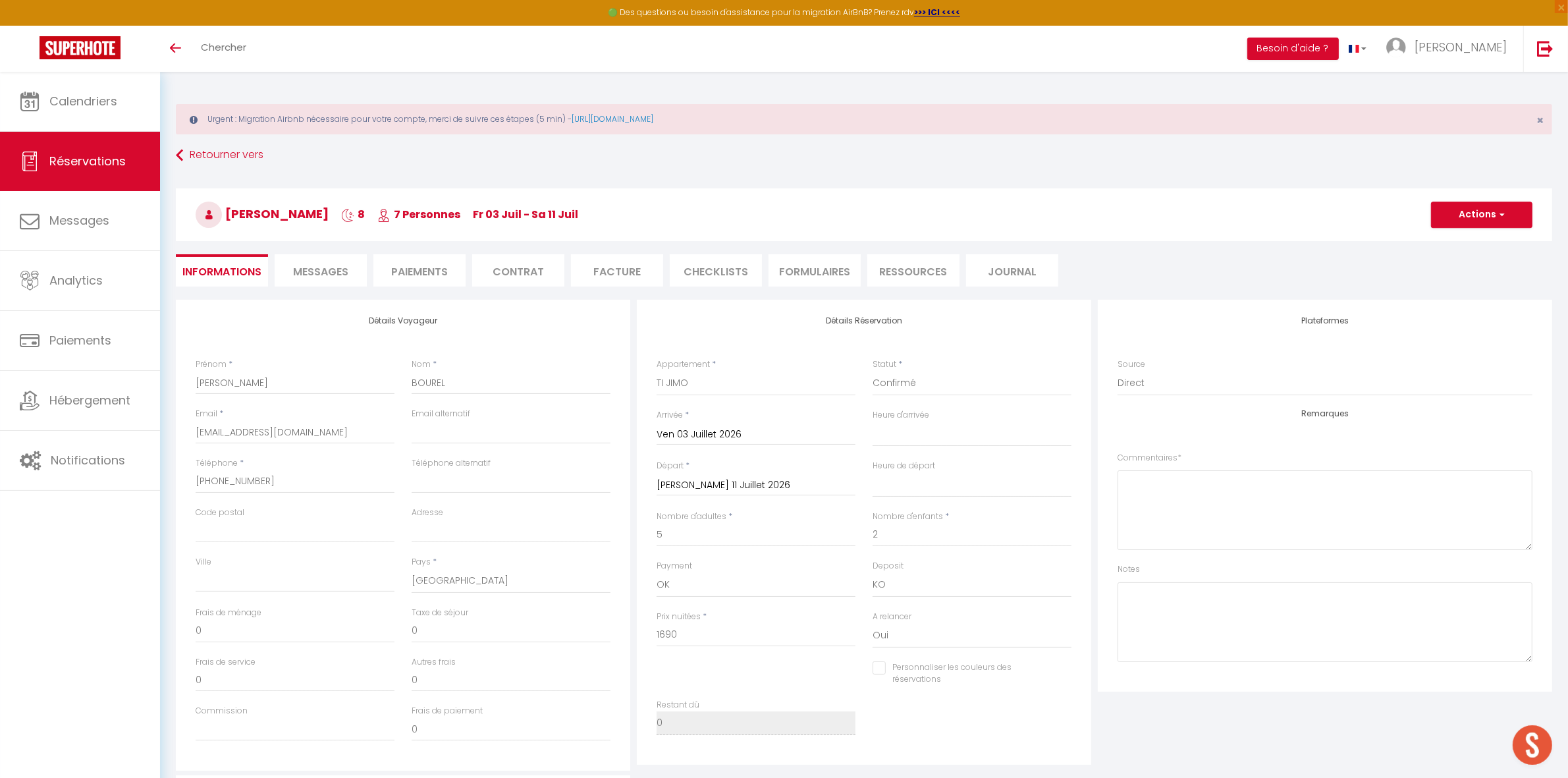
type input "150"
type input "92"
select select
checkbox input "false"
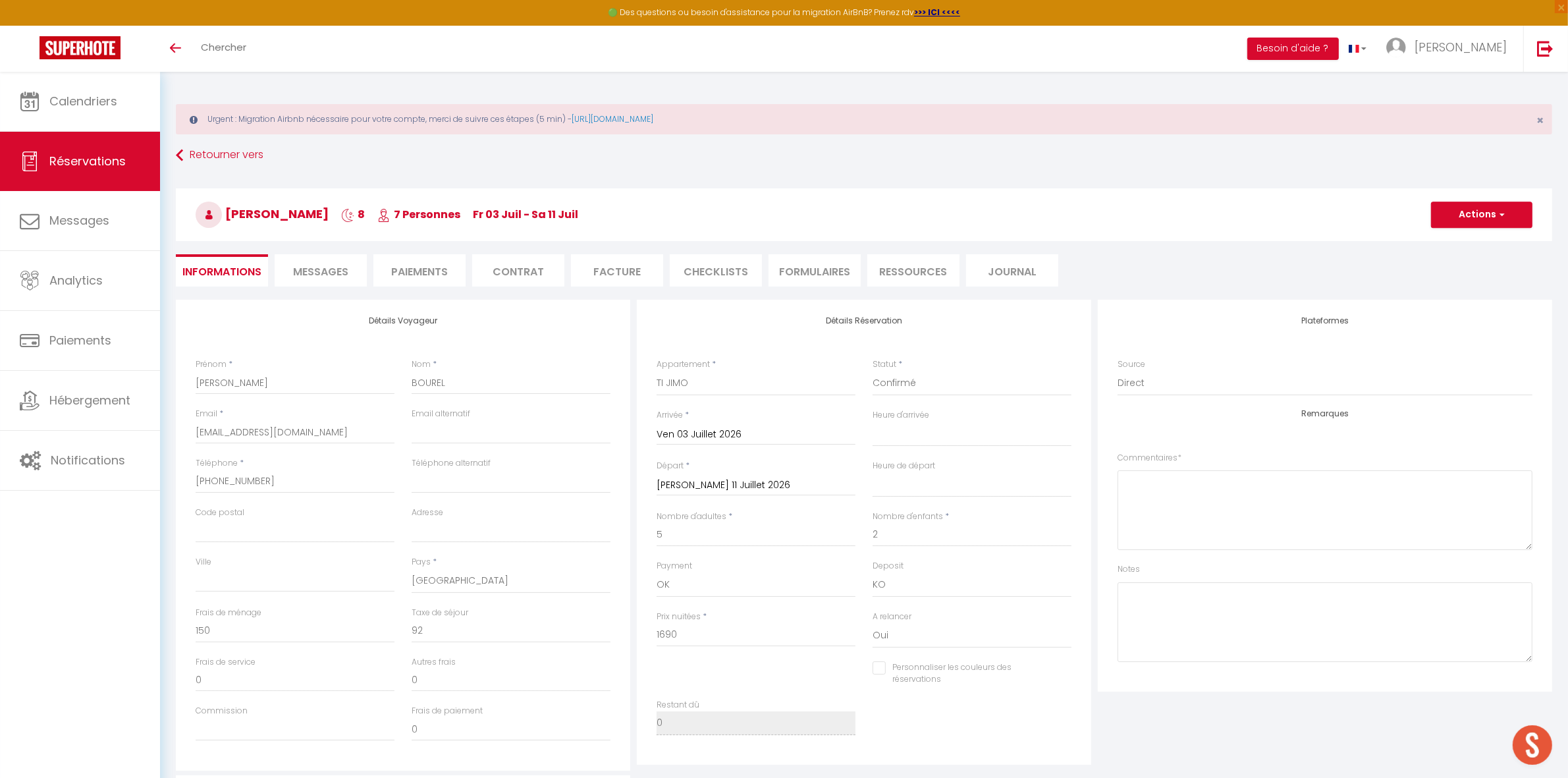
select select
click at [1180, 491] on textarea at bounding box center [1325, 510] width 415 height 80
paste textarea "Antilles Exception -"
click at [1217, 476] on textarea "Antilles Exception - CAUTION OUI 2500E (Mr MAGNO ou CB) - Ménage 180€ - TDS NON" at bounding box center [1325, 510] width 415 height 80
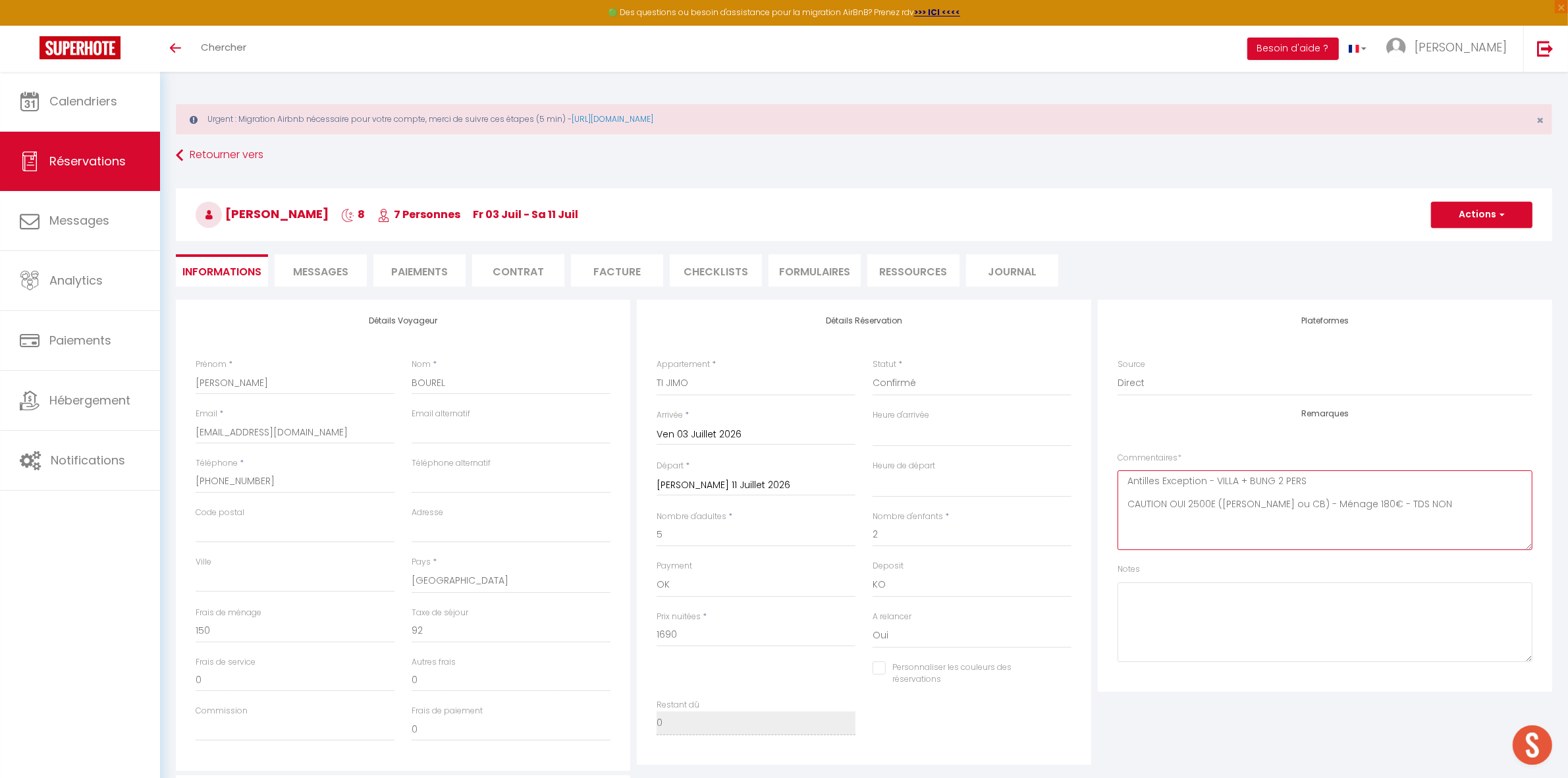
paste textarea "AF 18 h 35"
click at [1128, 499] on textarea "Antilles Exception - VILLA + BUNG 2 PERS AF 18 h 35 CAUTION OUI 2500E (Mr MAGNO…" at bounding box center [1325, 510] width 415 height 80
type textarea "Antilles Exception - VILLA + BUNG 2 PERS AF 18 h 35 CAUTION OUI 2500E (Mr MAGNO…"
click at [1475, 218] on button "Actions" at bounding box center [1481, 215] width 101 height 26
click at [1463, 239] on link "Enregistrer" at bounding box center [1468, 243] width 104 height 17
